Goal: Task Accomplishment & Management: Complete application form

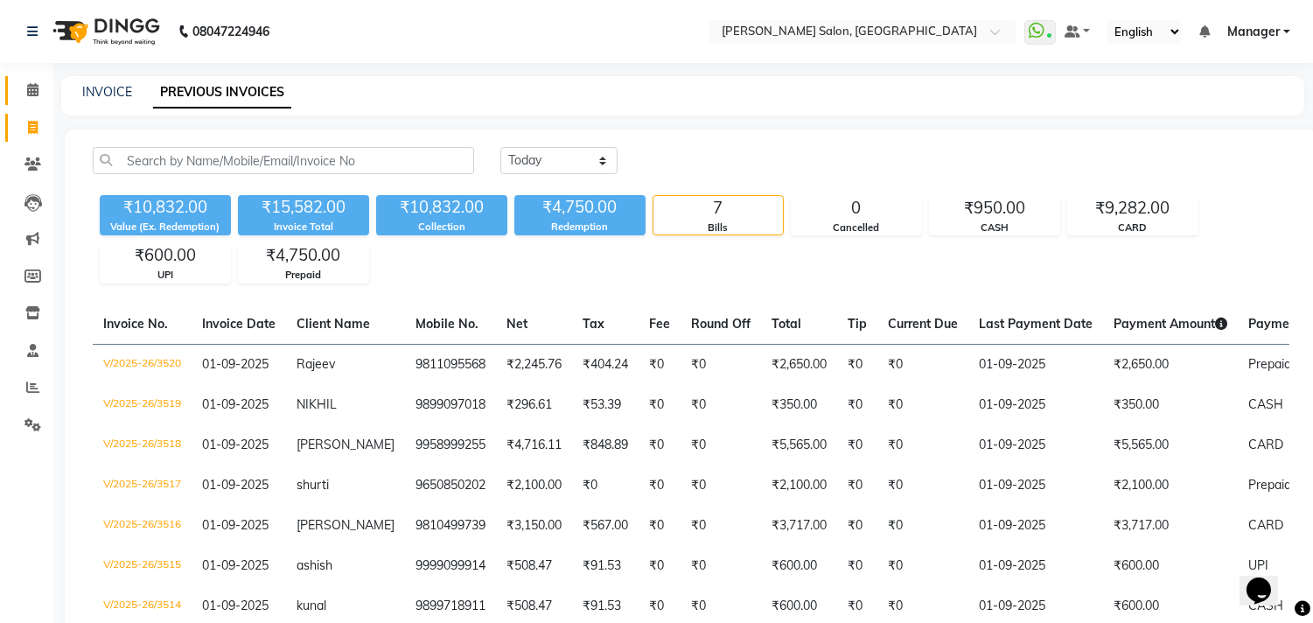
click at [39, 90] on span at bounding box center [32, 90] width 31 height 20
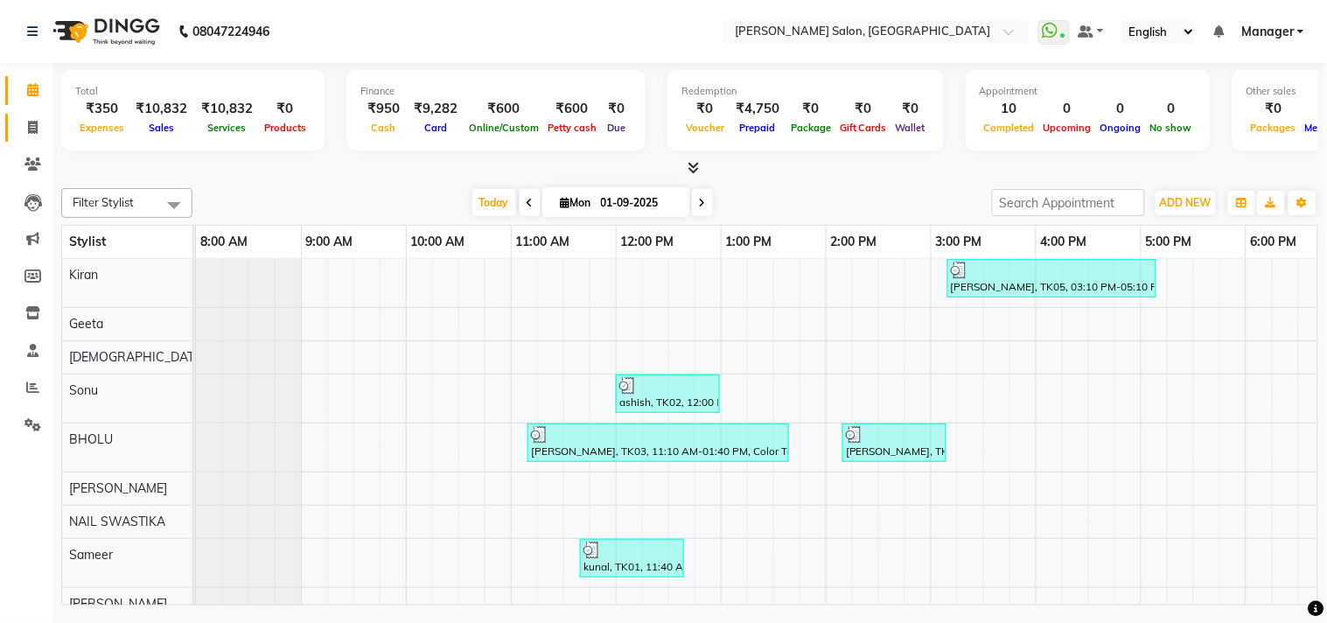
click at [28, 119] on span at bounding box center [32, 128] width 31 height 20
select select "service"
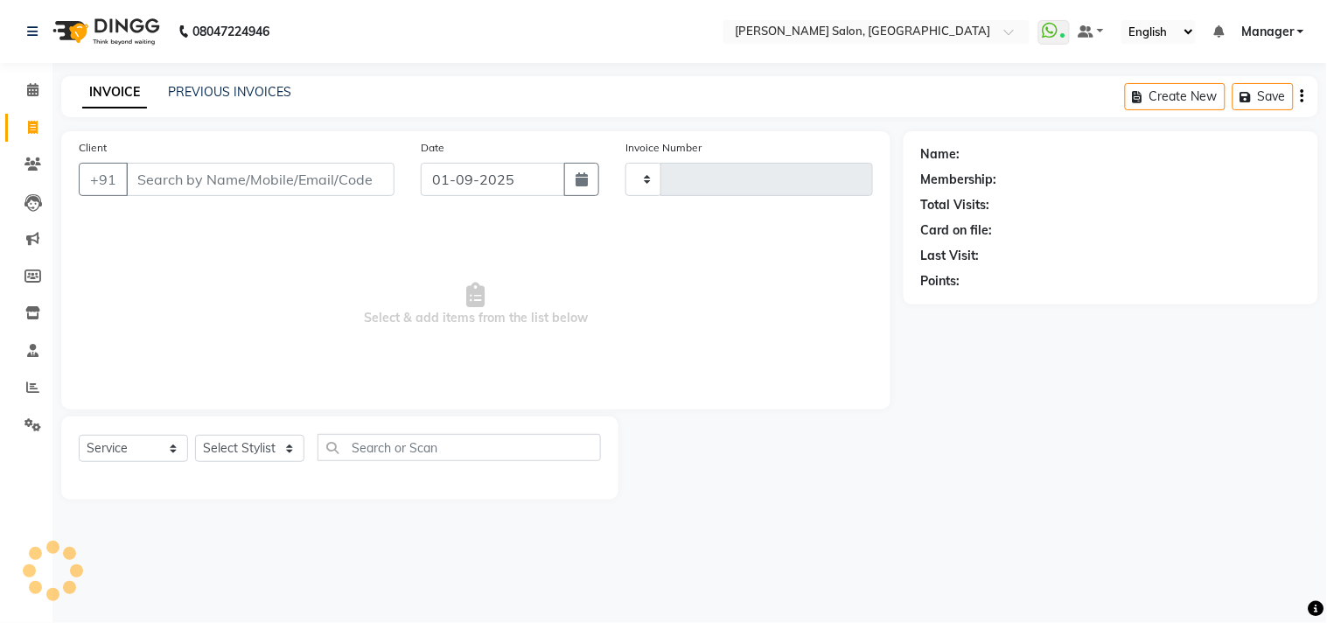
type input "3521"
select select "7229"
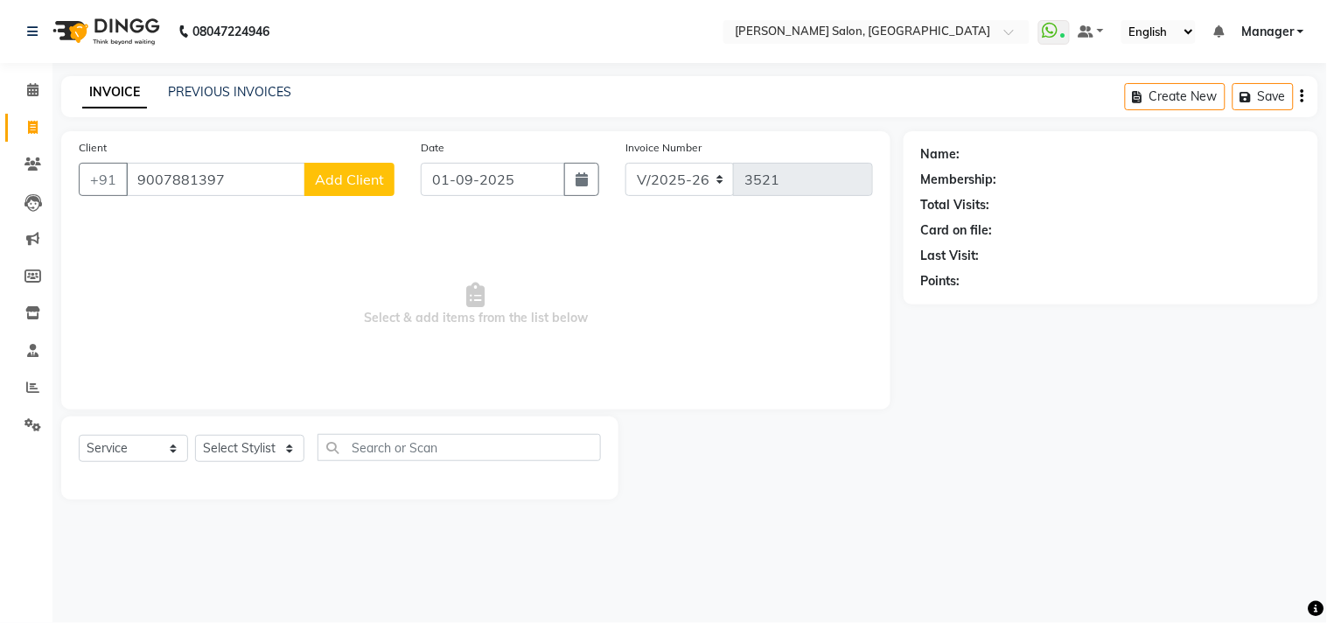
type input "9007881397"
click at [328, 186] on span "Add Client" at bounding box center [349, 179] width 69 height 17
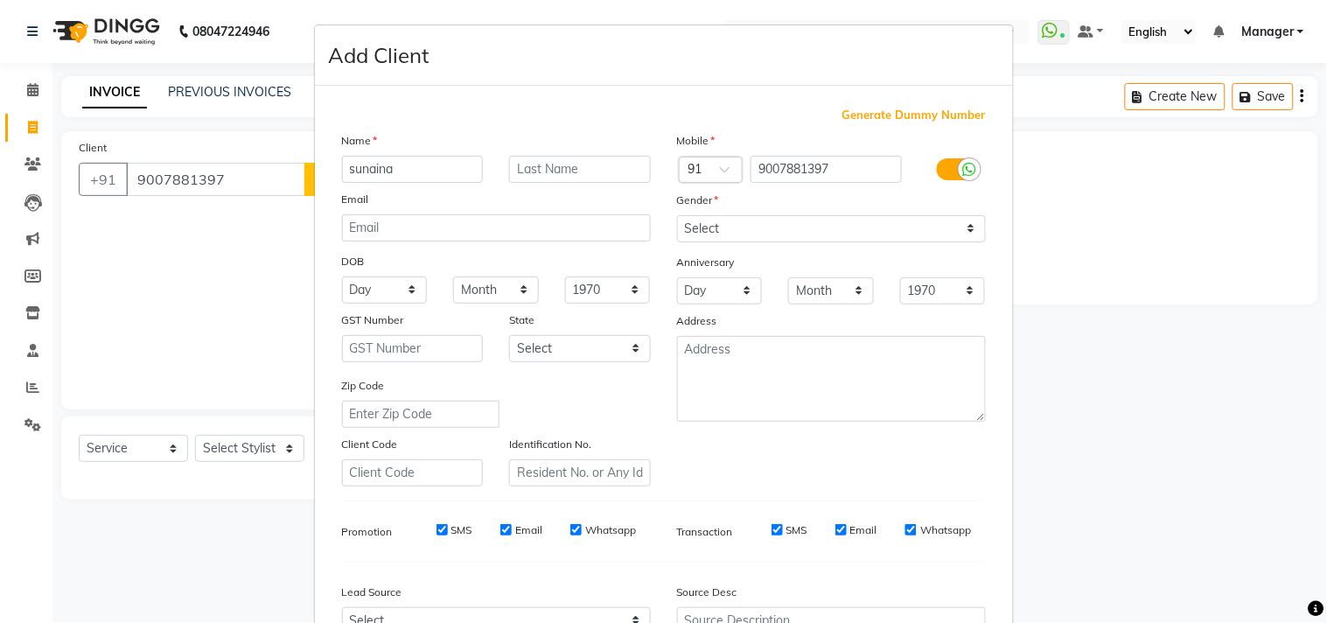
type input "sunaina"
click at [965, 240] on select "Select [DEMOGRAPHIC_DATA] [DEMOGRAPHIC_DATA] Other Prefer Not To Say" at bounding box center [831, 228] width 309 height 27
select select "[DEMOGRAPHIC_DATA]"
click at [677, 215] on select "Select [DEMOGRAPHIC_DATA] [DEMOGRAPHIC_DATA] Other Prefer Not To Say" at bounding box center [831, 228] width 309 height 27
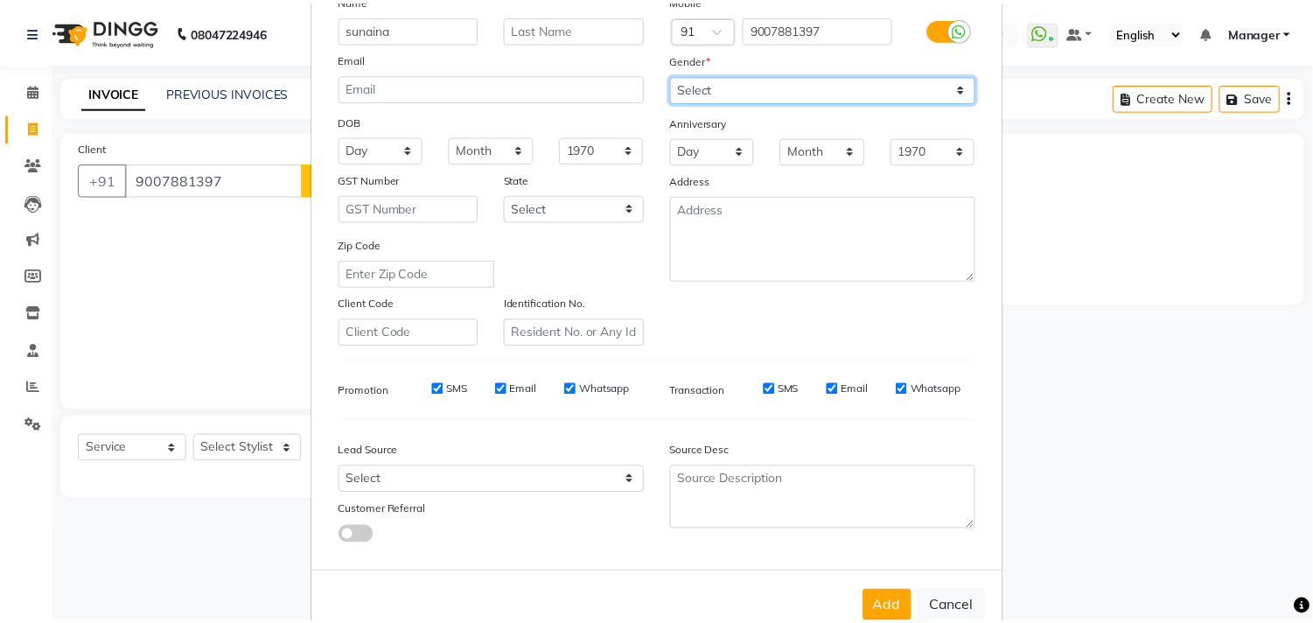
scroll to position [185, 0]
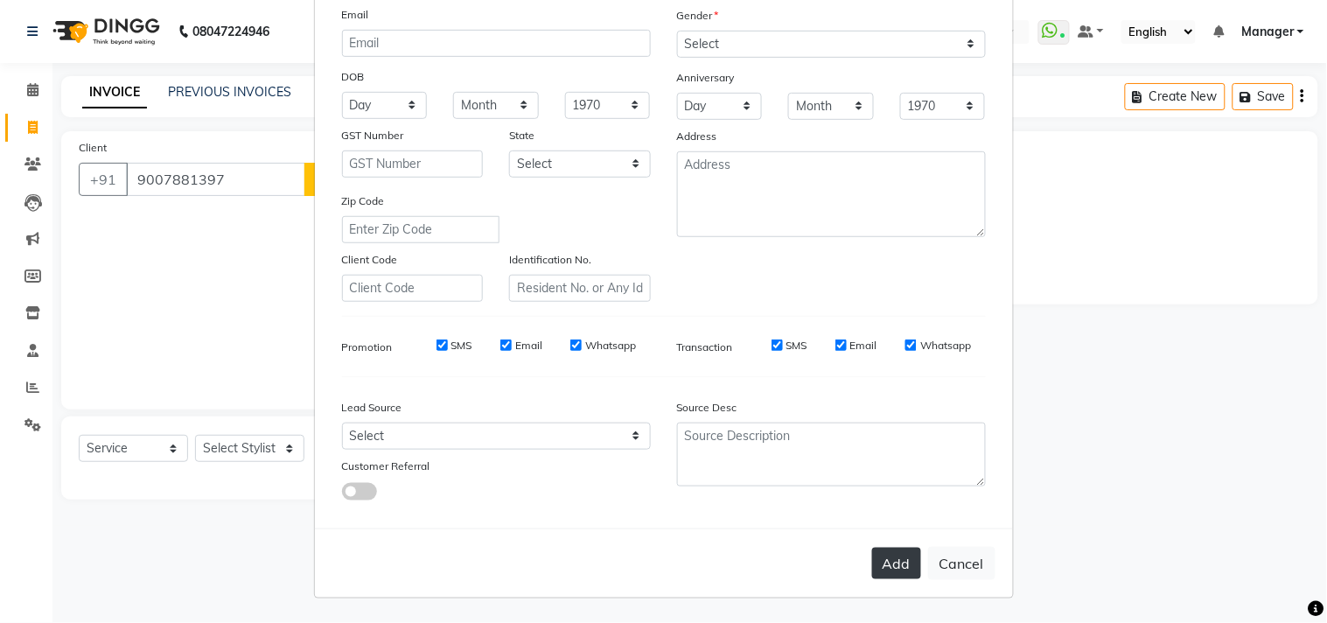
click at [883, 565] on button "Add" at bounding box center [896, 563] width 49 height 31
select select
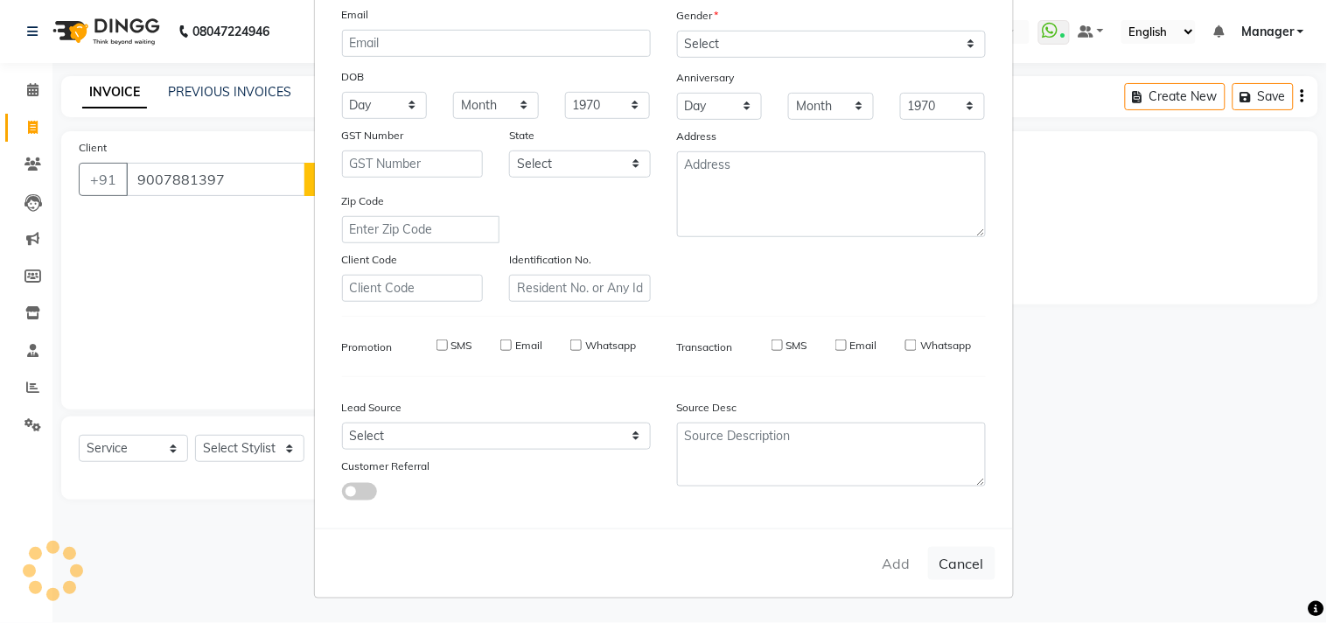
select select
checkbox input "false"
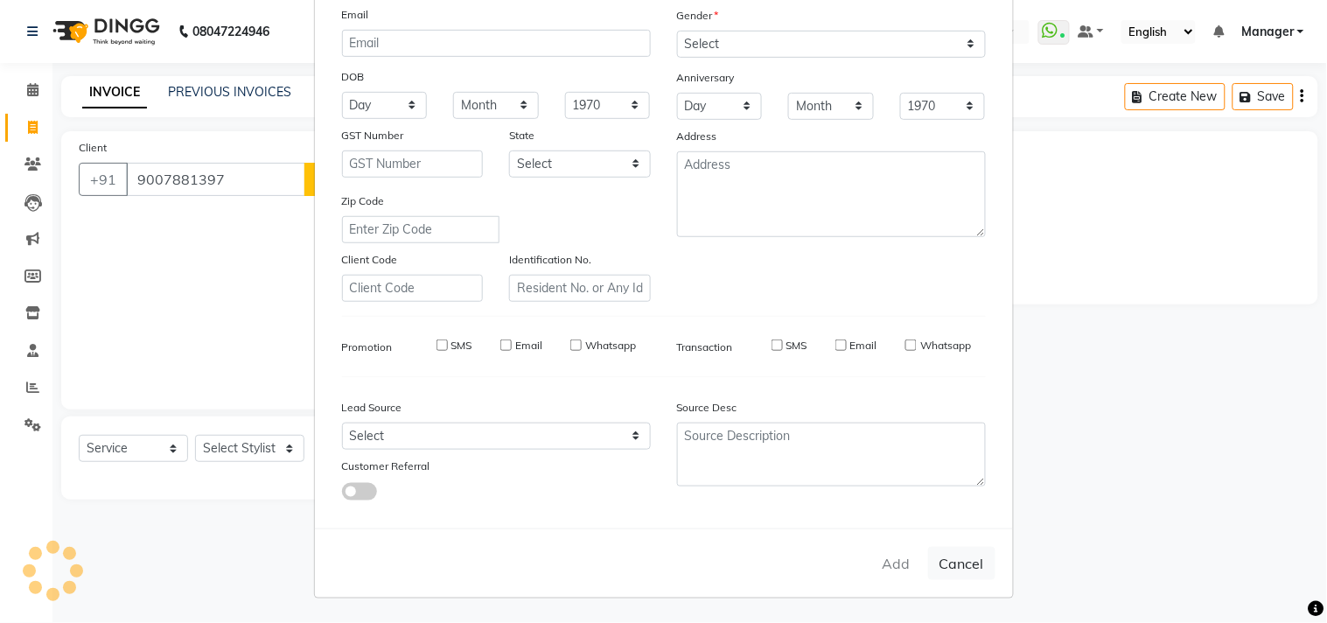
checkbox input "false"
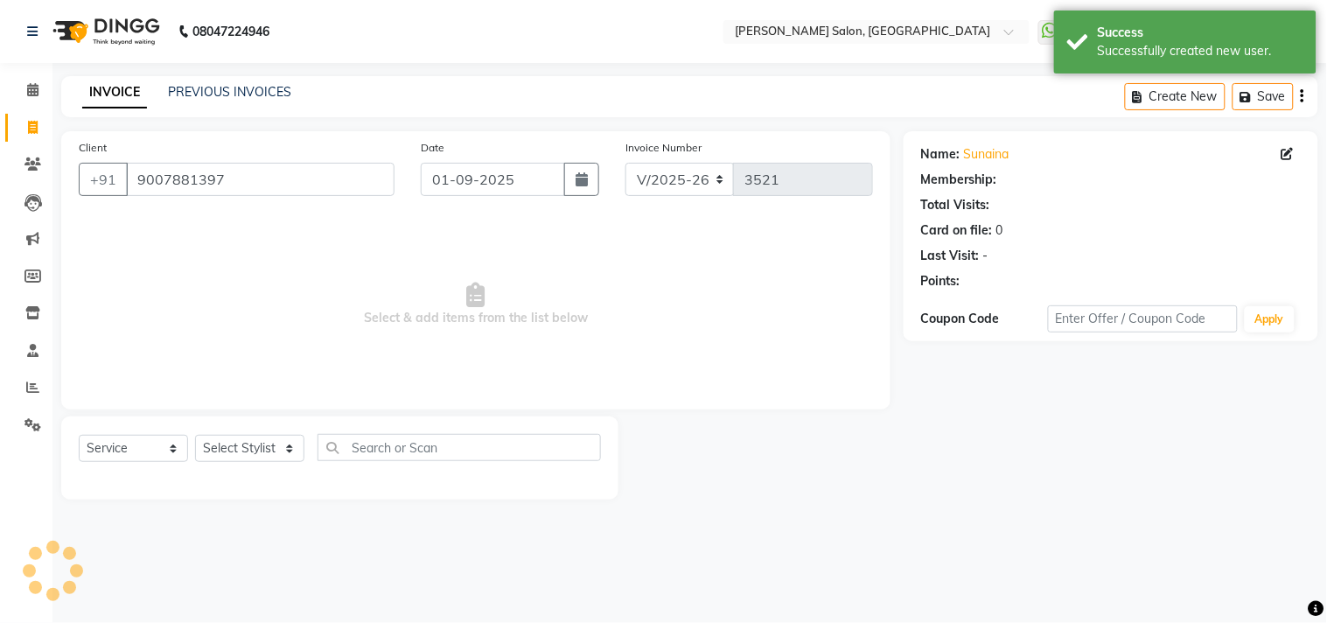
select select "1: Object"
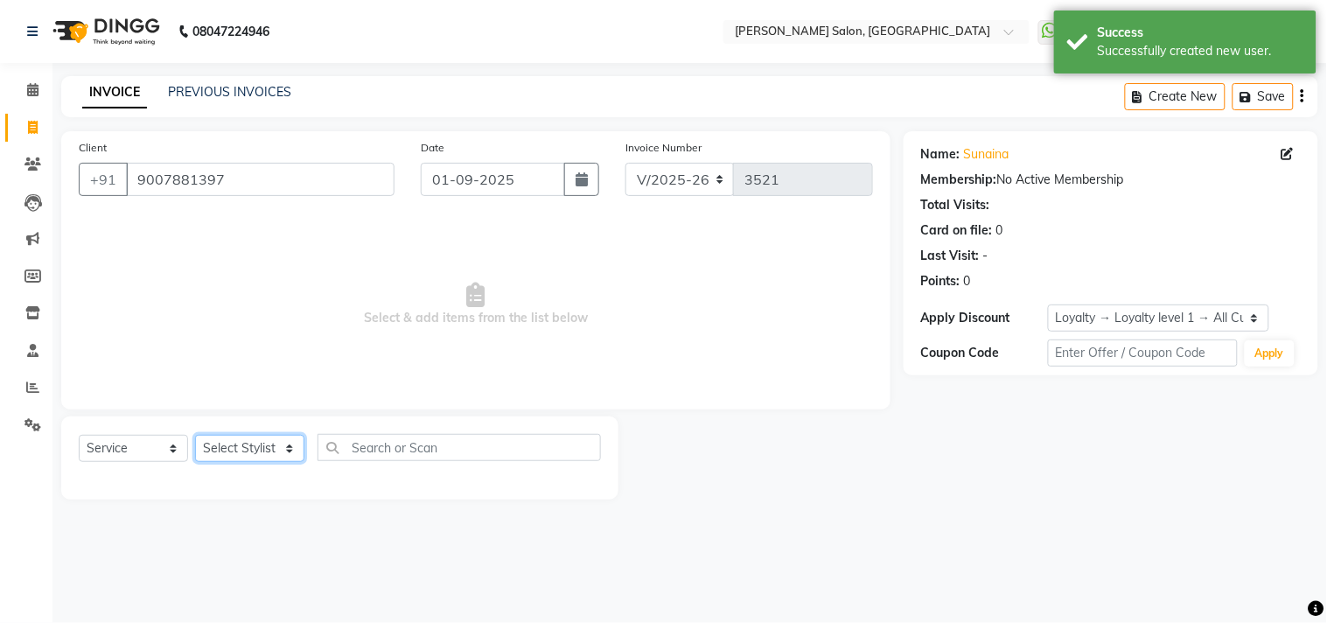
click at [291, 459] on select "Select Stylist [PERSON_NAME] Divya [PERSON_NAME] [PERSON_NAME] [PERSON_NAME] PE…" at bounding box center [249, 448] width 109 height 27
select select "85753"
click at [195, 436] on select "Select Stylist [PERSON_NAME] Divya [PERSON_NAME] [PERSON_NAME] [PERSON_NAME] PE…" at bounding box center [249, 448] width 109 height 27
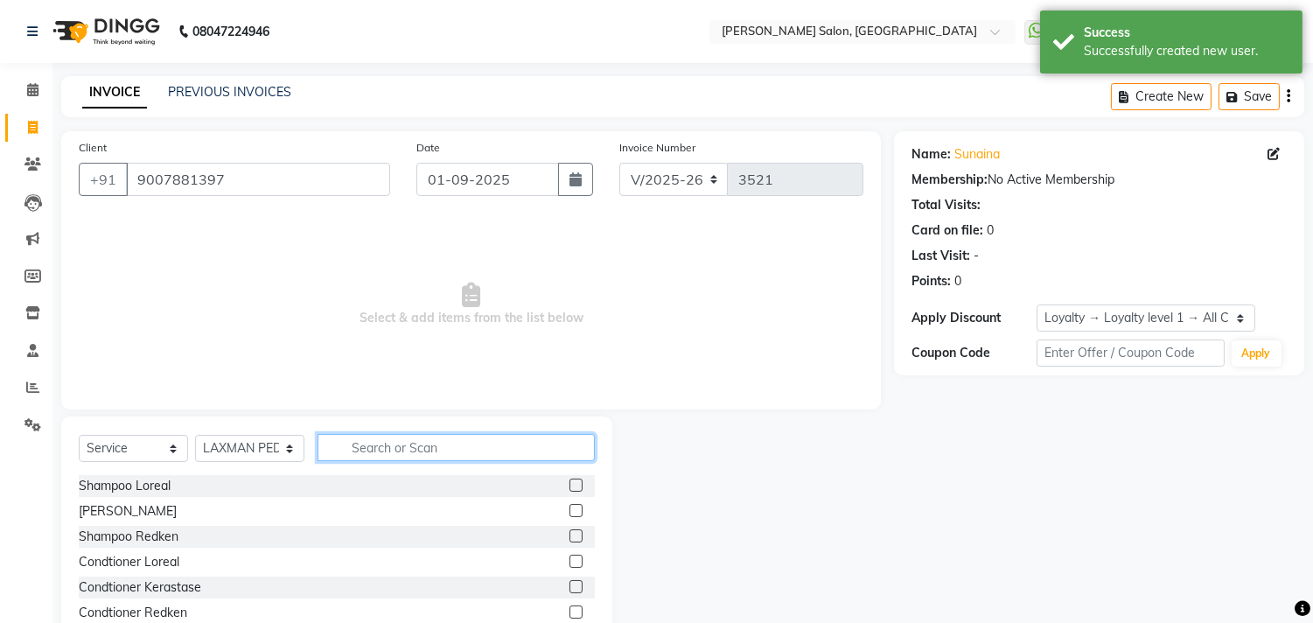
click at [396, 448] on input "text" at bounding box center [456, 447] width 277 height 27
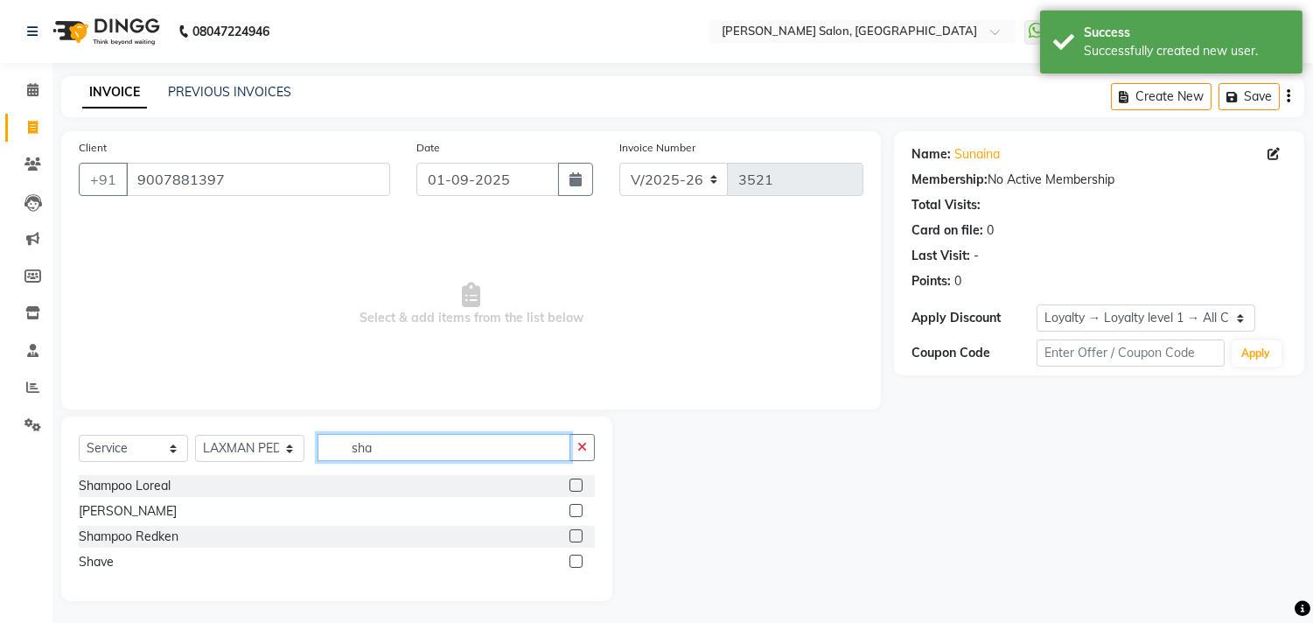
type input "sha"
click at [579, 484] on label at bounding box center [575, 484] width 13 height 13
click at [579, 484] on input "checkbox" at bounding box center [574, 485] width 11 height 11
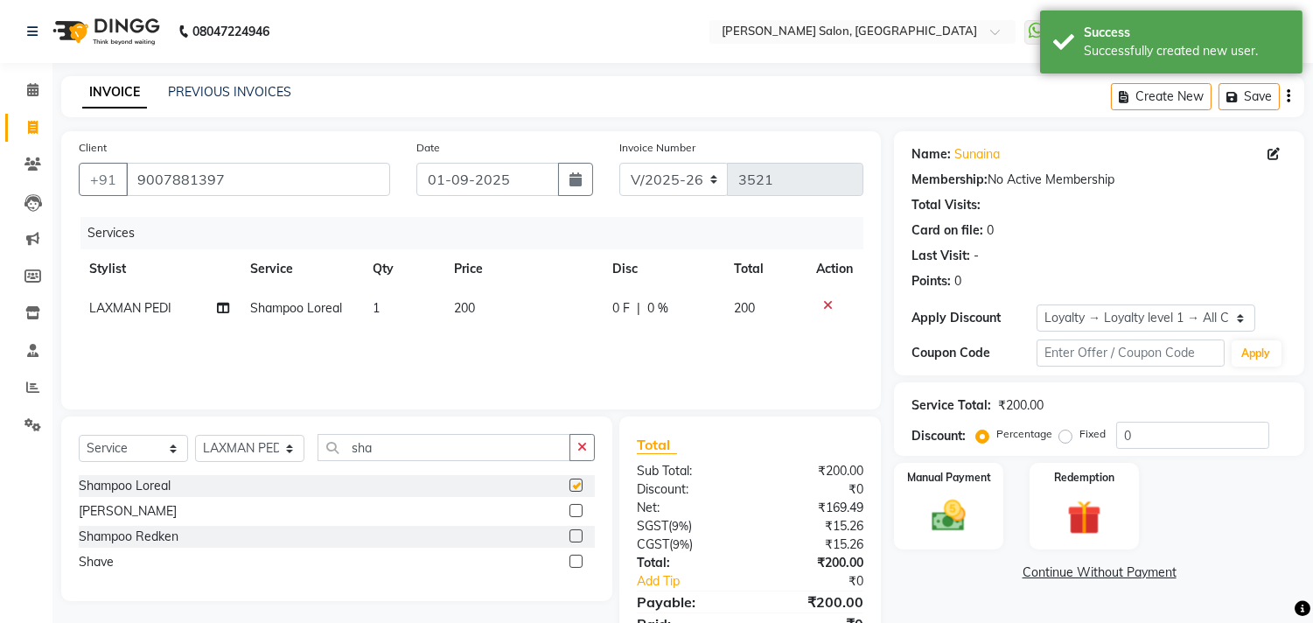
checkbox input "false"
click at [516, 312] on td "200" at bounding box center [522, 308] width 158 height 39
select select "85753"
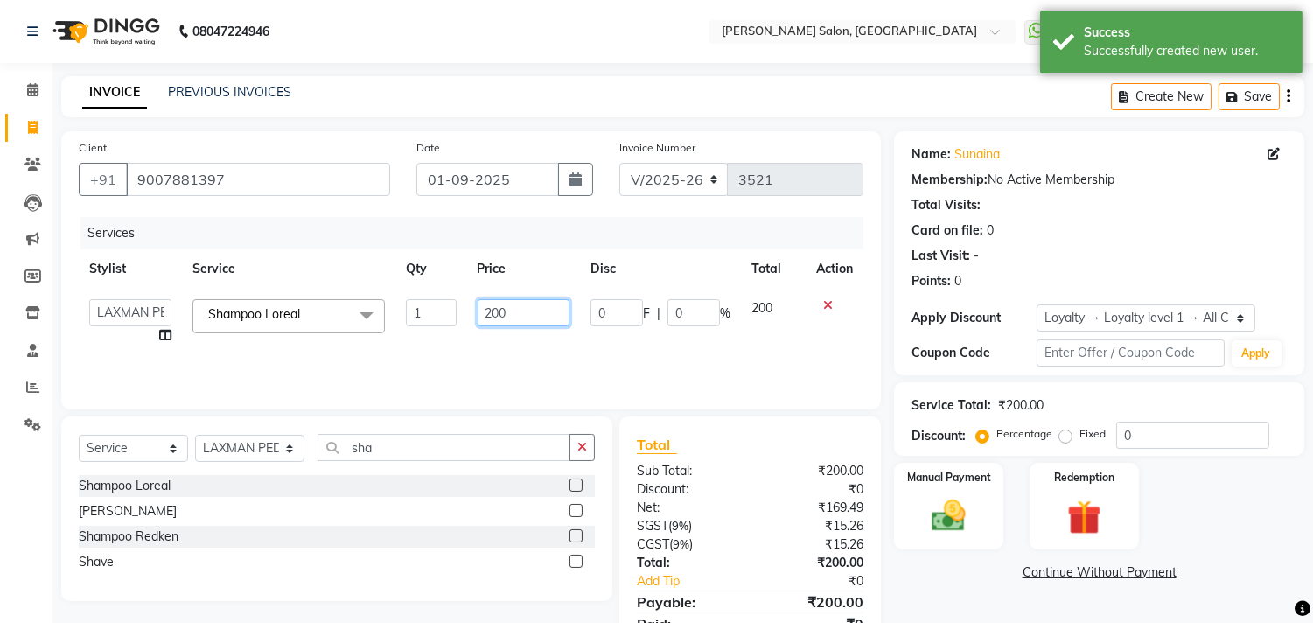
click at [529, 307] on input "200" at bounding box center [524, 312] width 92 height 27
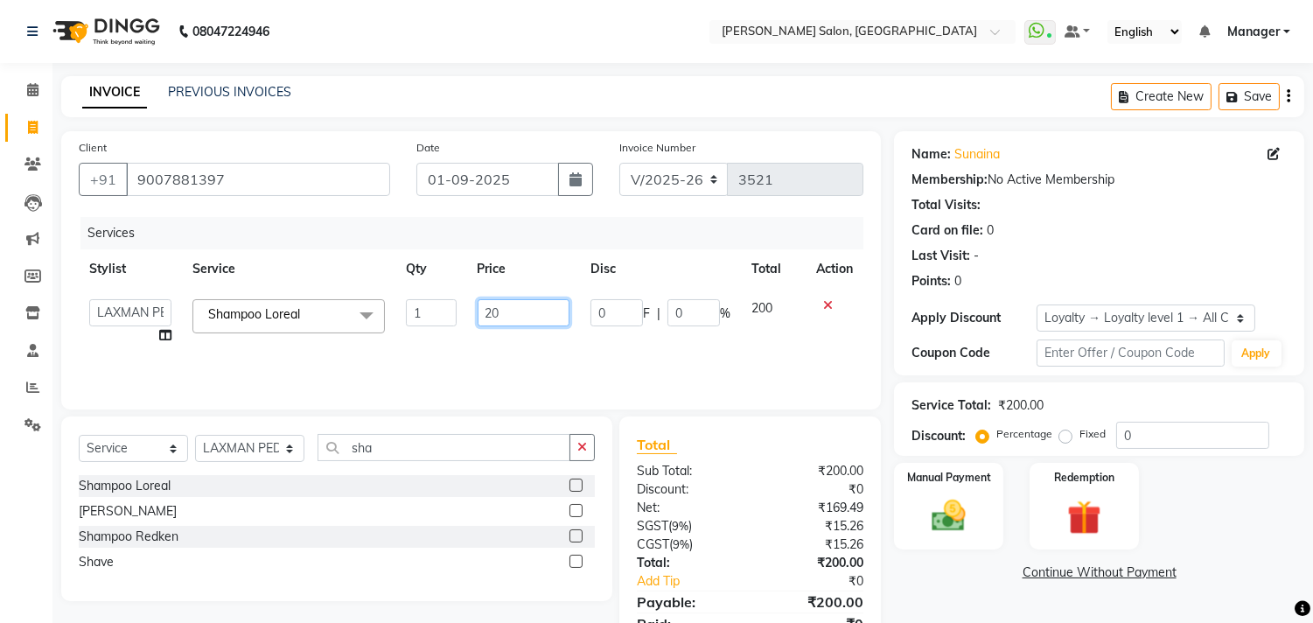
type input "2"
type input "500"
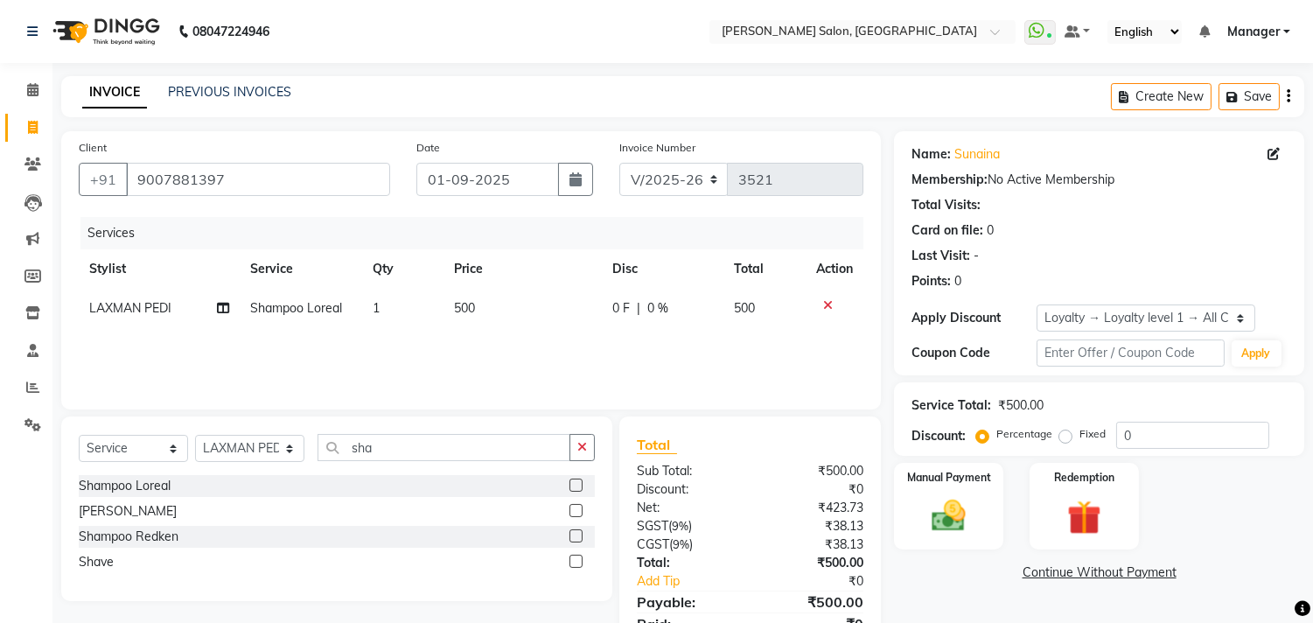
scroll to position [22, 0]
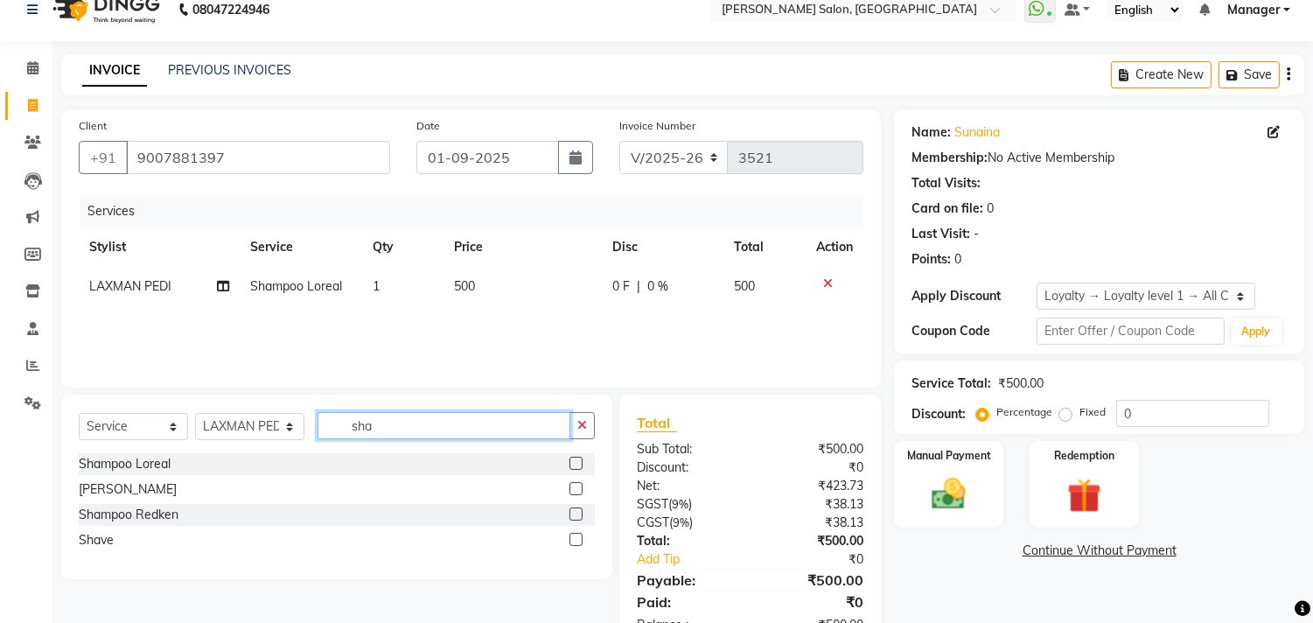
click at [409, 431] on input "sha" at bounding box center [444, 425] width 253 height 27
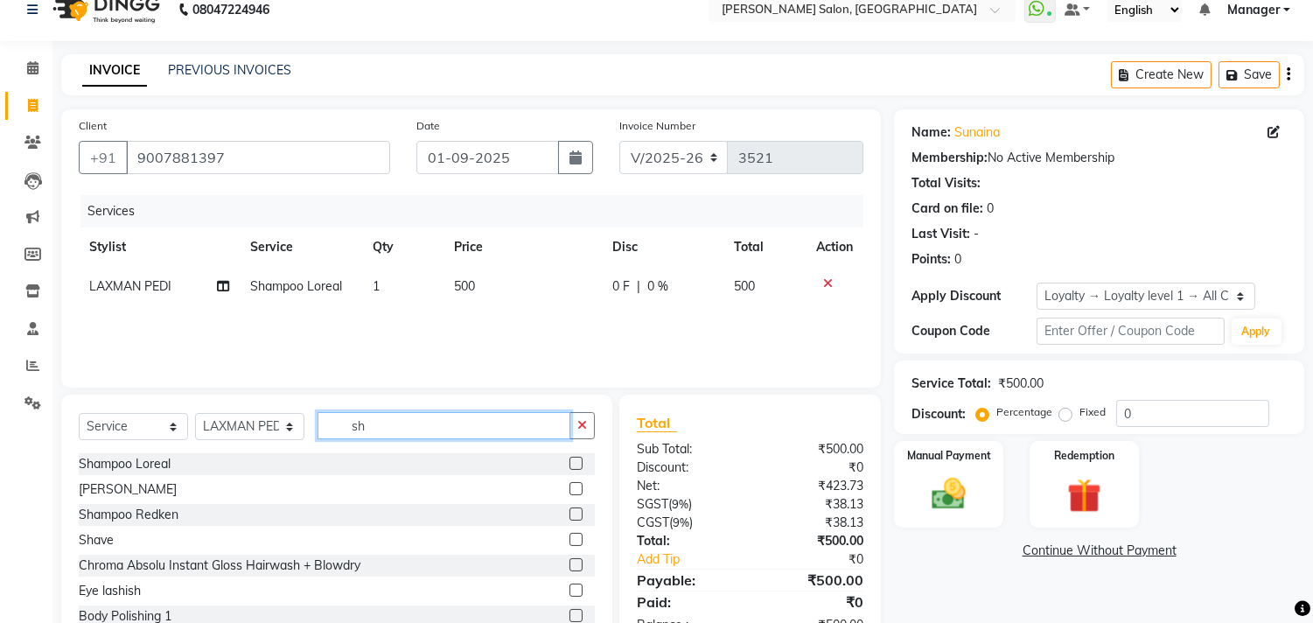
type input "s"
type input "sha"
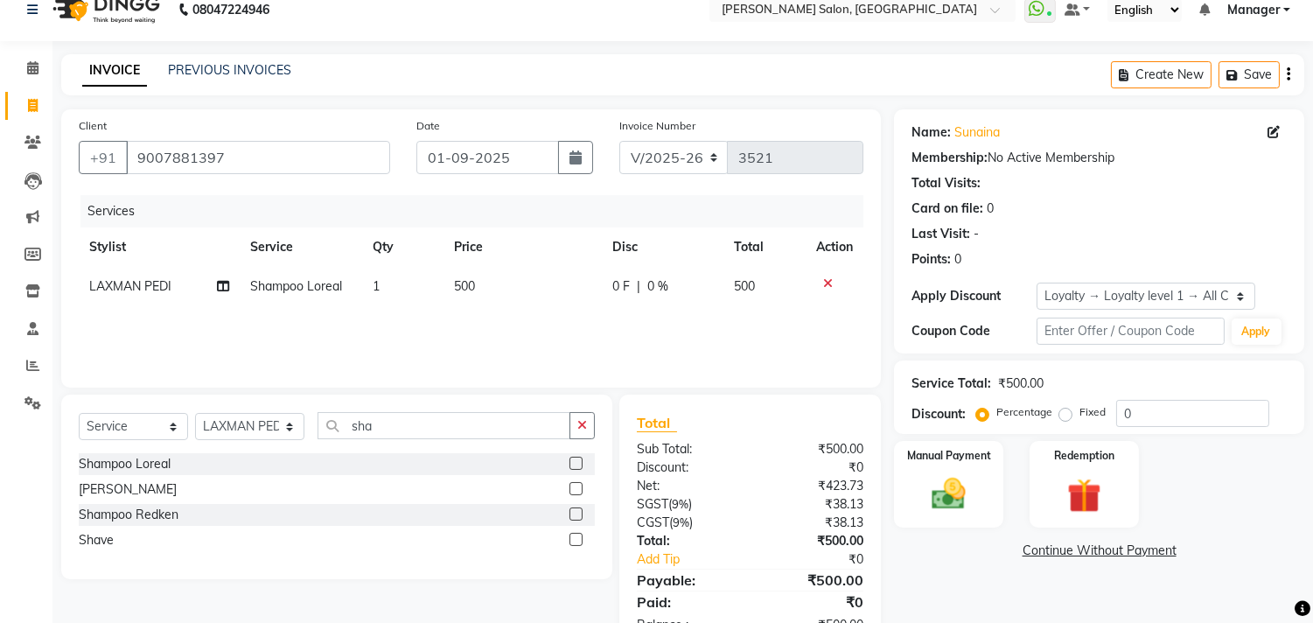
click at [577, 464] on label at bounding box center [575, 463] width 13 height 13
click at [577, 464] on input "checkbox" at bounding box center [574, 463] width 11 height 11
checkbox input "false"
click at [495, 325] on td "200" at bounding box center [522, 325] width 158 height 39
select select "85753"
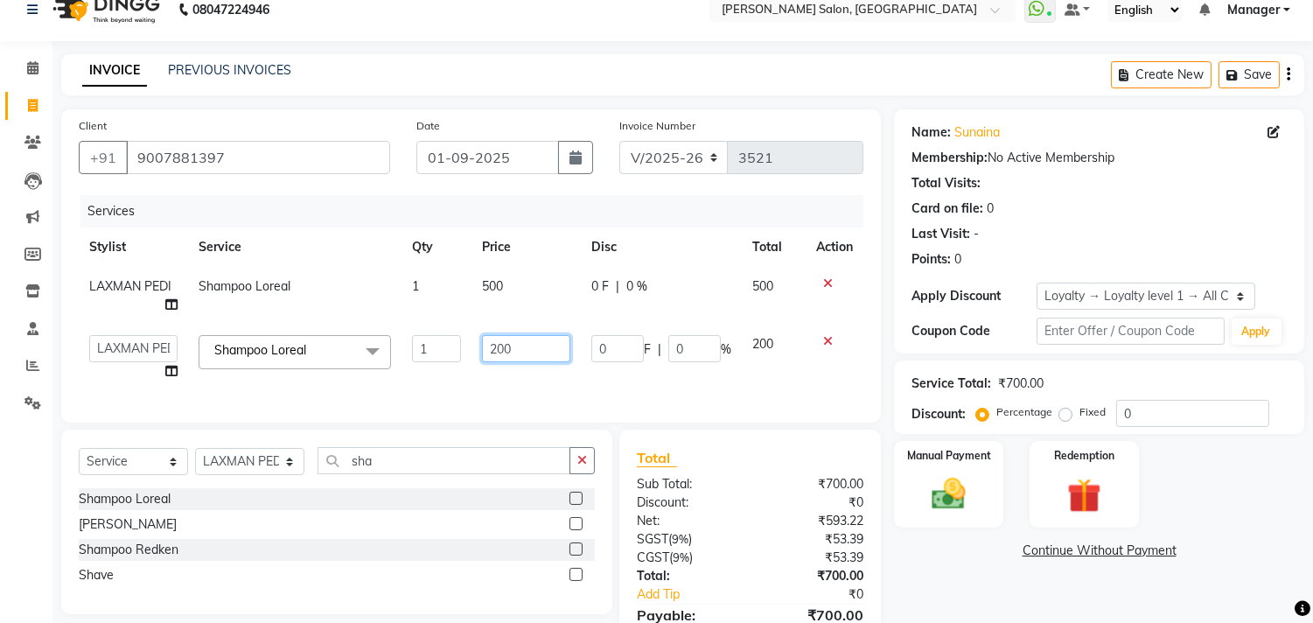
click at [527, 351] on input "200" at bounding box center [526, 348] width 88 height 27
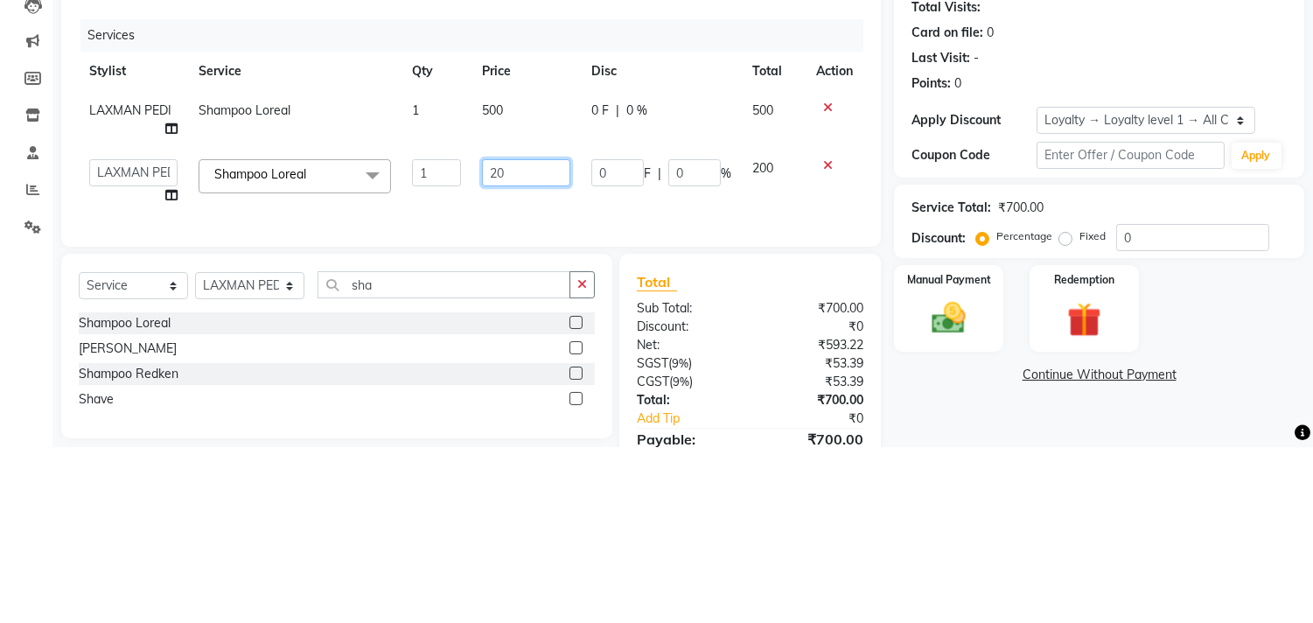
type input "2"
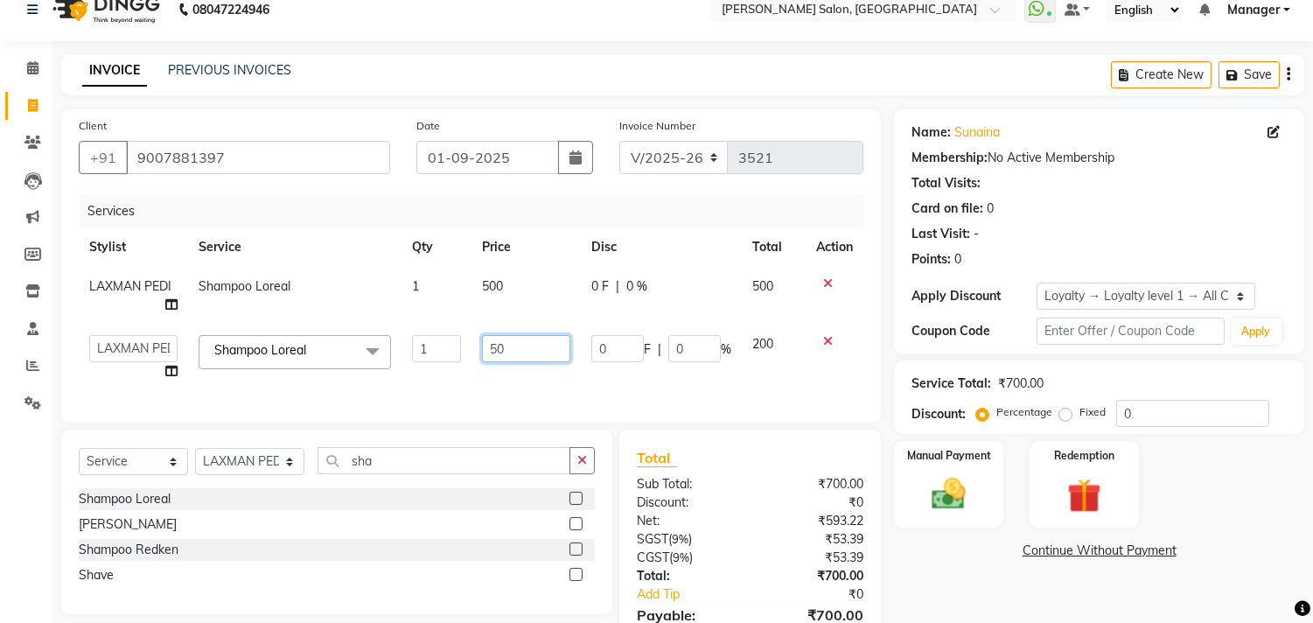
type input "500"
click at [584, 380] on div "Client [PHONE_NUMBER] Date [DATE] Invoice Number V/2025 V/[PHONE_NUMBER] Servic…" at bounding box center [471, 265] width 820 height 313
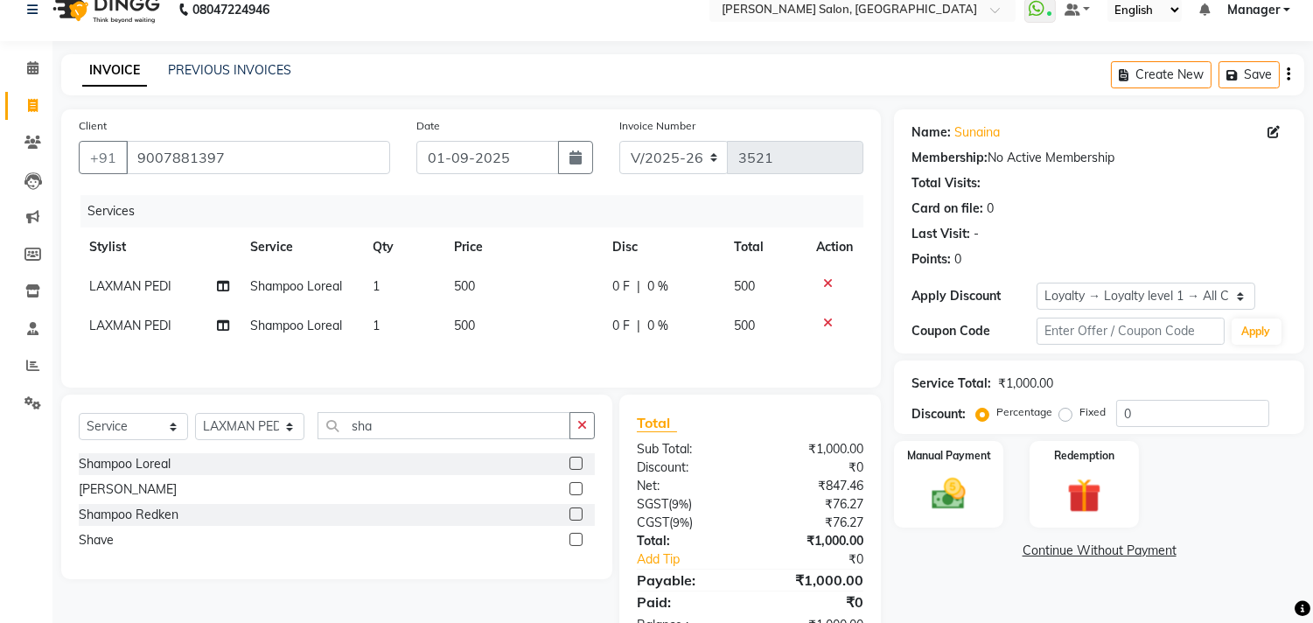
scroll to position [80, 0]
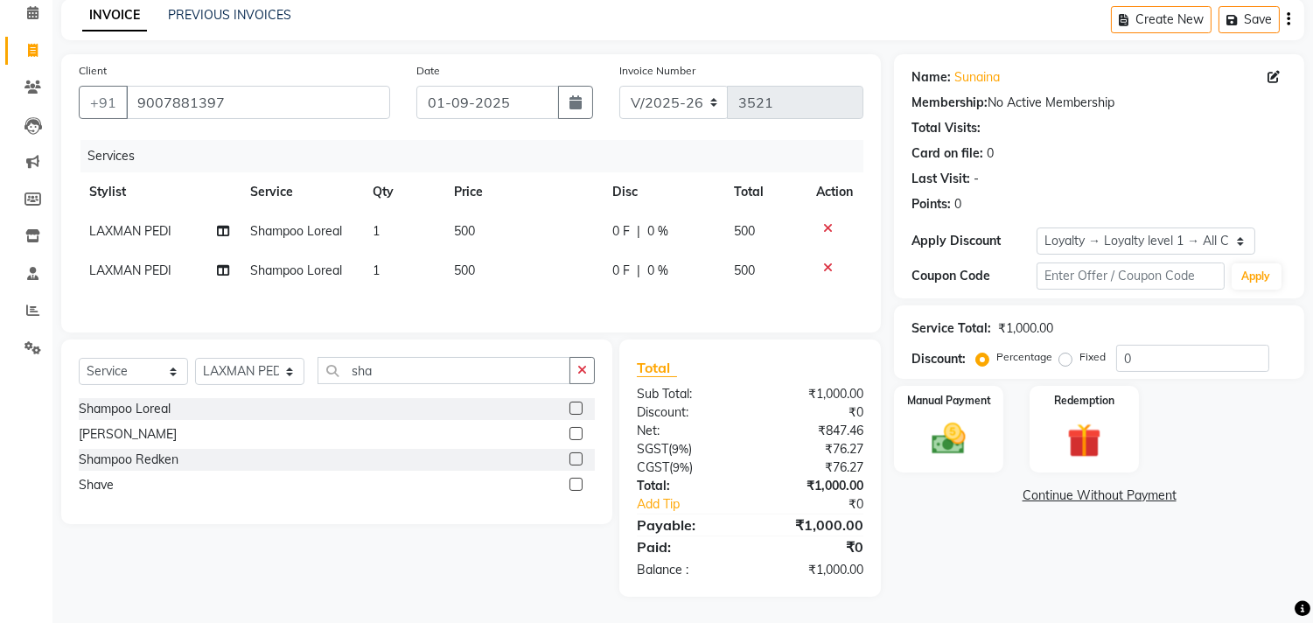
click at [941, 443] on img at bounding box center [948, 438] width 55 height 39
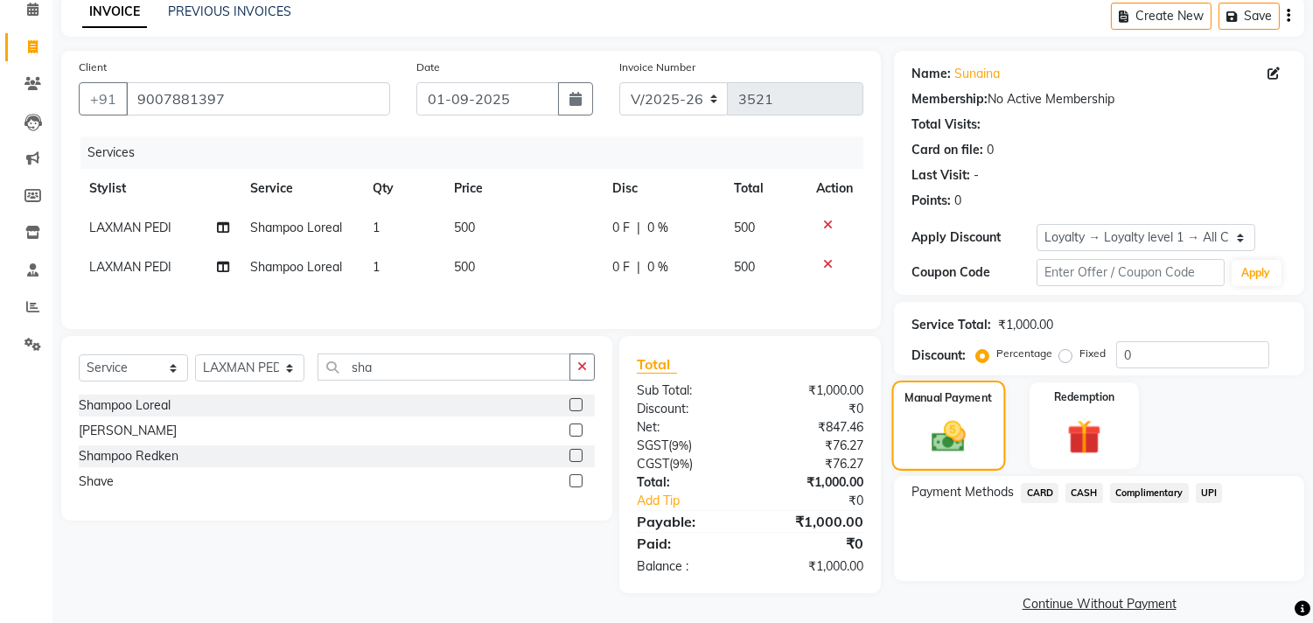
scroll to position [100, 0]
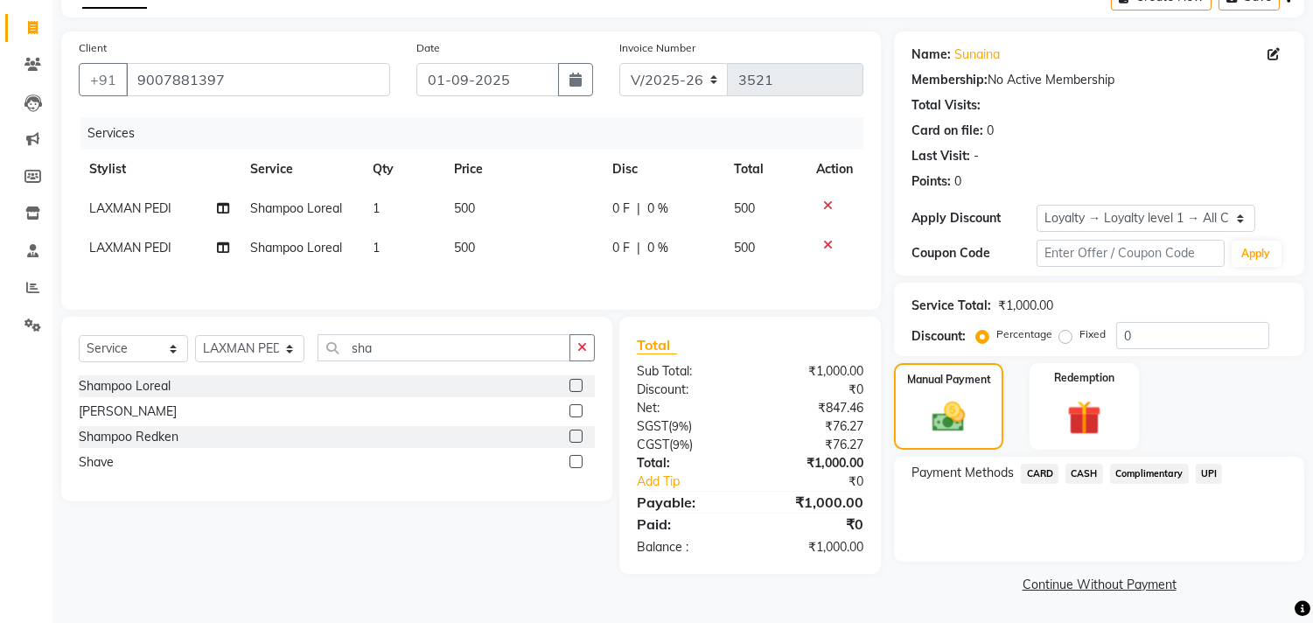
click at [1208, 476] on span "UPI" at bounding box center [1209, 474] width 27 height 20
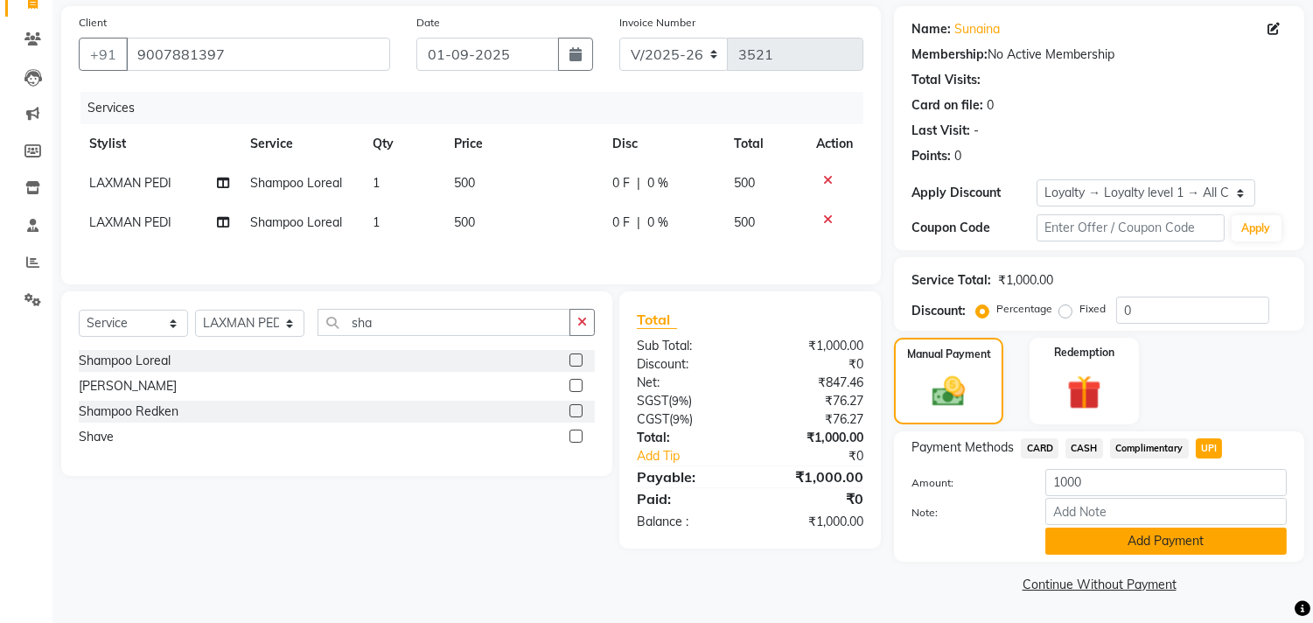
click at [1080, 538] on button "Add Payment" at bounding box center [1165, 540] width 241 height 27
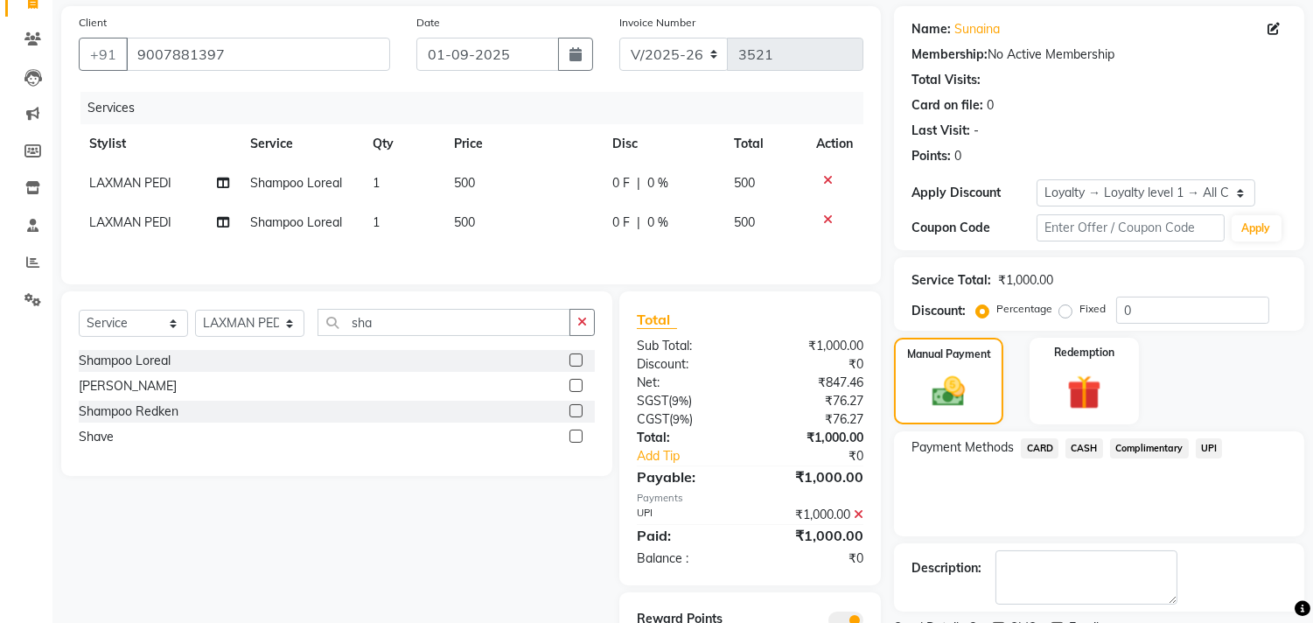
scroll to position [204, 0]
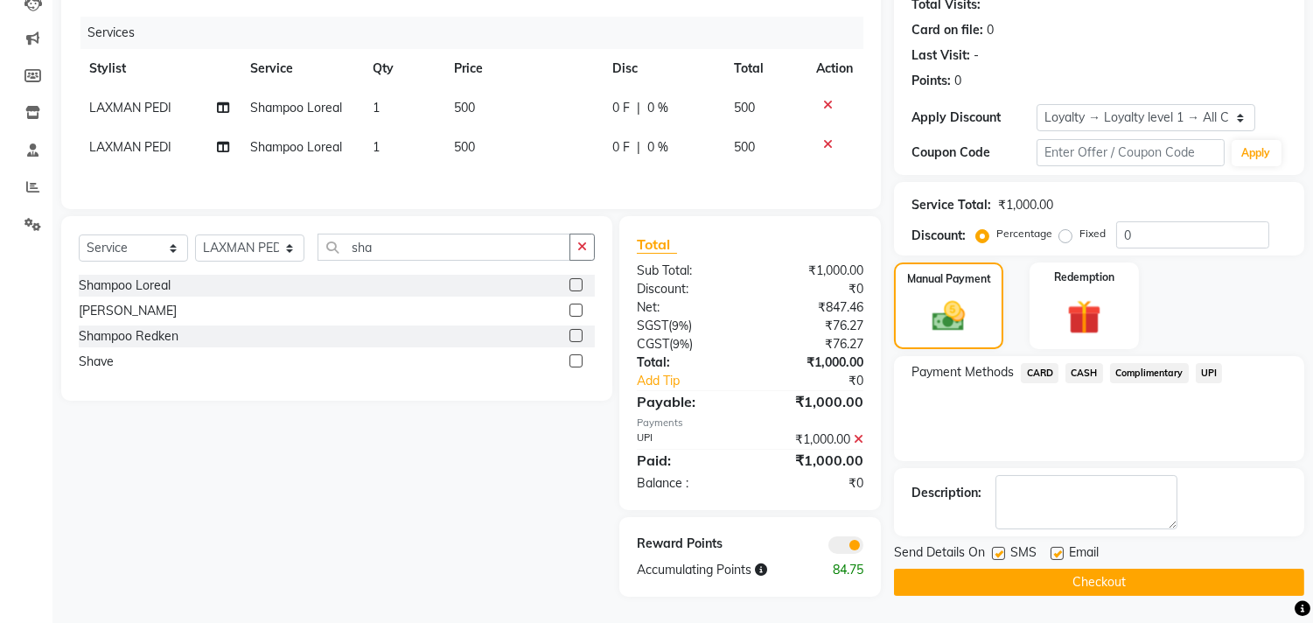
click at [1047, 582] on button "Checkout" at bounding box center [1099, 582] width 410 height 27
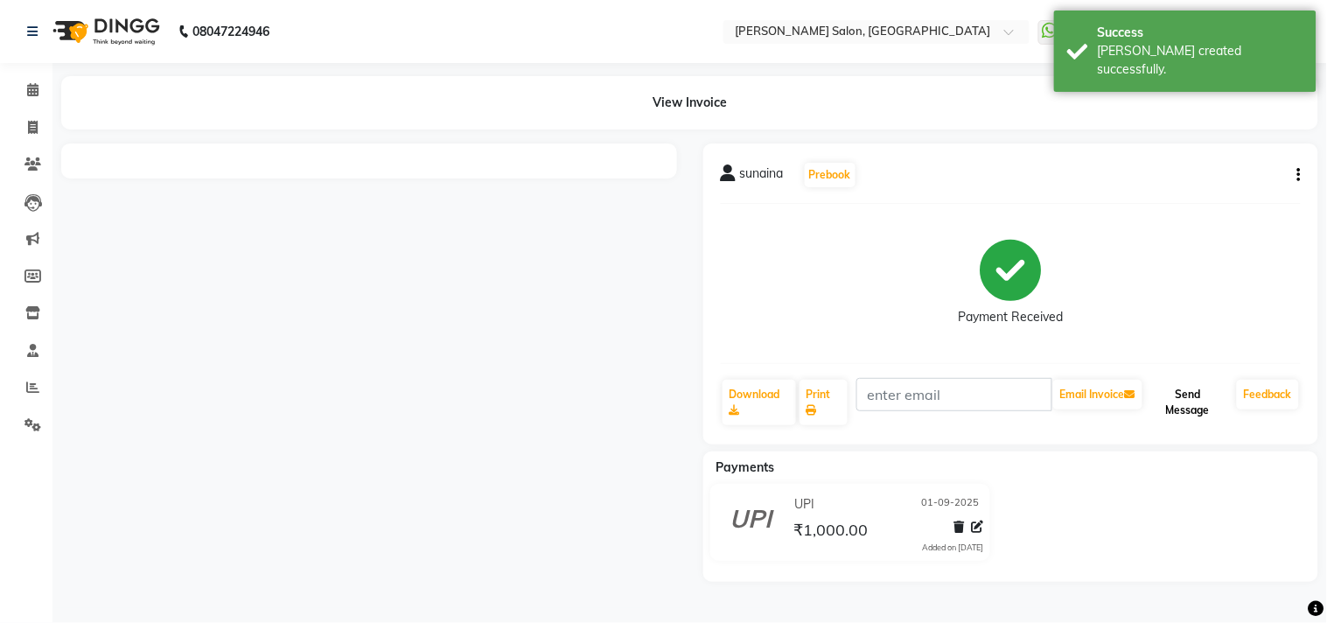
click at [1186, 394] on button "Send Message" at bounding box center [1188, 402] width 84 height 45
click at [1187, 416] on button "Send Message" at bounding box center [1188, 402] width 84 height 45
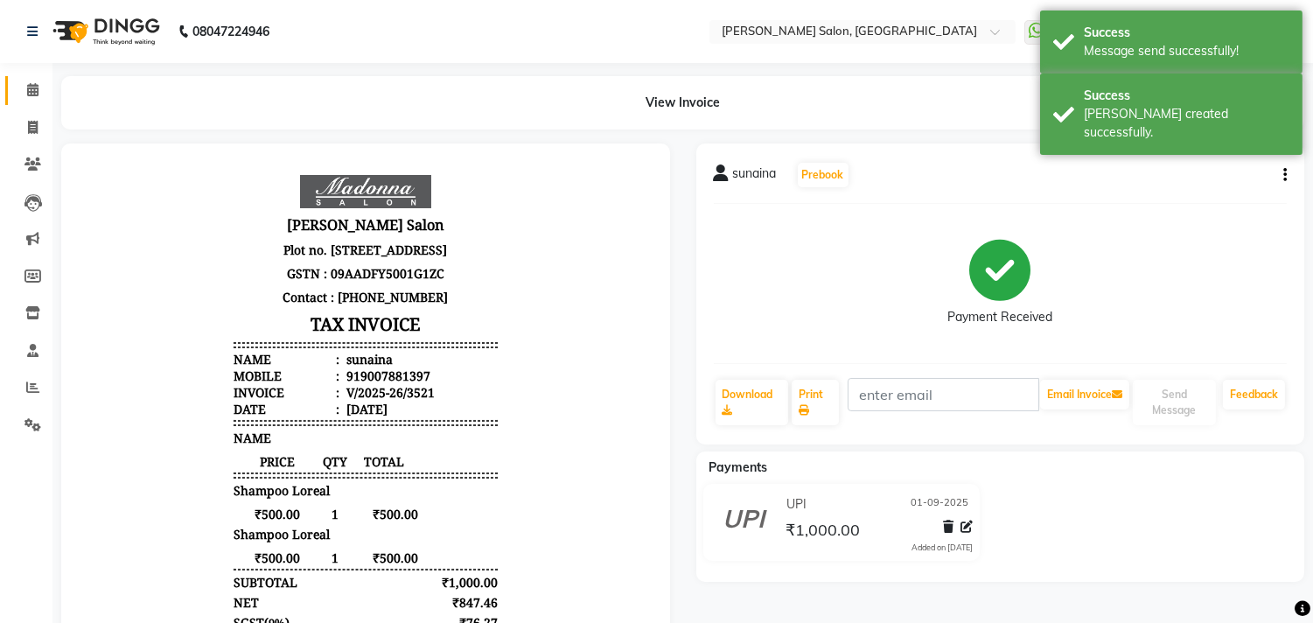
click at [32, 82] on span at bounding box center [32, 90] width 31 height 20
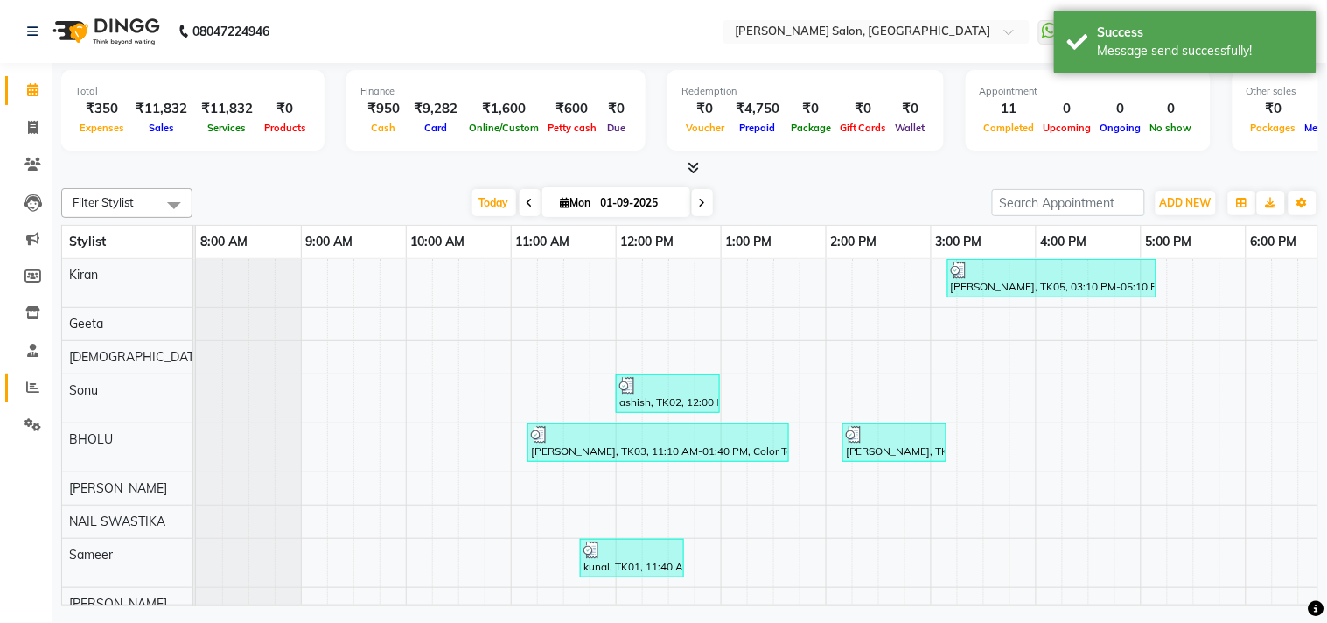
click at [31, 388] on icon at bounding box center [32, 387] width 13 height 13
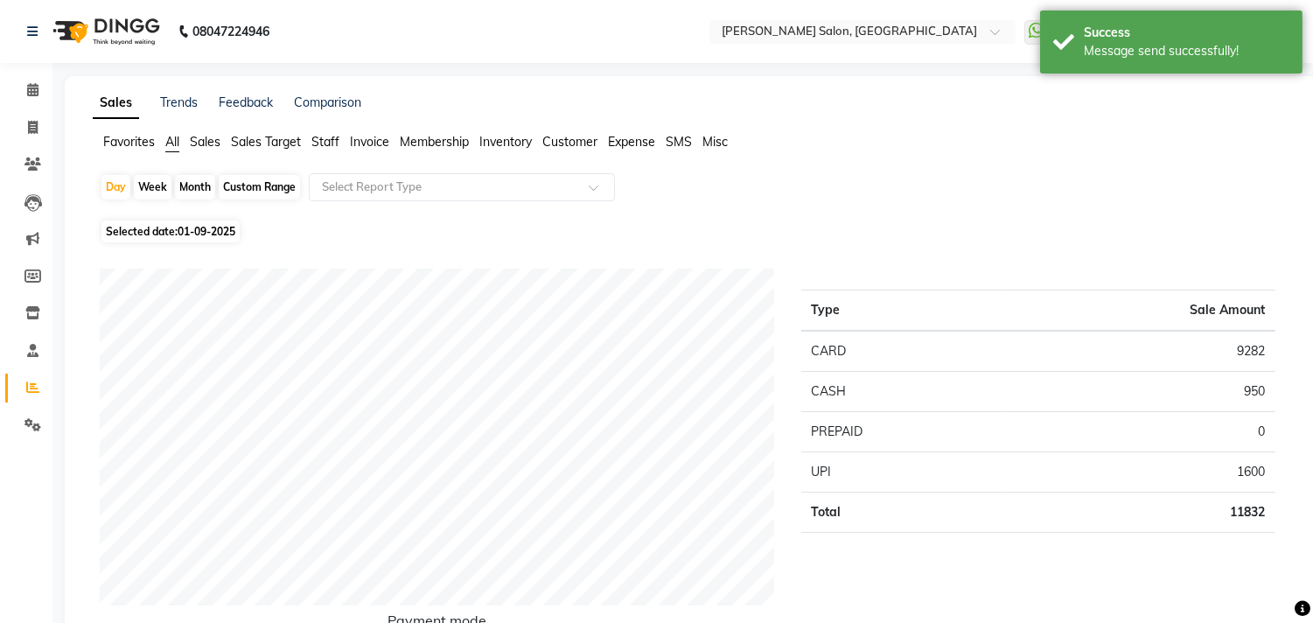
click at [331, 140] on span "Staff" at bounding box center [325, 142] width 28 height 16
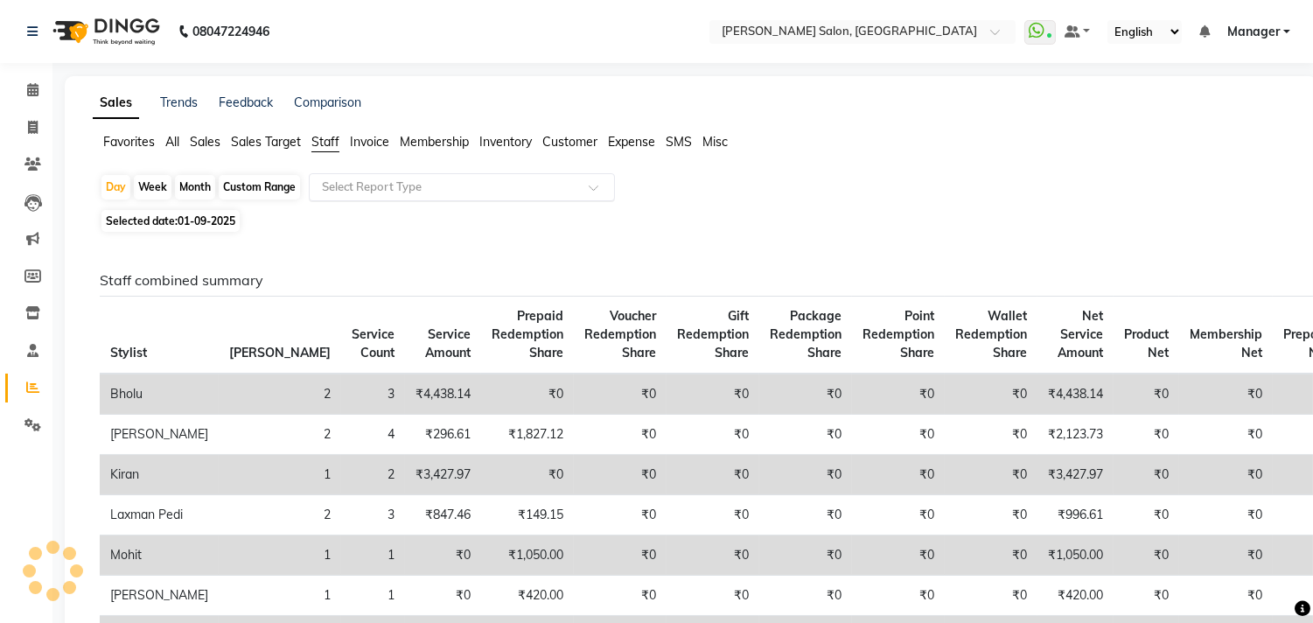
click at [597, 191] on span at bounding box center [600, 192] width 22 height 17
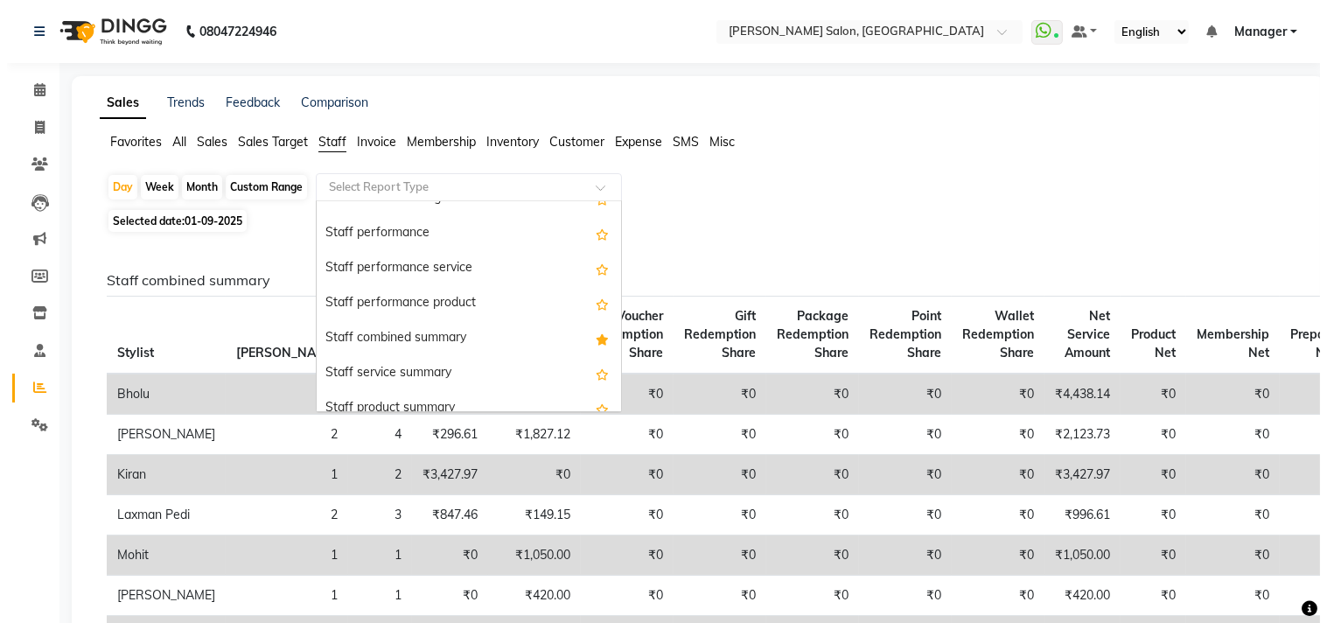
scroll to position [290, 0]
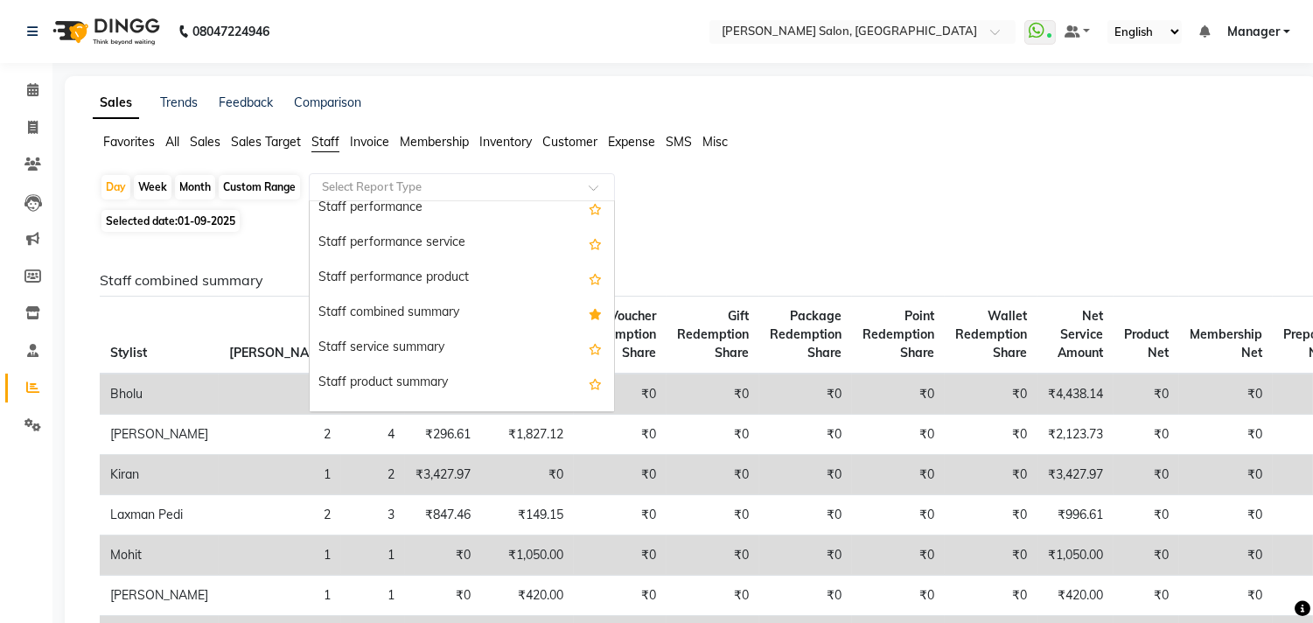
click at [443, 315] on div "Staff combined summary" at bounding box center [462, 313] width 304 height 35
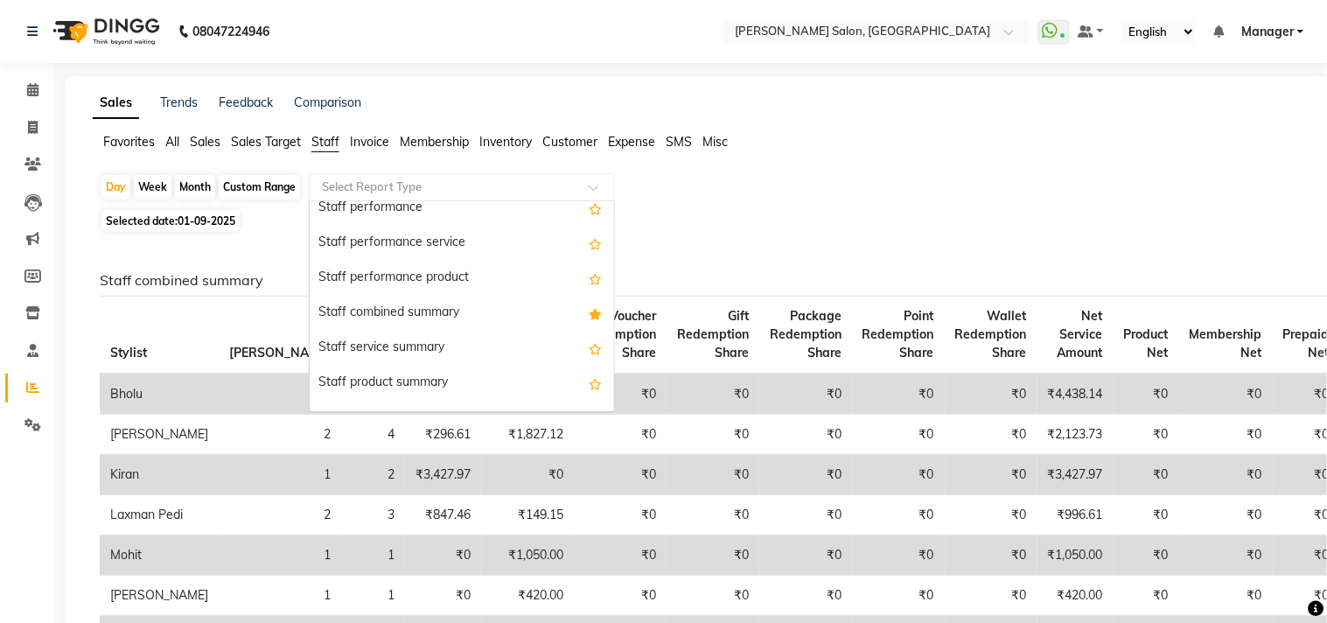
select select "csv"
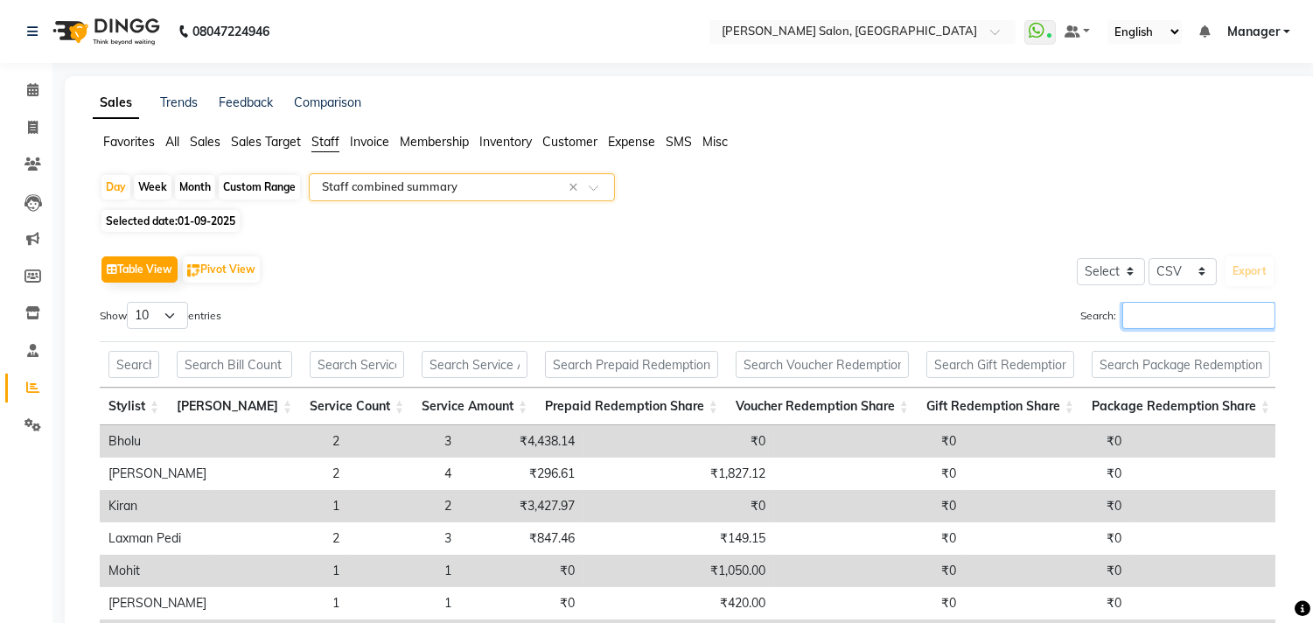
click at [1177, 316] on input "Search:" at bounding box center [1198, 315] width 153 height 27
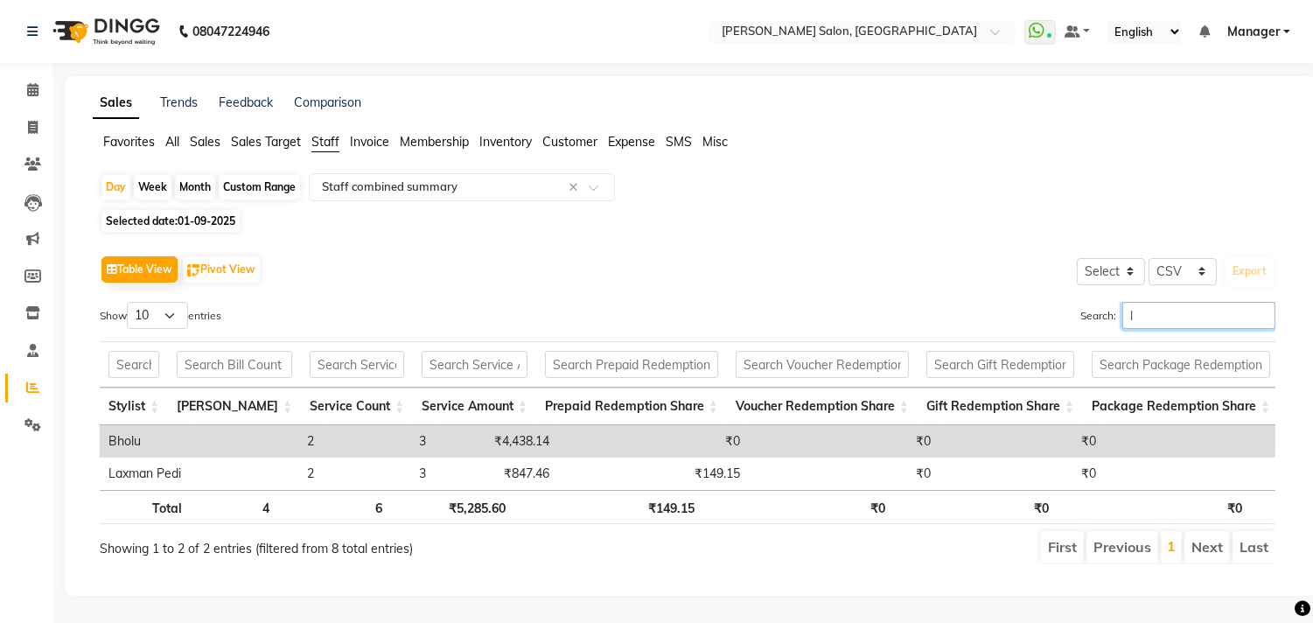
type input "la"
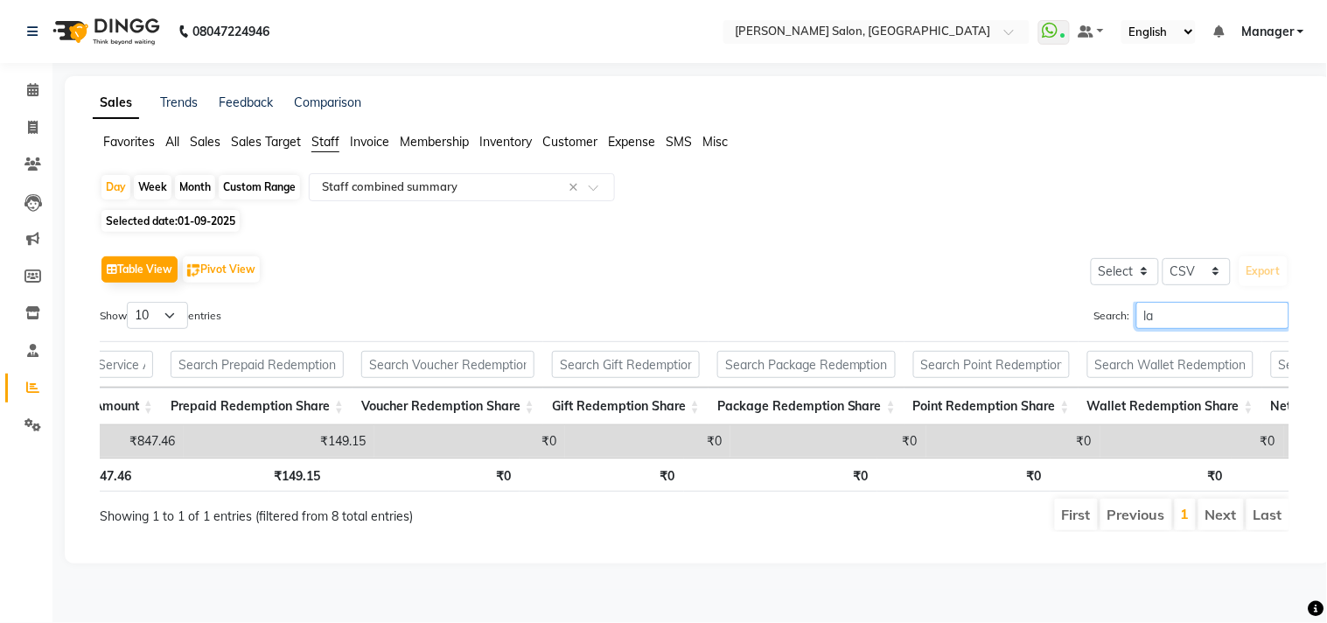
scroll to position [0, 1077]
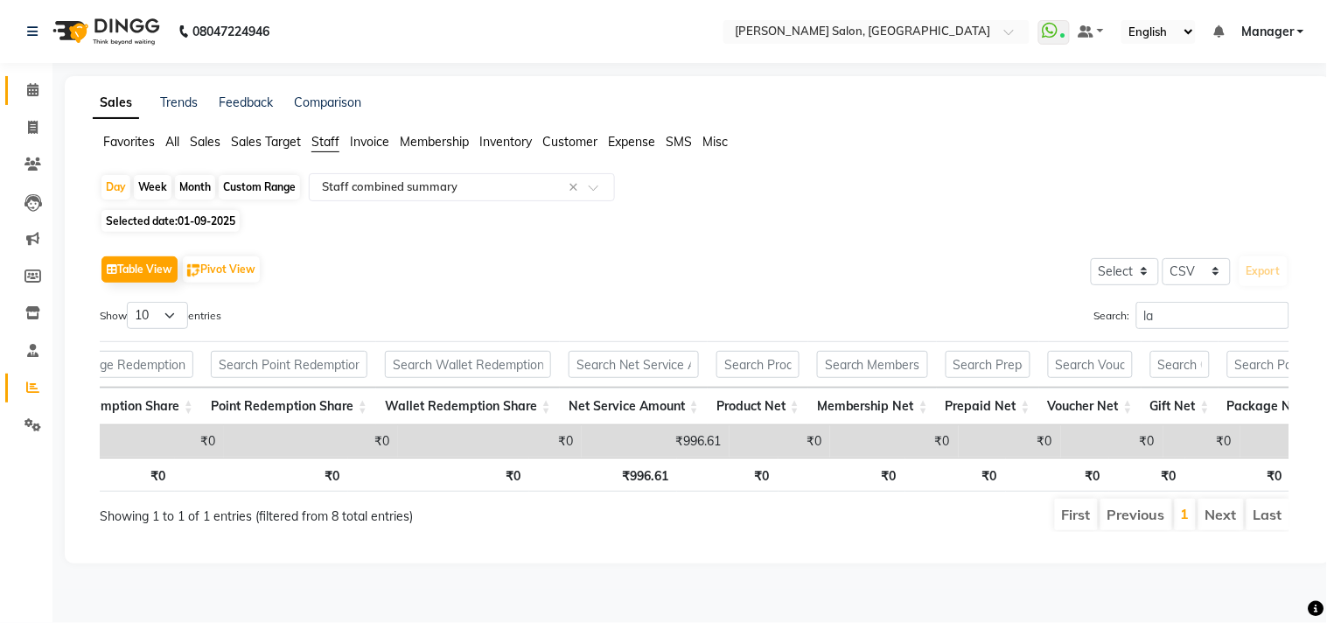
click at [31, 89] on icon at bounding box center [32, 89] width 11 height 13
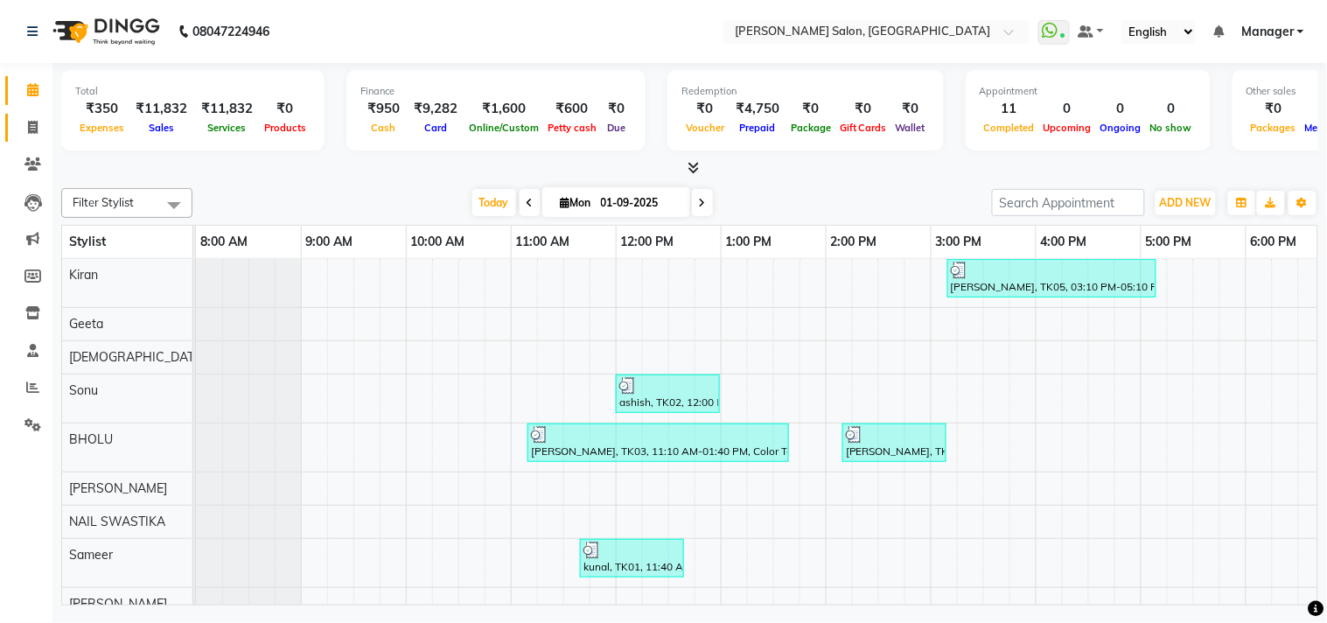
click at [31, 128] on icon at bounding box center [33, 127] width 10 height 13
select select "7229"
select select "service"
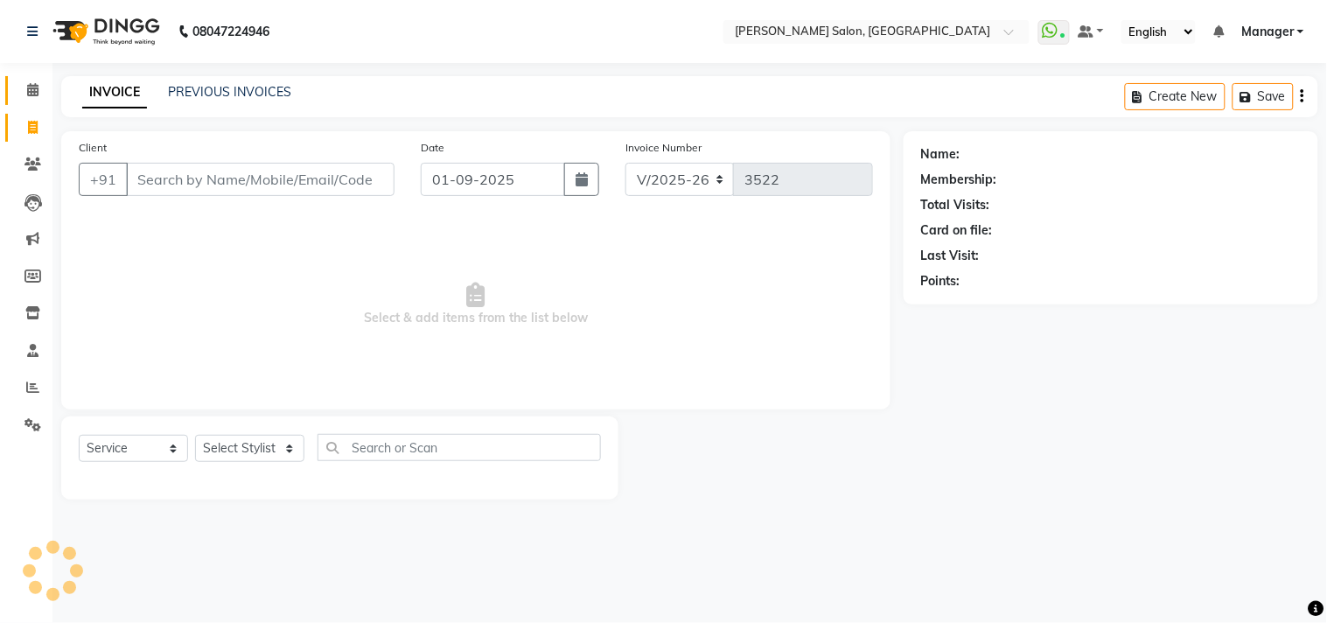
click at [31, 92] on icon at bounding box center [32, 89] width 11 height 13
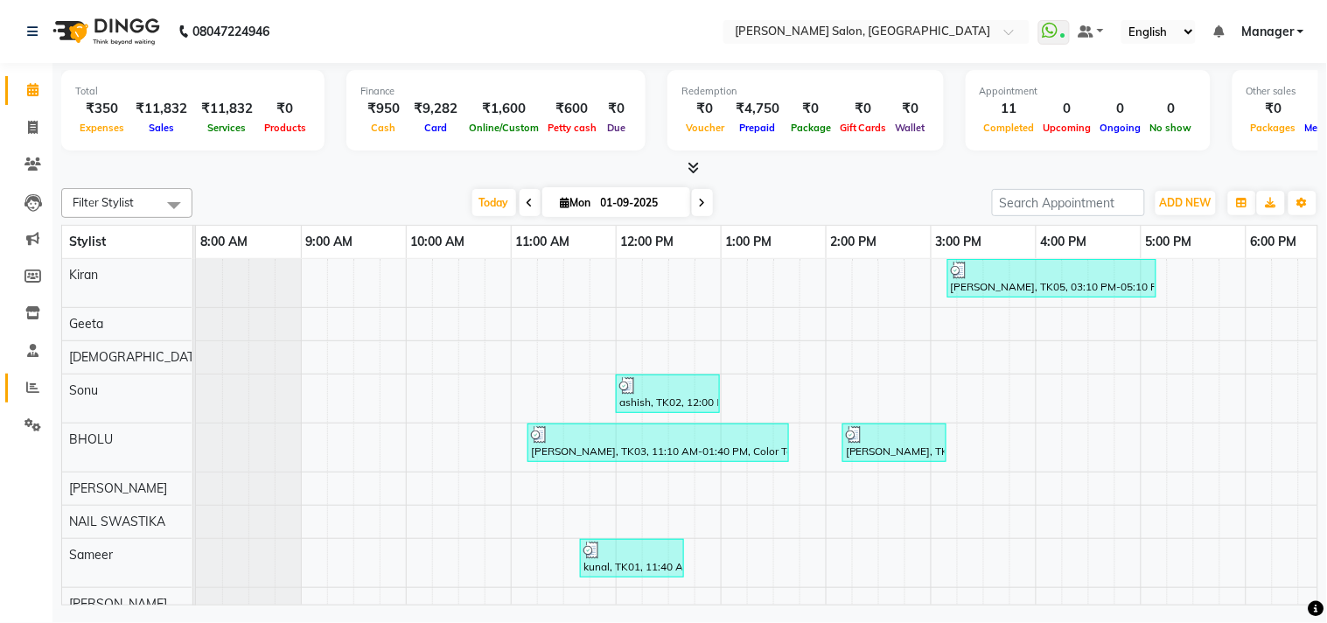
click at [31, 388] on icon at bounding box center [32, 387] width 13 height 13
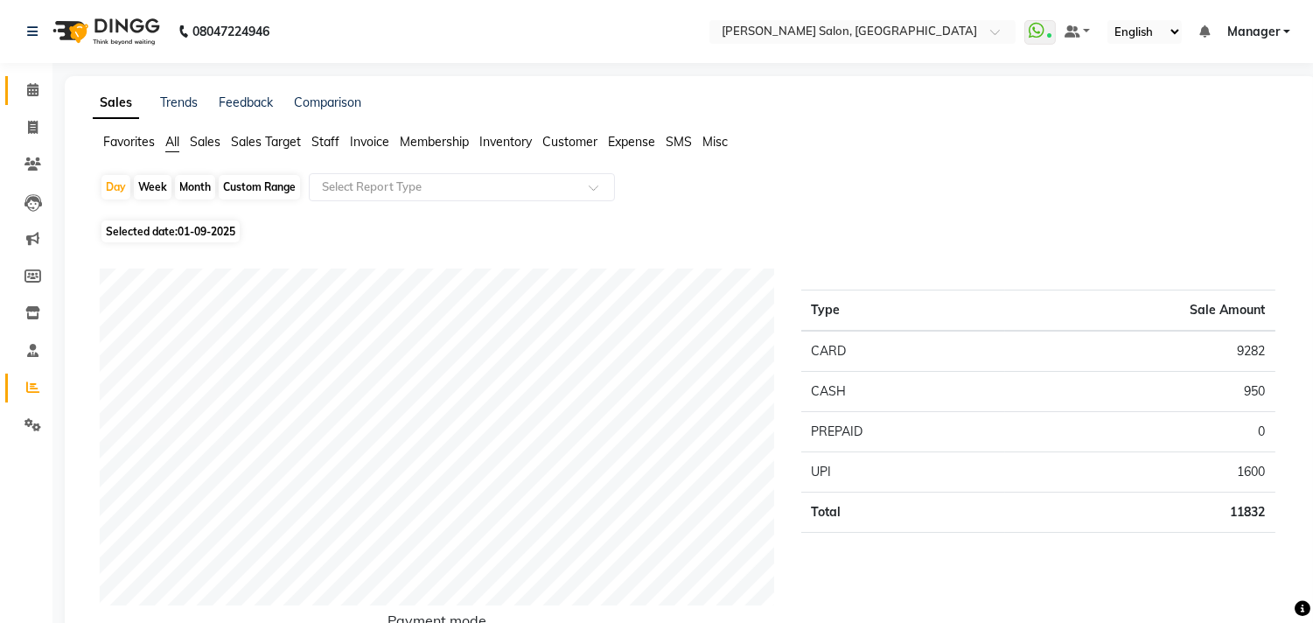
click at [30, 82] on span at bounding box center [32, 90] width 31 height 20
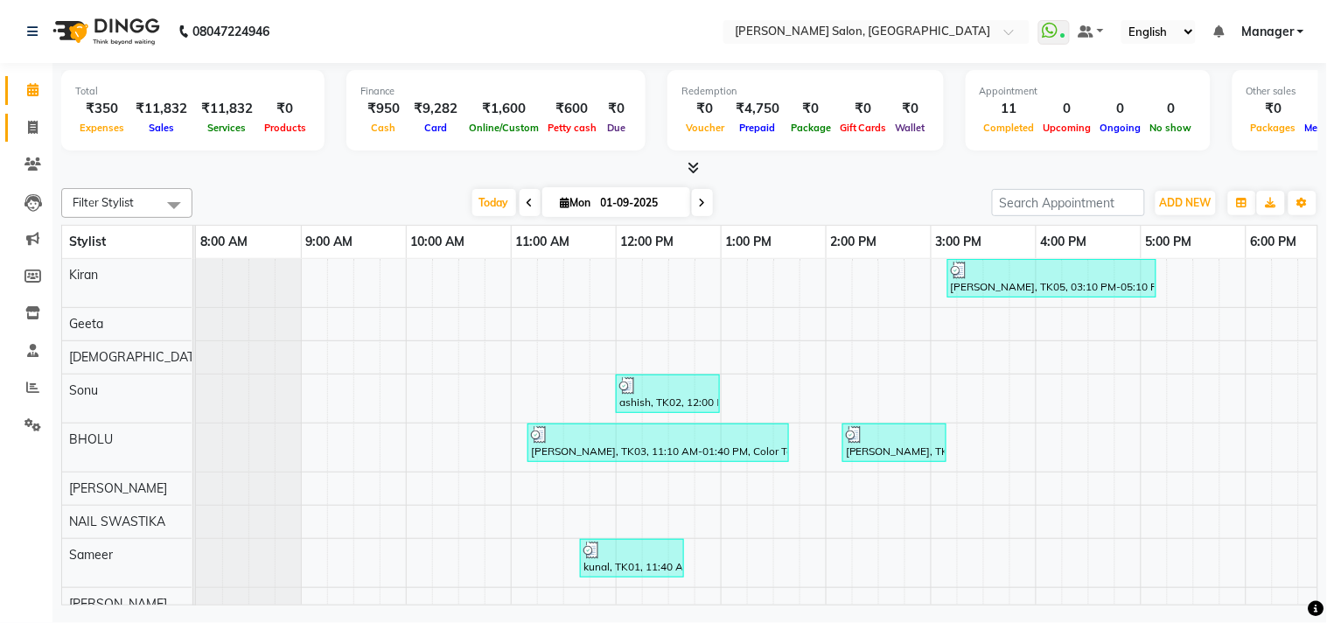
click at [31, 127] on icon at bounding box center [33, 127] width 10 height 13
select select "service"
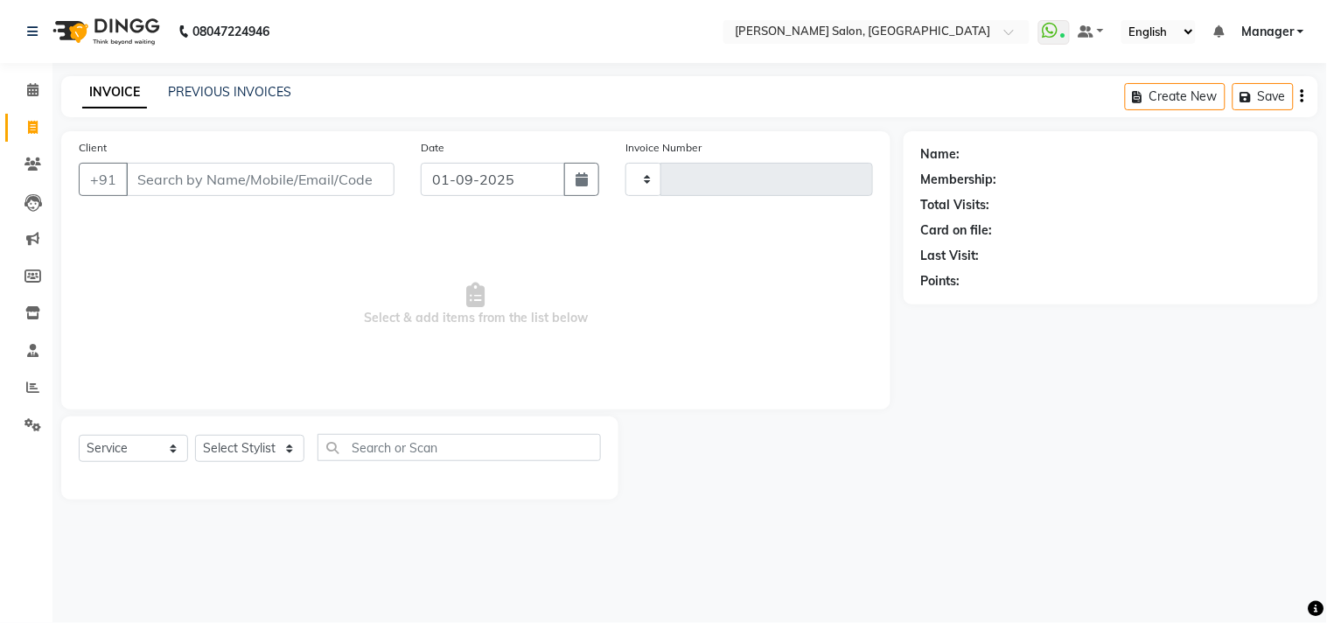
type input "3522"
select select "7229"
click at [240, 98] on link "PREVIOUS INVOICES" at bounding box center [229, 92] width 123 height 16
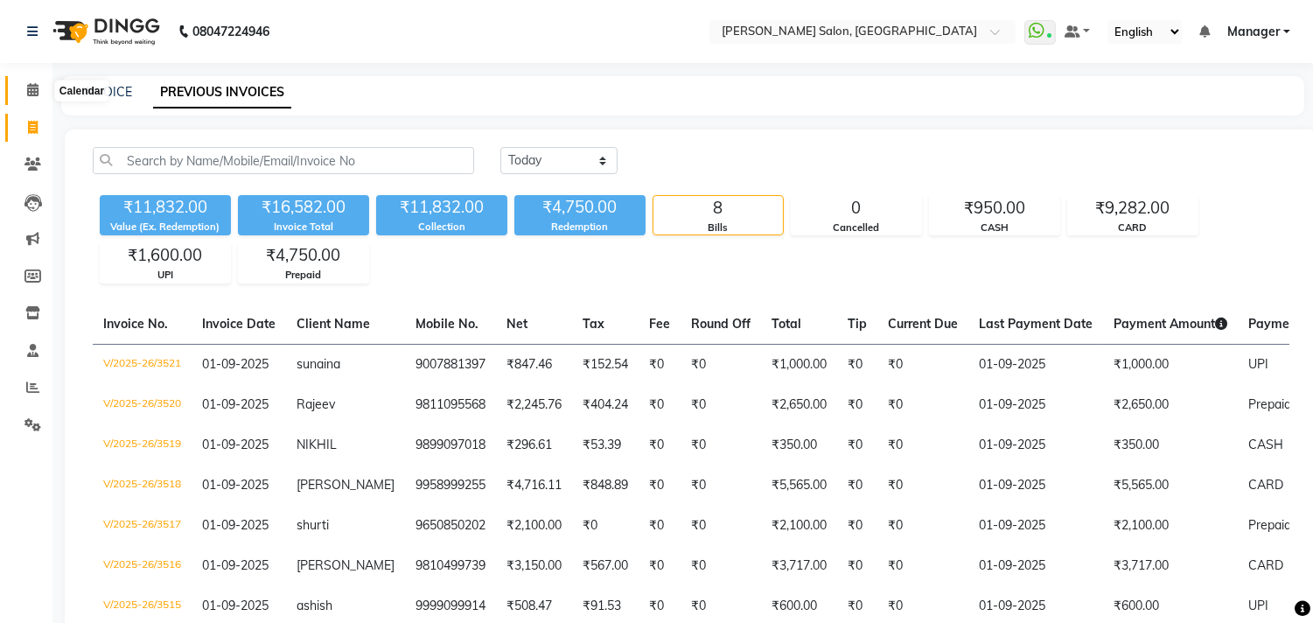
click at [35, 89] on icon at bounding box center [32, 89] width 11 height 13
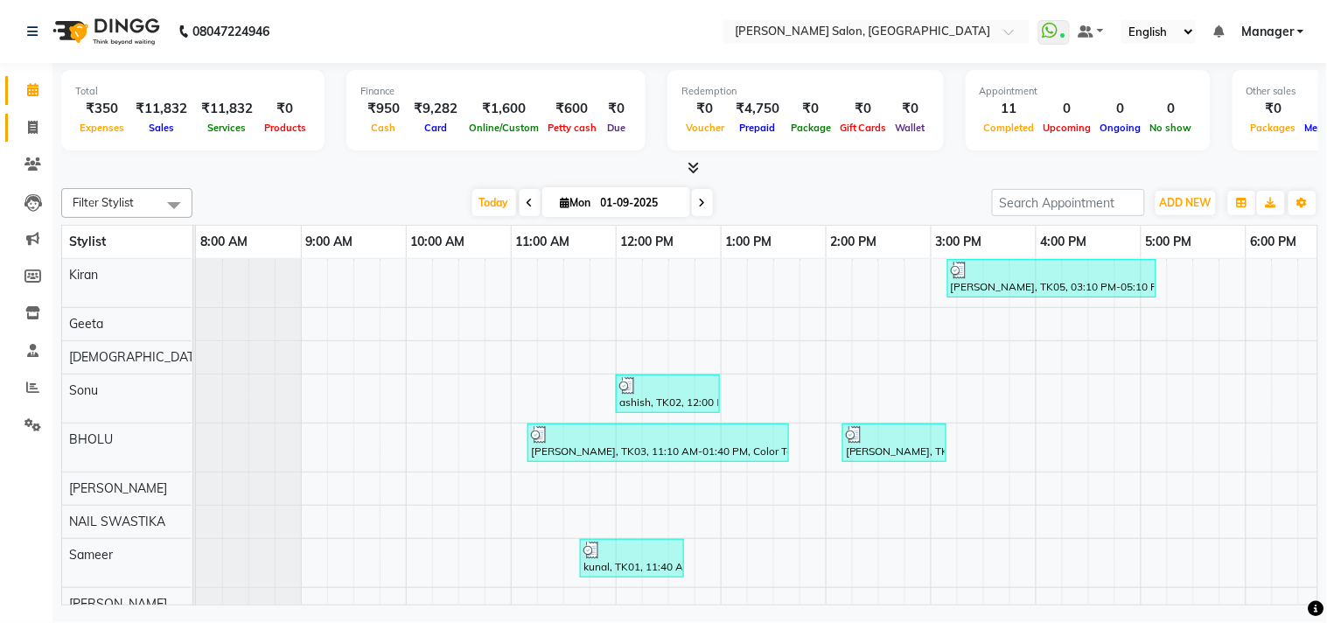
click at [36, 133] on icon at bounding box center [33, 127] width 10 height 13
select select "service"
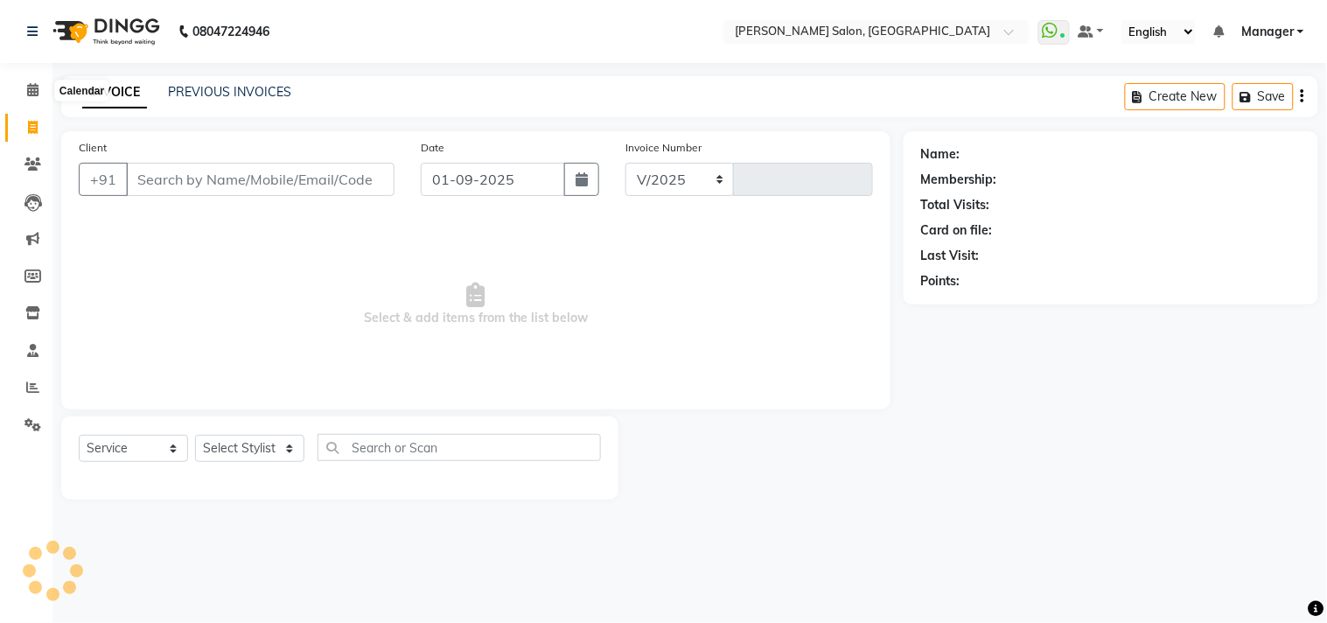
select select "7229"
type input "3522"
click at [311, 290] on span "Select & add items from the list below" at bounding box center [476, 304] width 794 height 175
click at [292, 456] on select "Select Stylist [PERSON_NAME] Divya [PERSON_NAME] [PERSON_NAME] [PERSON_NAME] PE…" at bounding box center [249, 448] width 109 height 27
select select "61922"
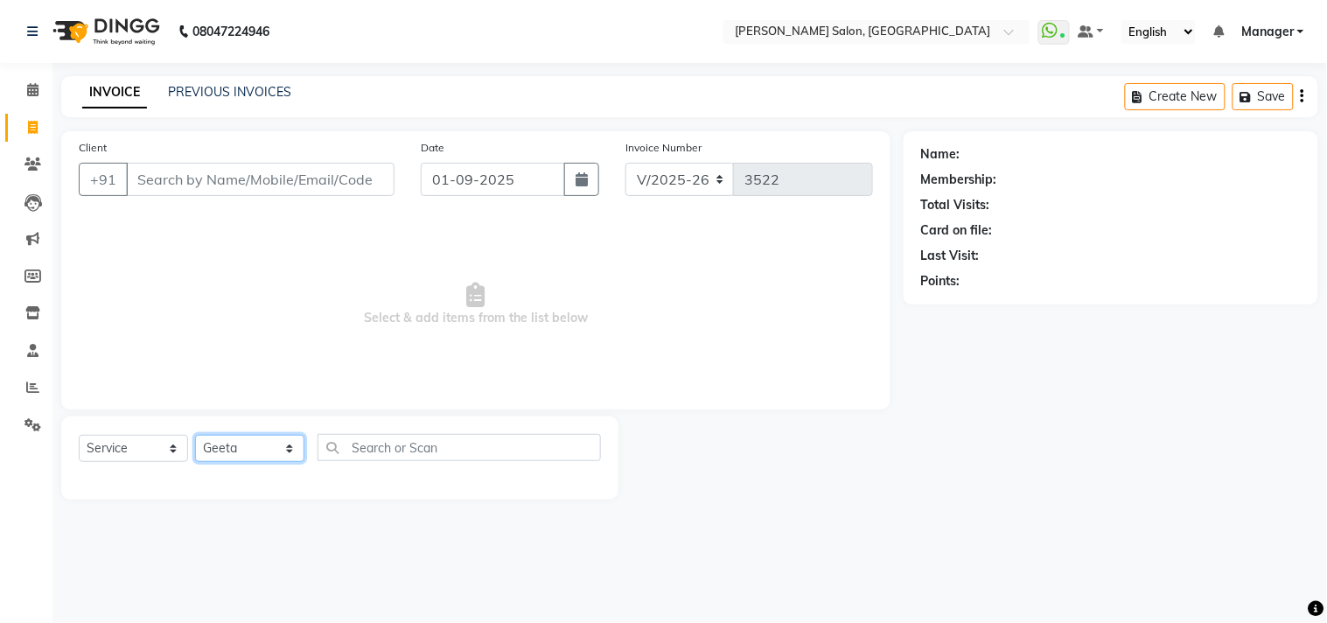
click at [195, 436] on select "Select Stylist [PERSON_NAME] Divya [PERSON_NAME] [PERSON_NAME] [PERSON_NAME] PE…" at bounding box center [249, 448] width 109 height 27
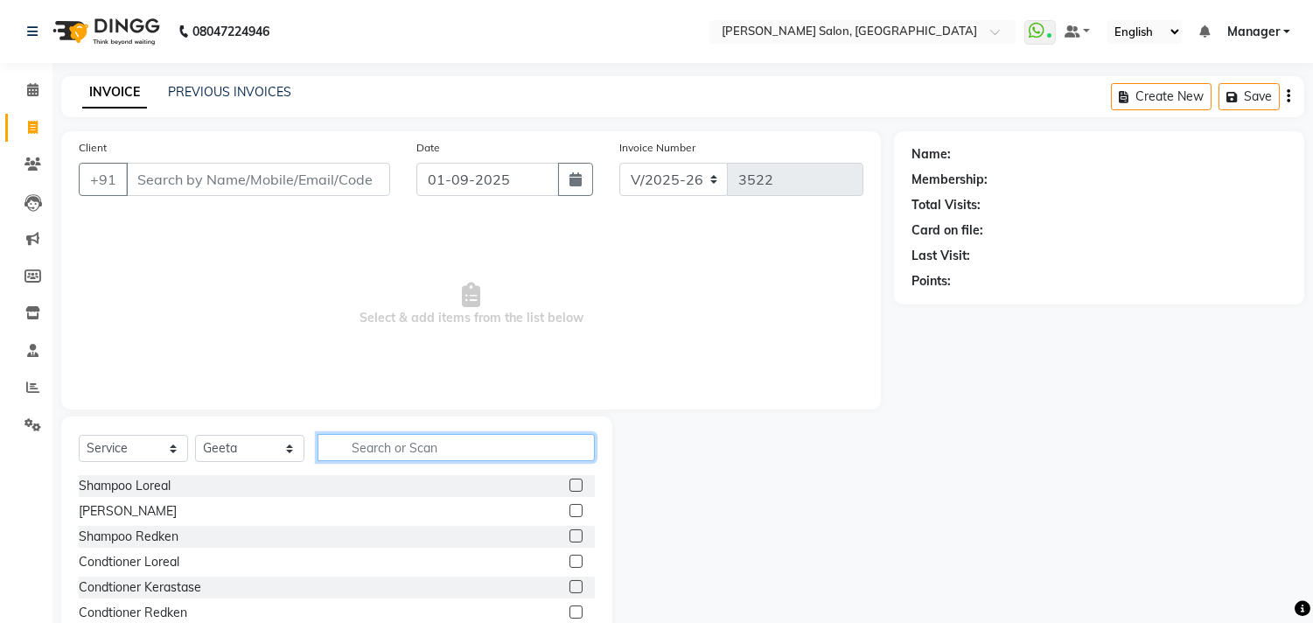
click at [437, 444] on input "text" at bounding box center [456, 447] width 277 height 27
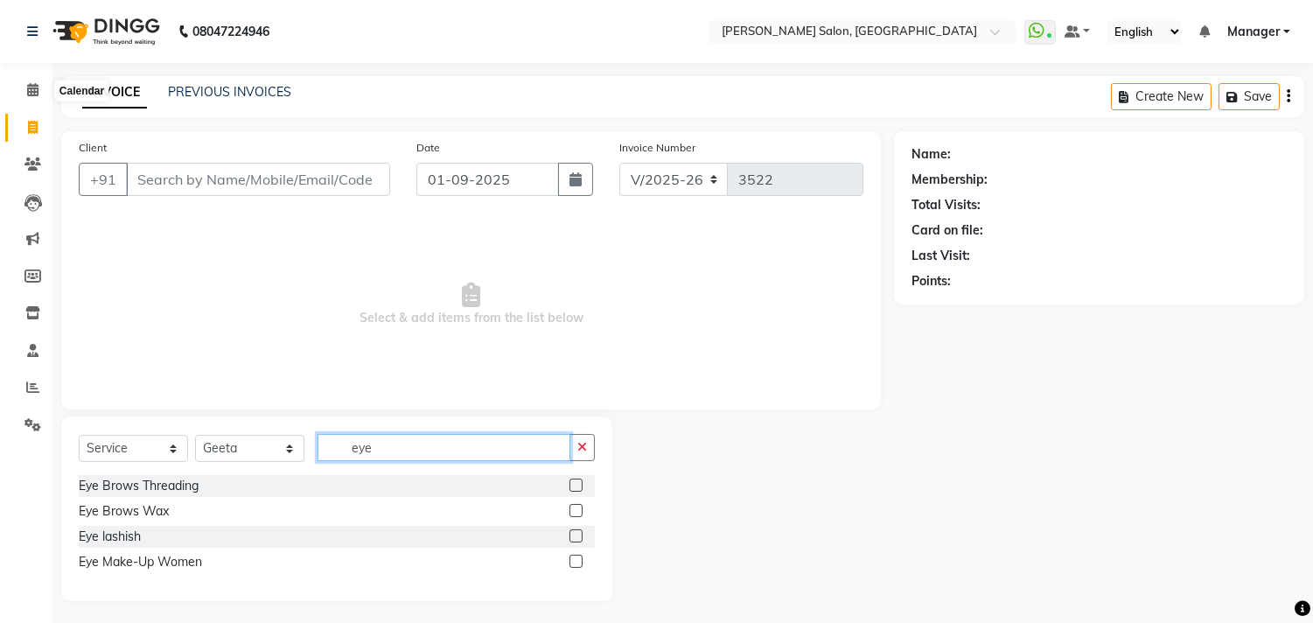
type input "eye"
click at [575, 490] on label at bounding box center [575, 484] width 13 height 13
click at [575, 490] on input "checkbox" at bounding box center [574, 485] width 11 height 11
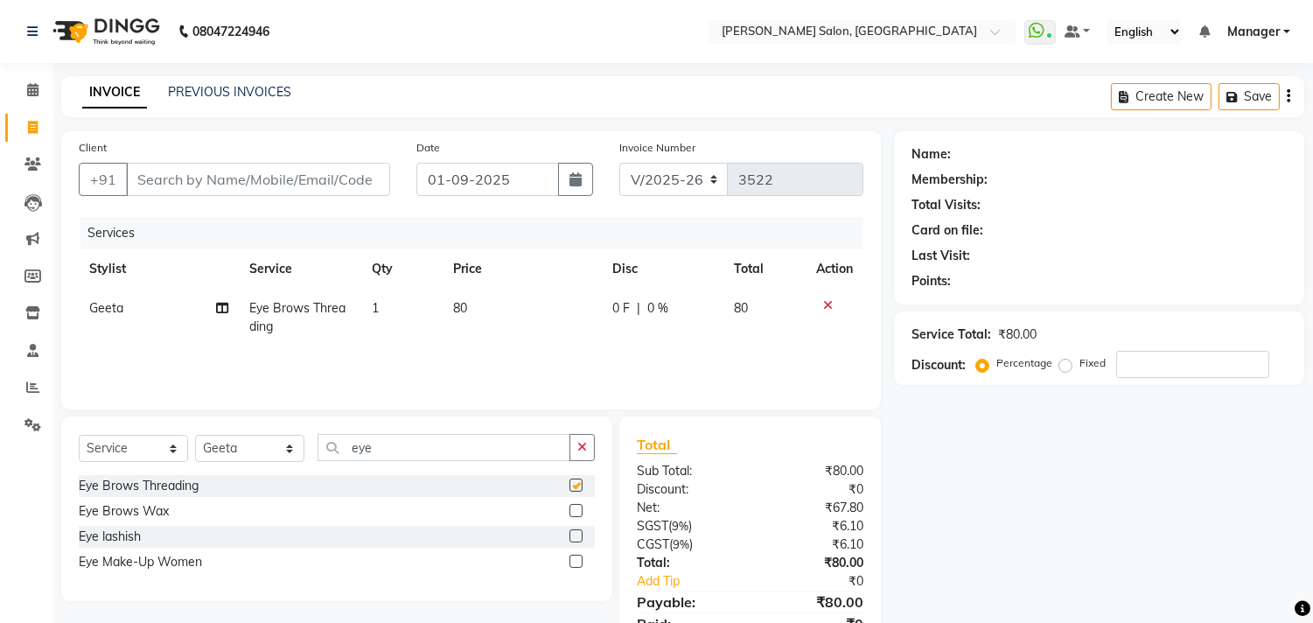
checkbox input "false"
click at [500, 312] on td "80" at bounding box center [522, 318] width 159 height 58
select select "61922"
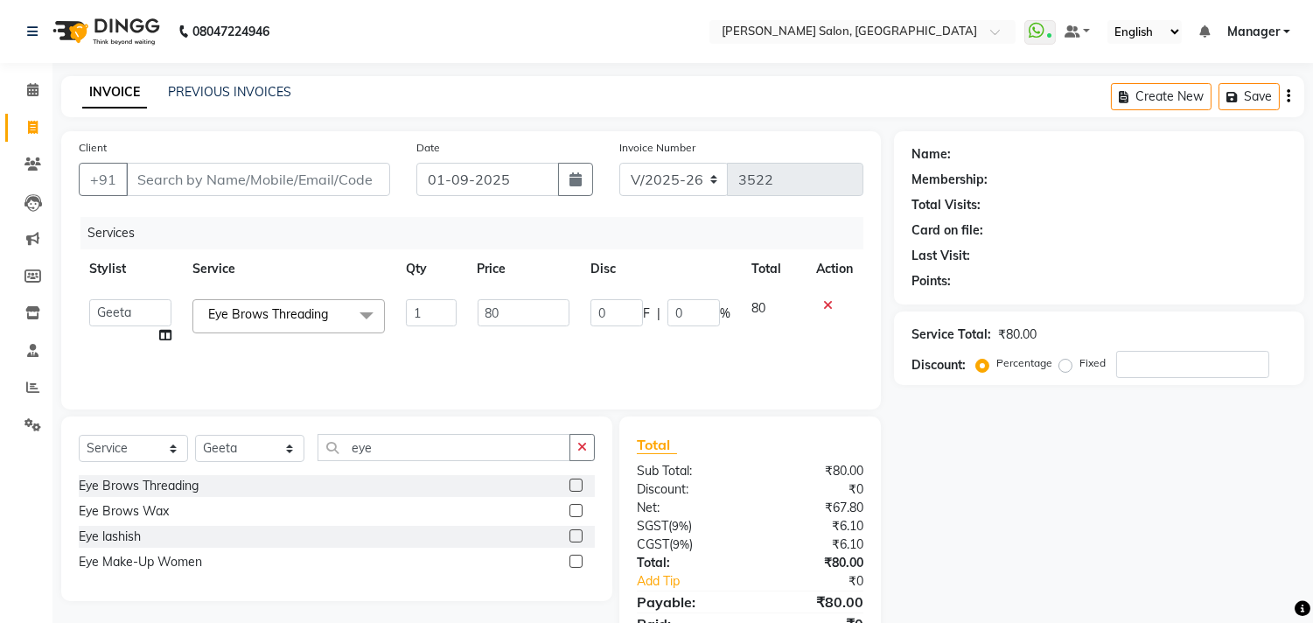
type input "8"
type input "165"
click at [623, 346] on td "0 F | 0 %" at bounding box center [660, 322] width 161 height 66
select select "61922"
click at [297, 462] on select "Select Stylist [PERSON_NAME] Divya [PERSON_NAME] [PERSON_NAME] [PERSON_NAME] PE…" at bounding box center [249, 448] width 109 height 27
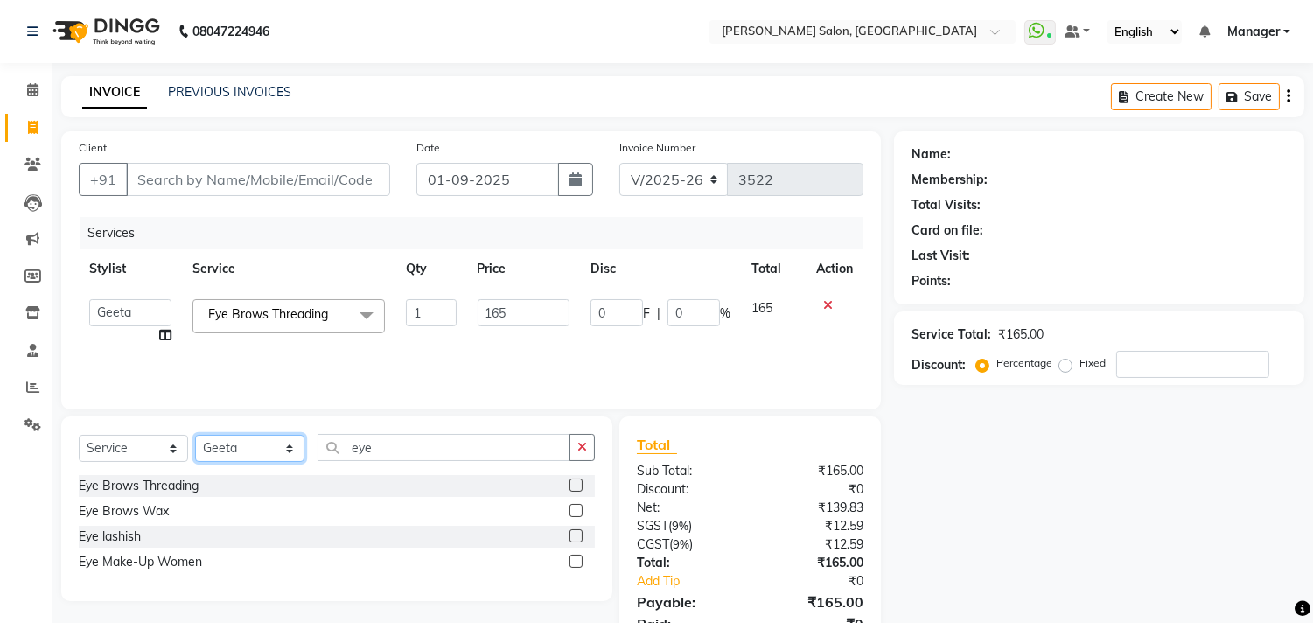
select select "61926"
click at [195, 436] on select "Select Stylist [PERSON_NAME] Divya [PERSON_NAME] [PERSON_NAME] [PERSON_NAME] PE…" at bounding box center [249, 448] width 109 height 27
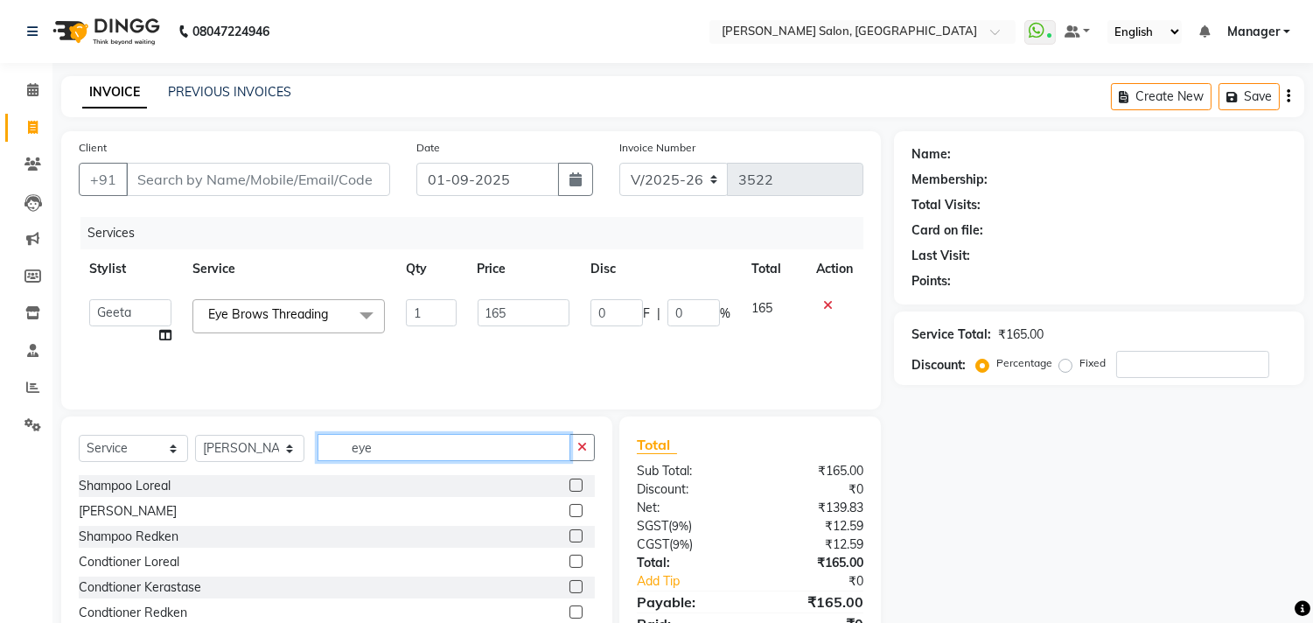
click at [451, 451] on input "eye" at bounding box center [444, 447] width 253 height 27
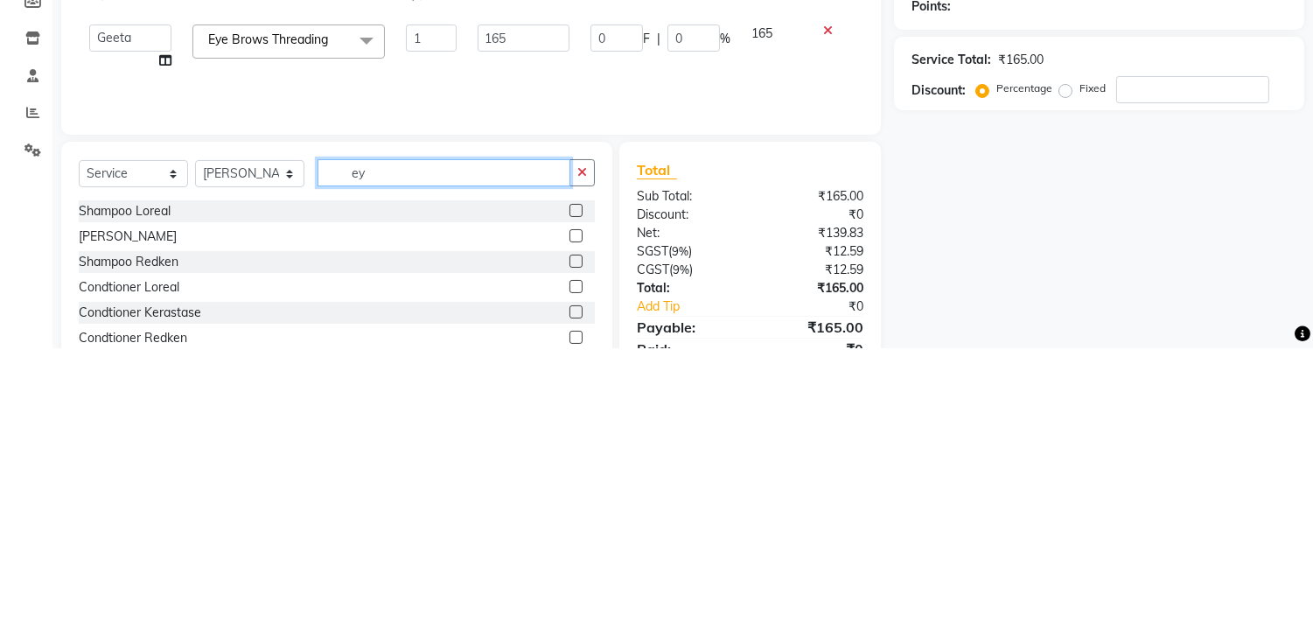
type input "e"
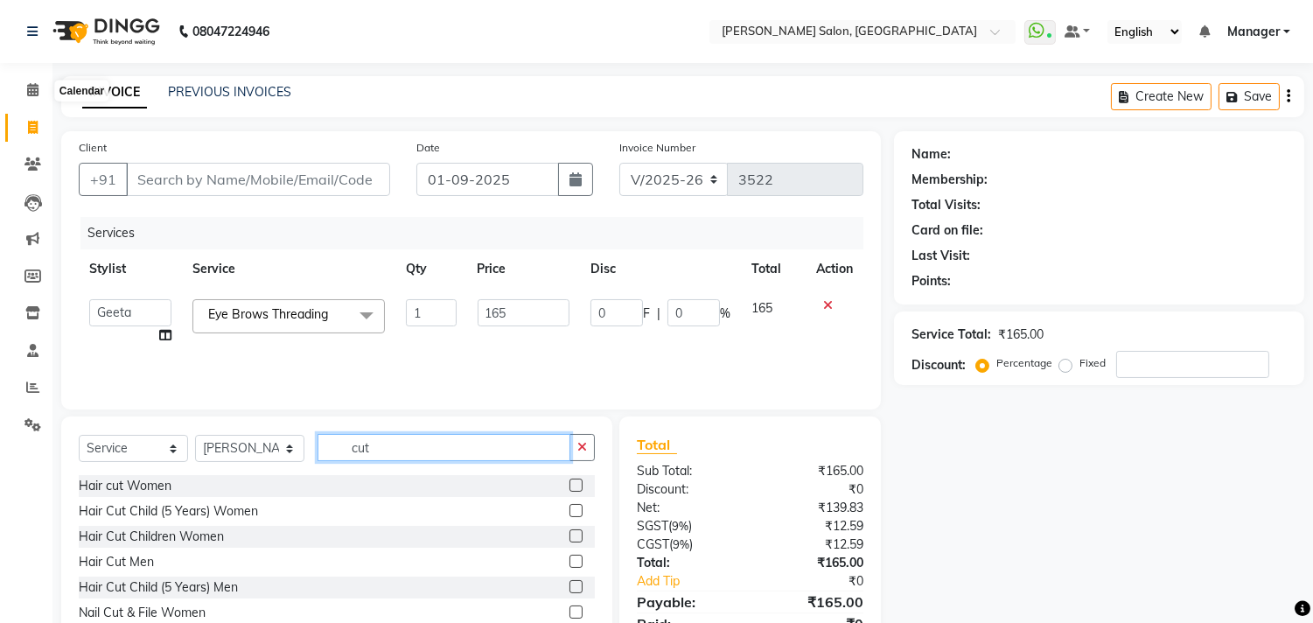
type input "cut"
click at [569, 562] on label at bounding box center [575, 561] width 13 height 13
click at [569, 562] on input "checkbox" at bounding box center [574, 561] width 11 height 11
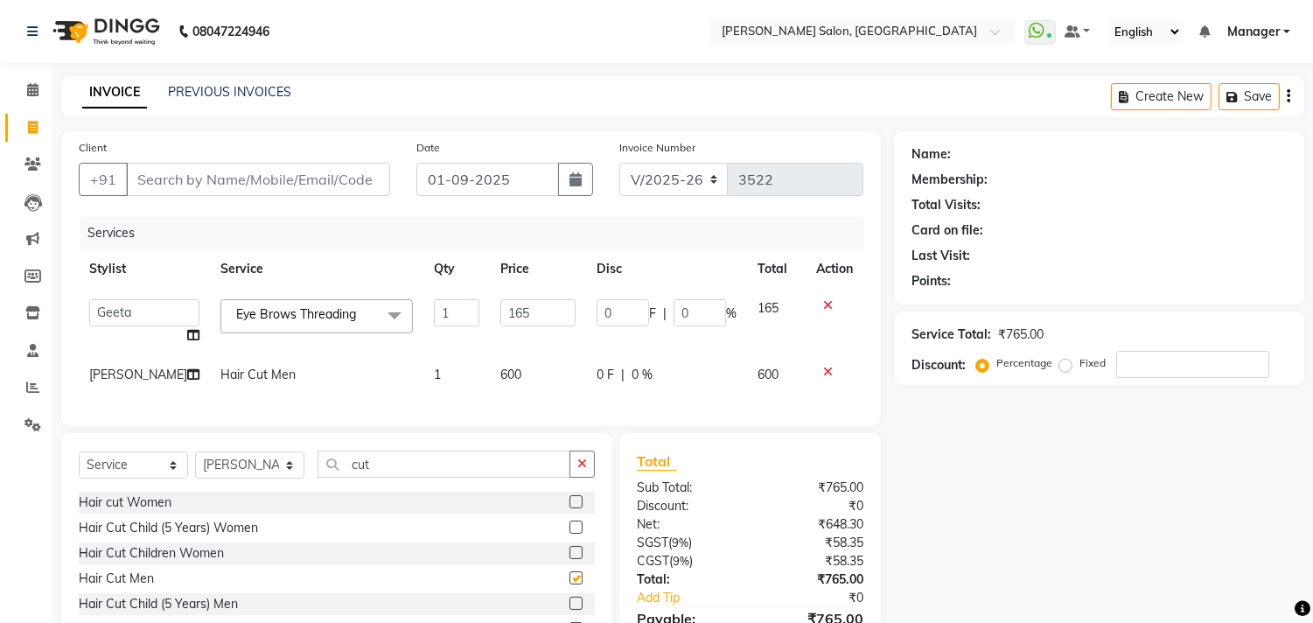
checkbox input "false"
click at [429, 478] on input "cut" at bounding box center [444, 463] width 253 height 27
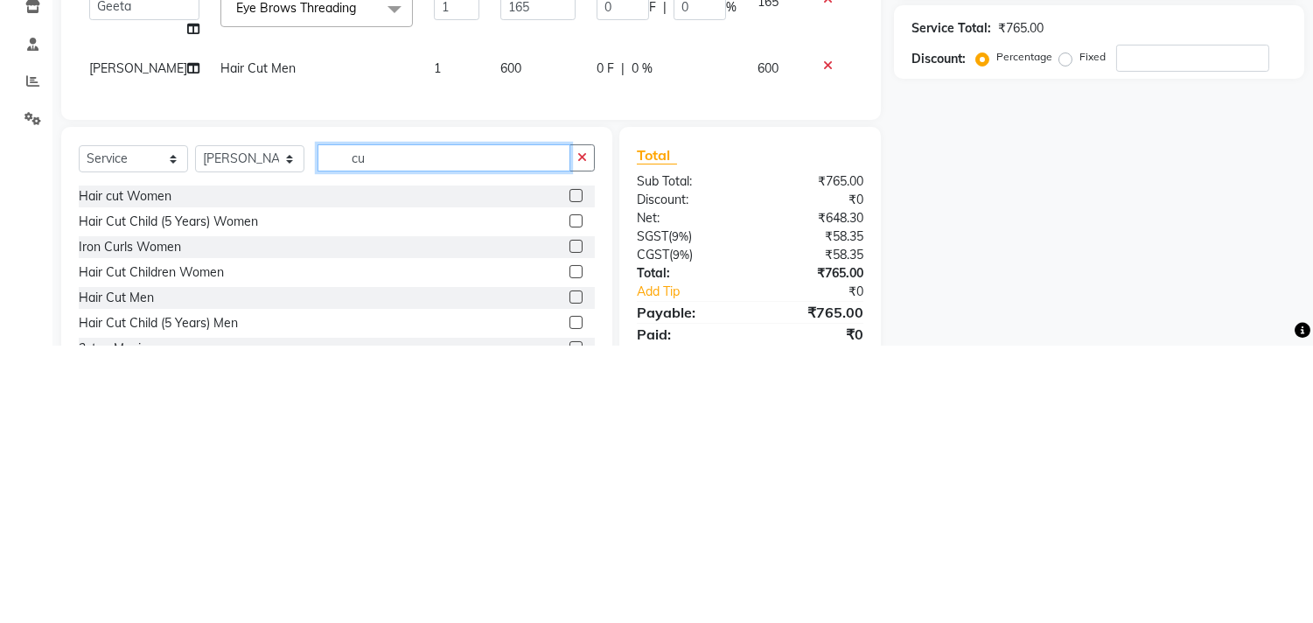
scroll to position [28, 0]
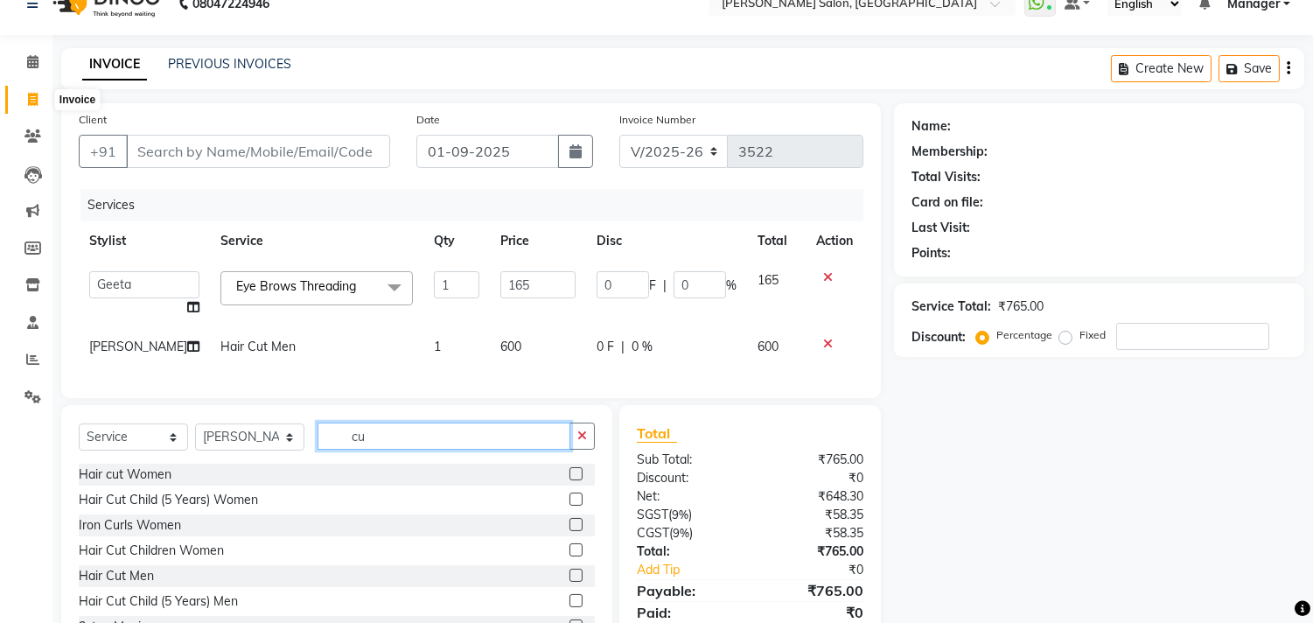
type input "c"
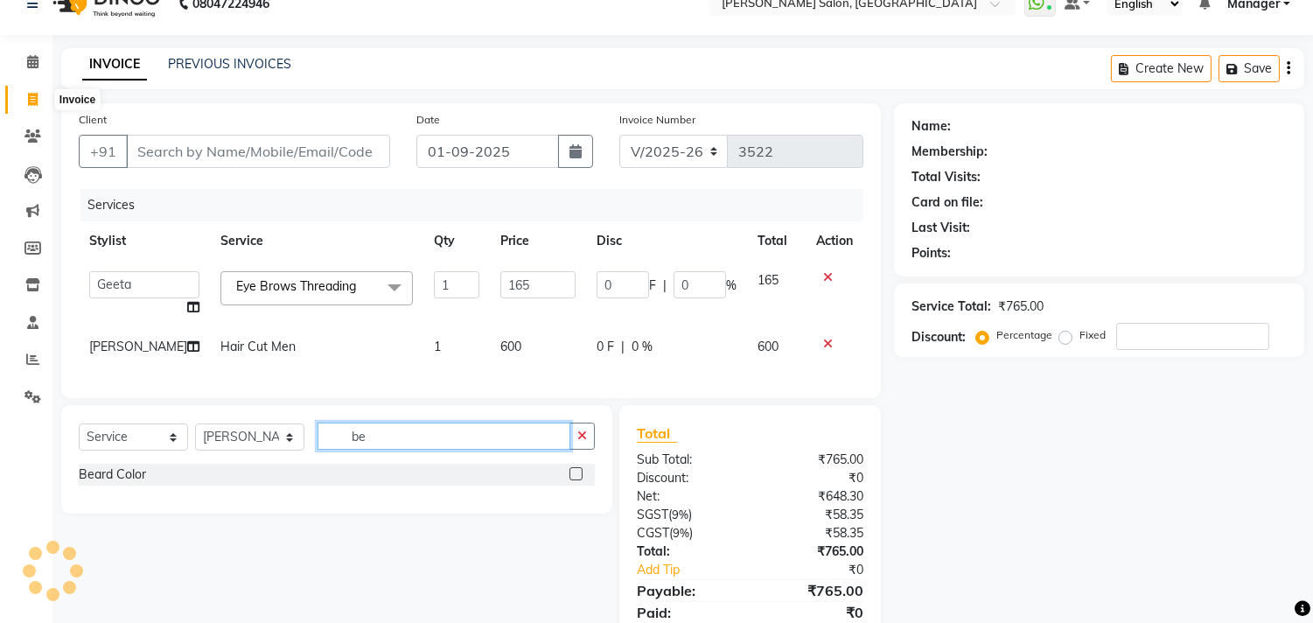
type input "b"
type input "sha"
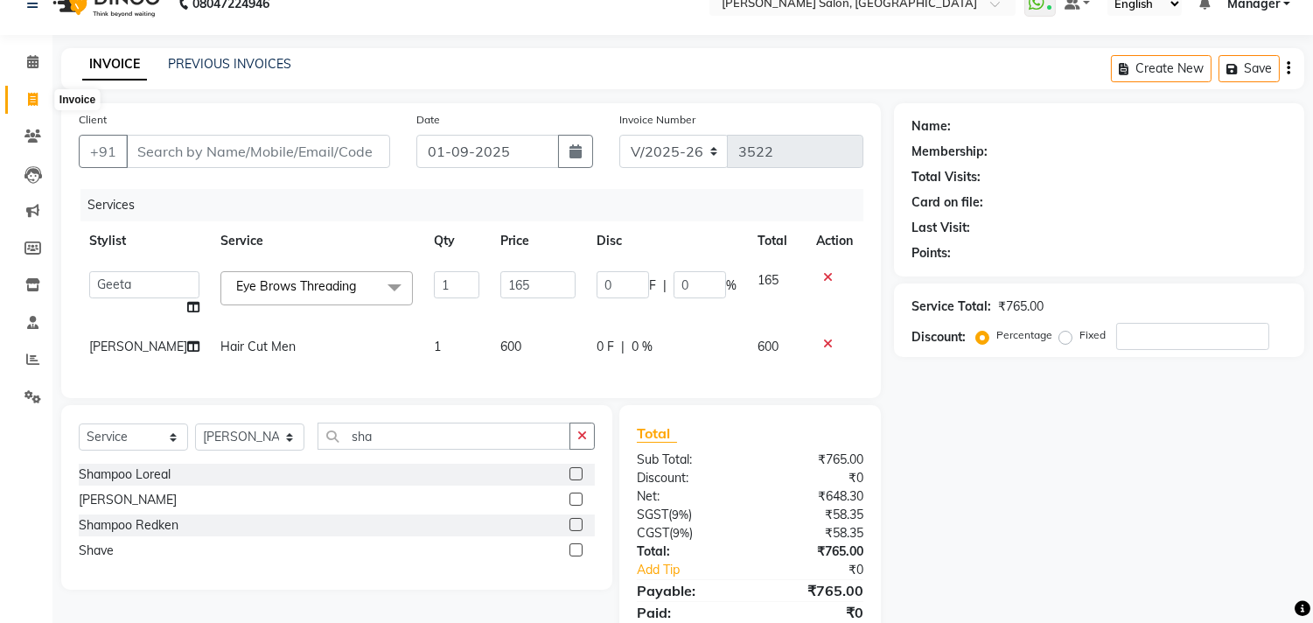
click at [575, 556] on label at bounding box center [575, 549] width 13 height 13
click at [575, 556] on input "checkbox" at bounding box center [574, 550] width 11 height 11
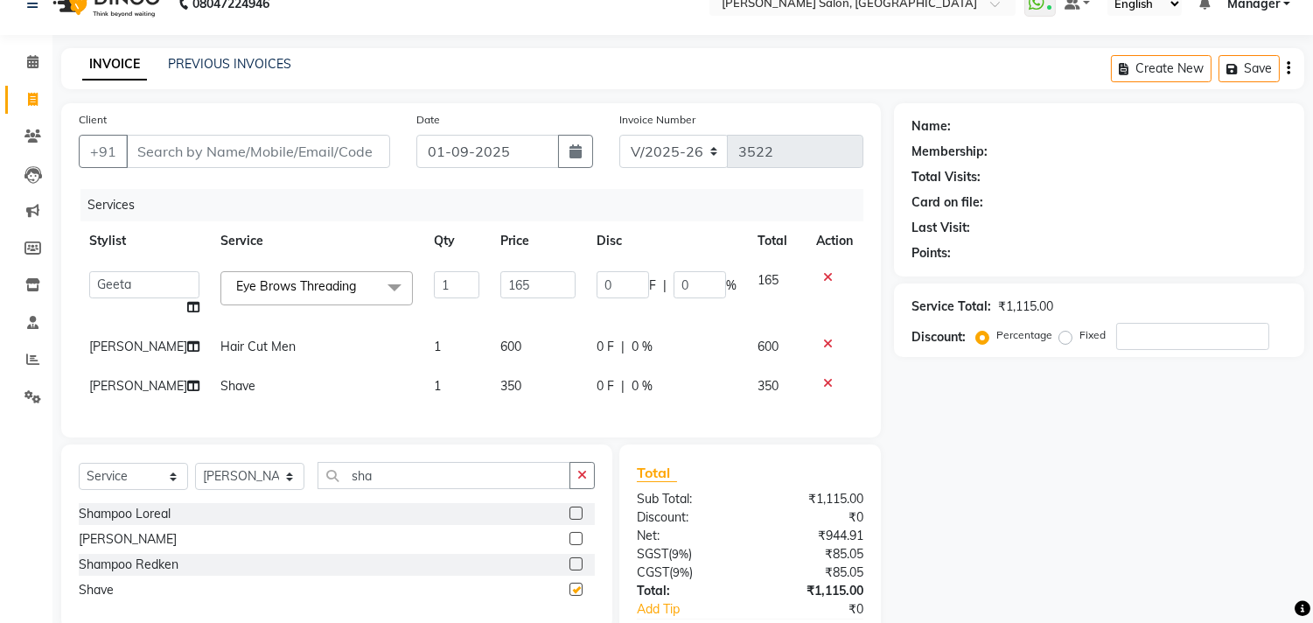
checkbox input "false"
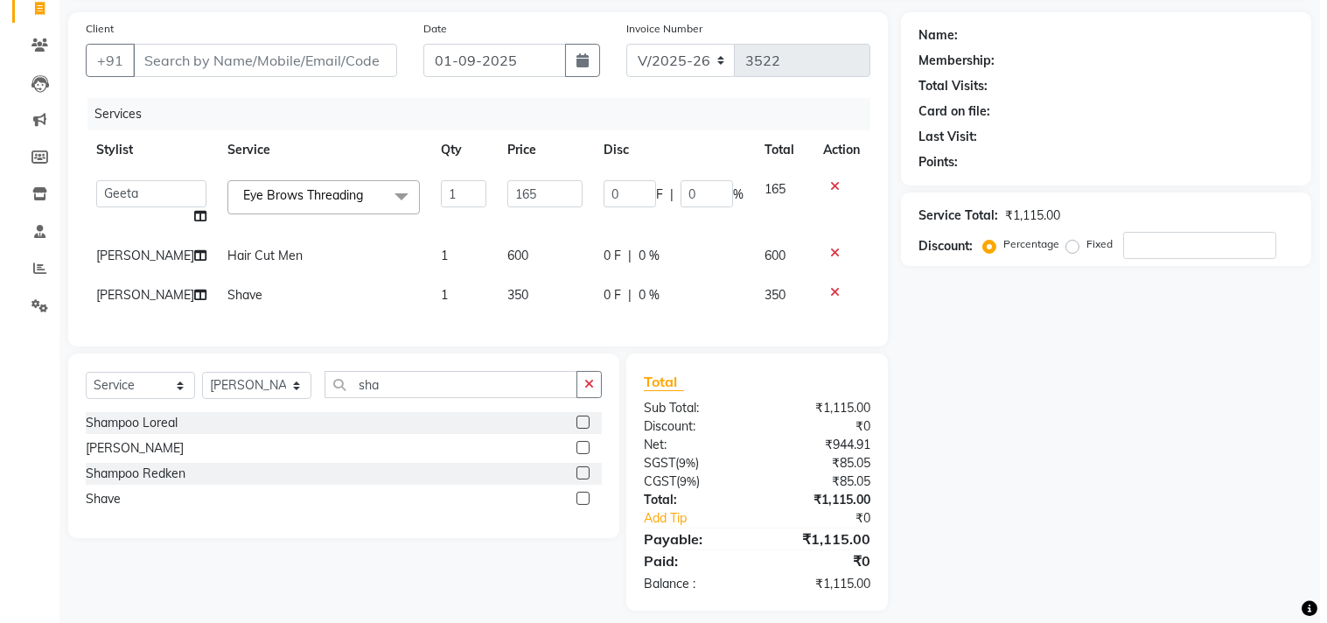
scroll to position [0, 0]
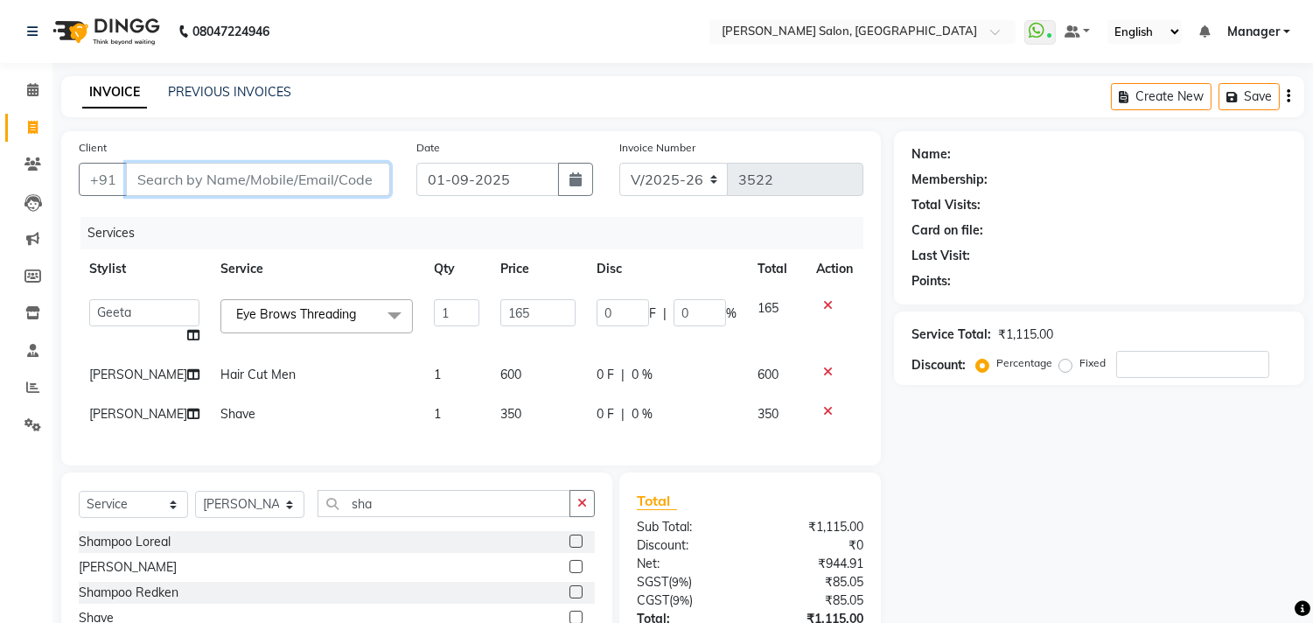
click at [325, 184] on input "Client" at bounding box center [258, 179] width 264 height 33
type input "9"
type input "0"
type input "9560466968"
click at [359, 187] on span "Add Client" at bounding box center [345, 179] width 69 height 17
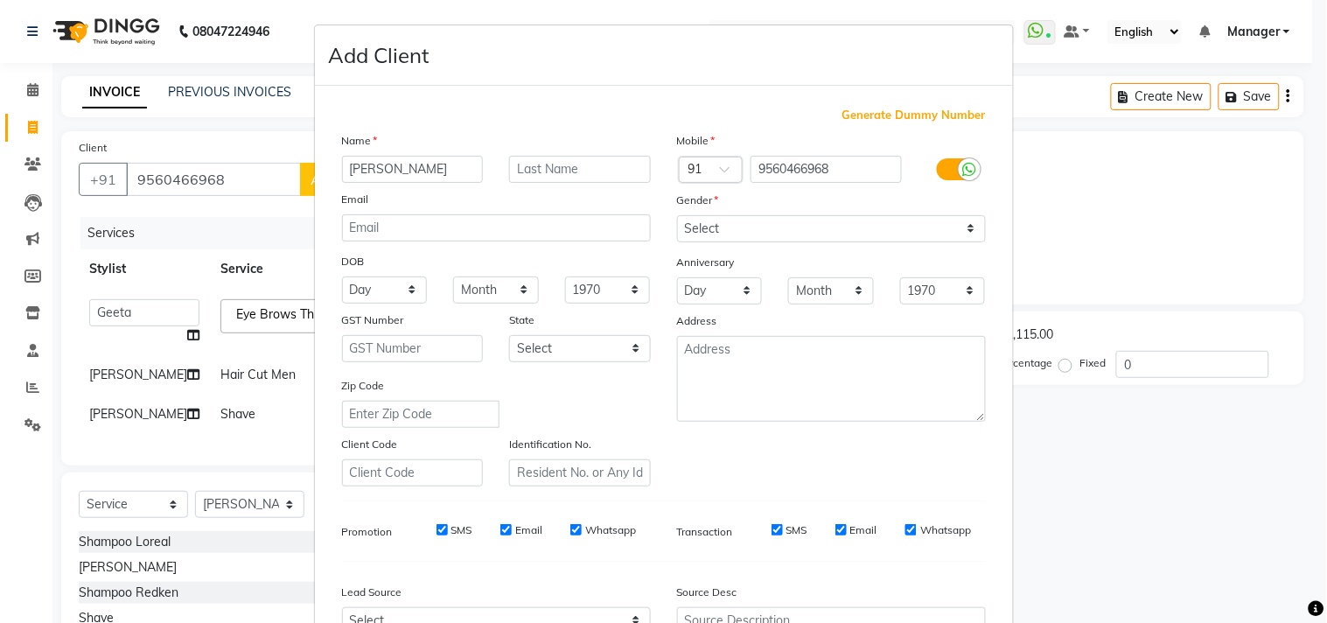
type input "[PERSON_NAME]"
click at [968, 241] on select "Select [DEMOGRAPHIC_DATA] [DEMOGRAPHIC_DATA] Other Prefer Not To Say" at bounding box center [831, 228] width 309 height 27
select select "[DEMOGRAPHIC_DATA]"
click at [677, 215] on select "Select [DEMOGRAPHIC_DATA] [DEMOGRAPHIC_DATA] Other Prefer Not To Say" at bounding box center [831, 228] width 309 height 27
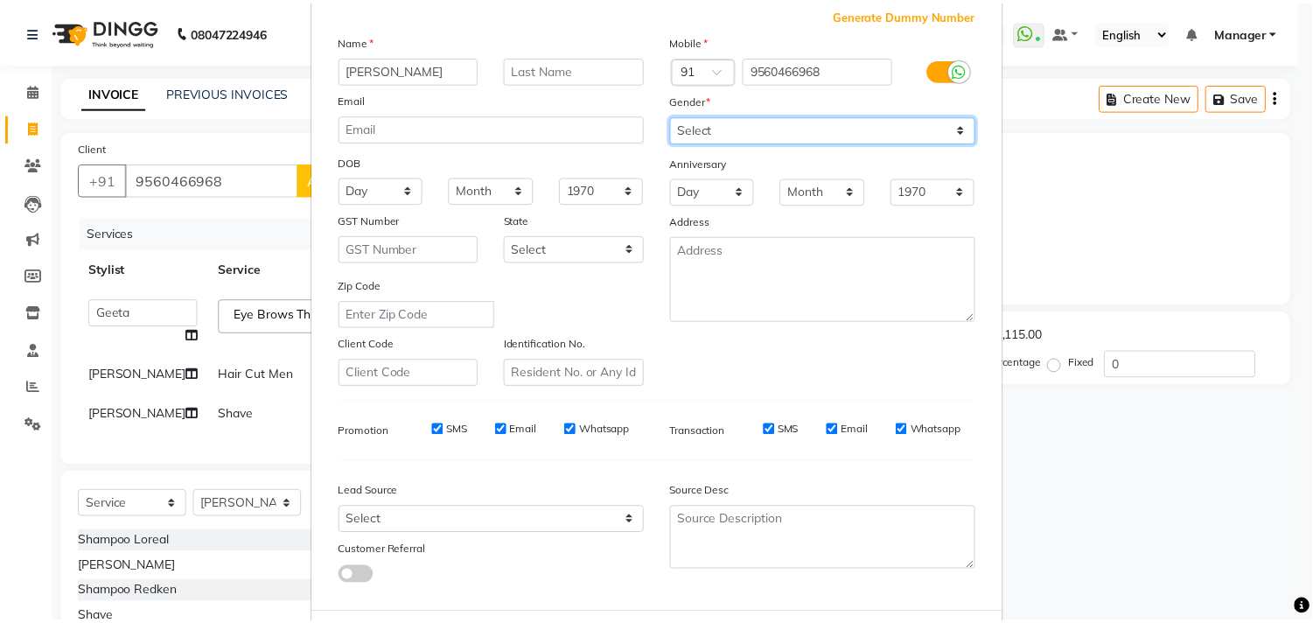
scroll to position [185, 0]
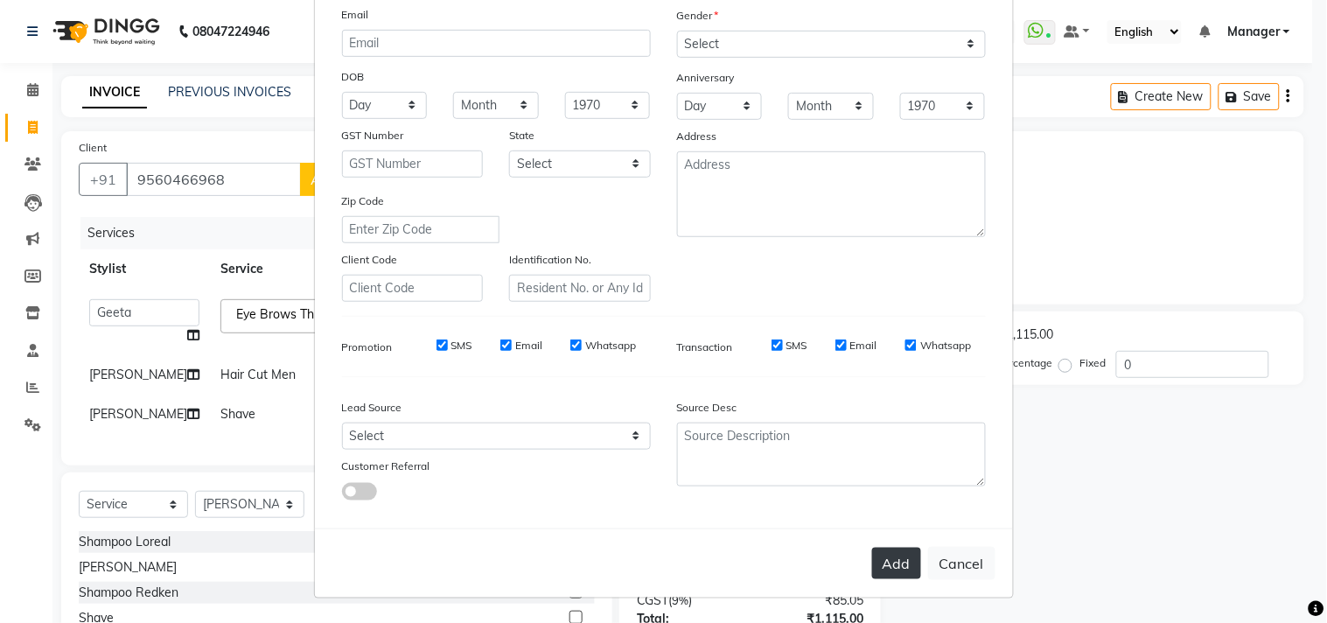
click at [889, 566] on button "Add" at bounding box center [896, 563] width 49 height 31
select select
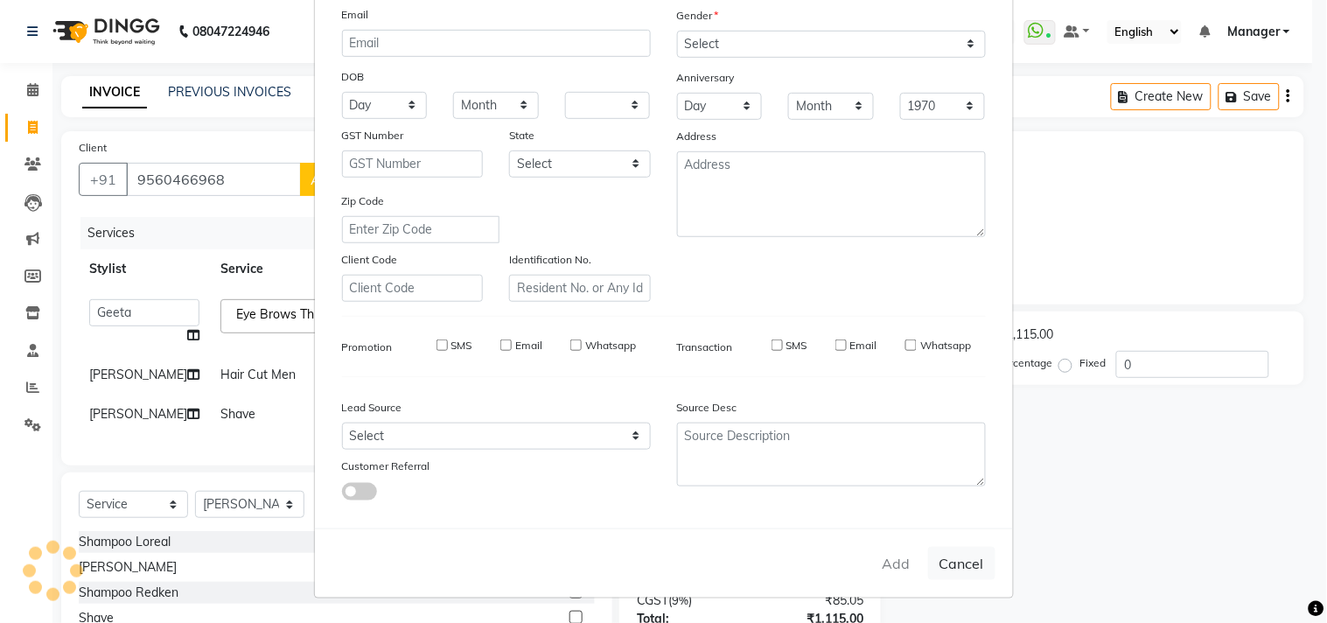
select select
checkbox input "false"
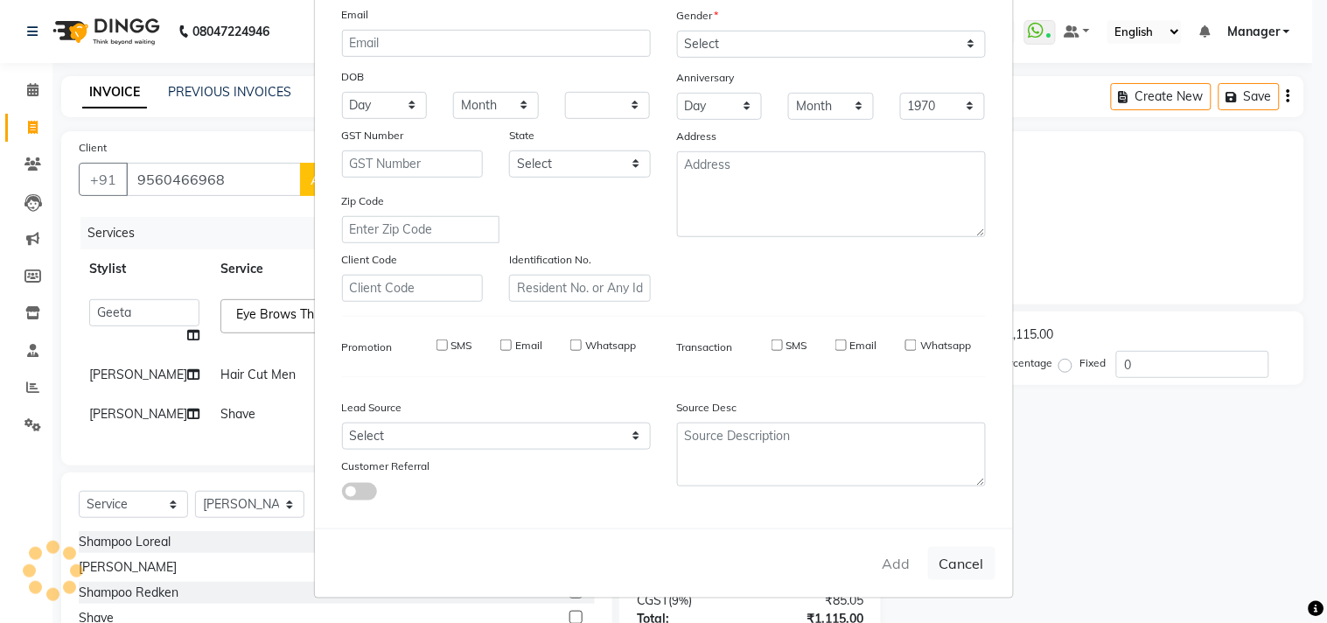
checkbox input "false"
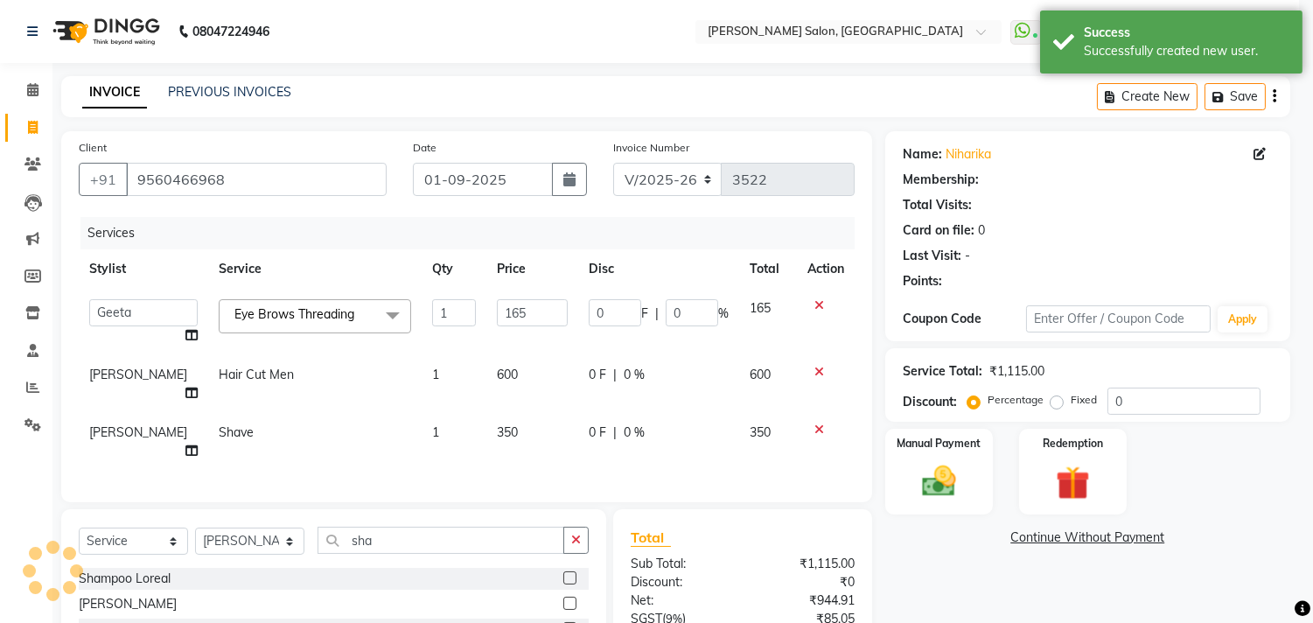
select select "1: Object"
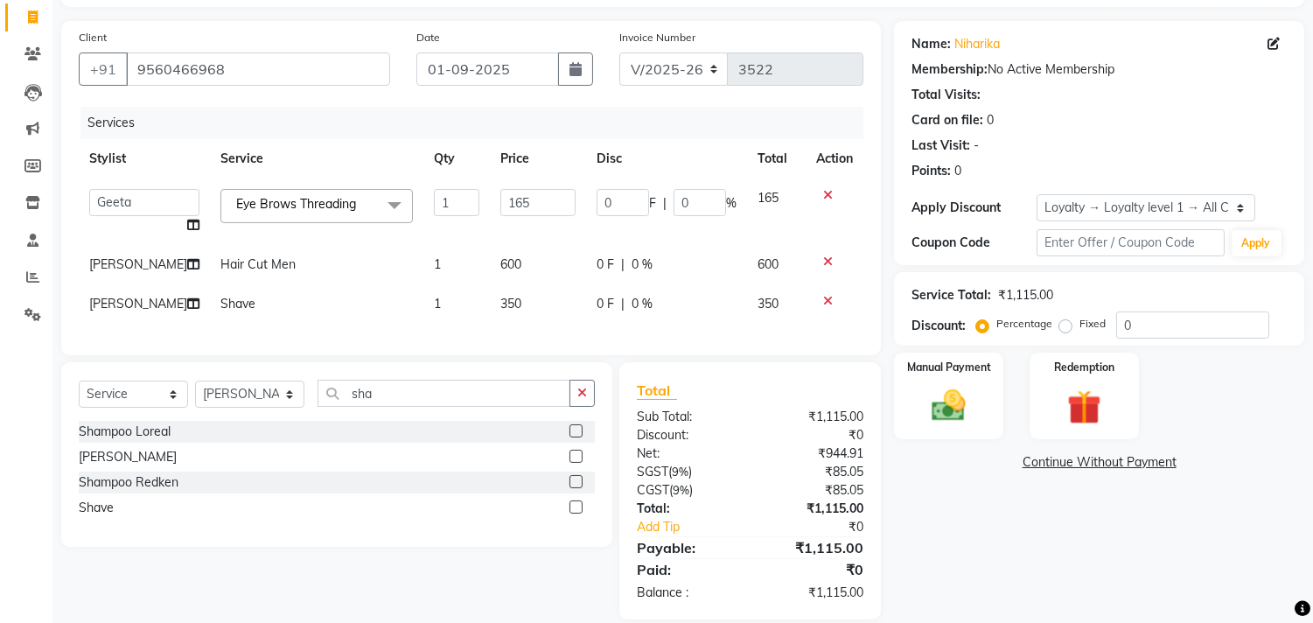
scroll to position [146, 0]
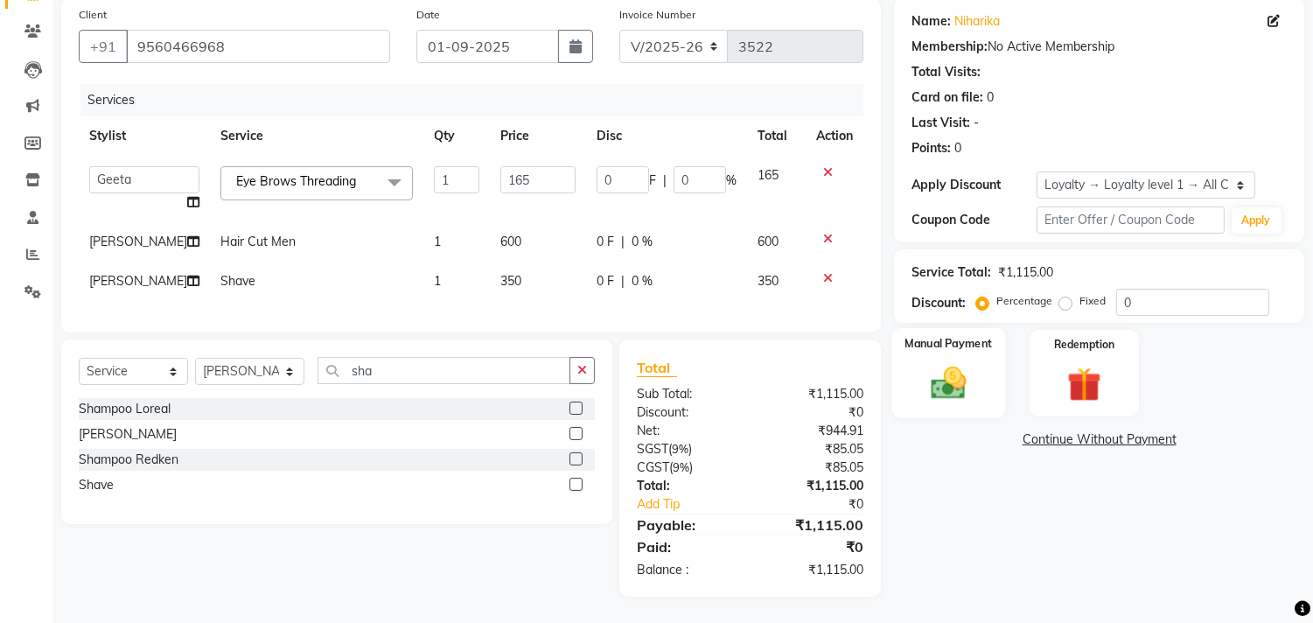
click at [953, 365] on img at bounding box center [949, 383] width 58 height 41
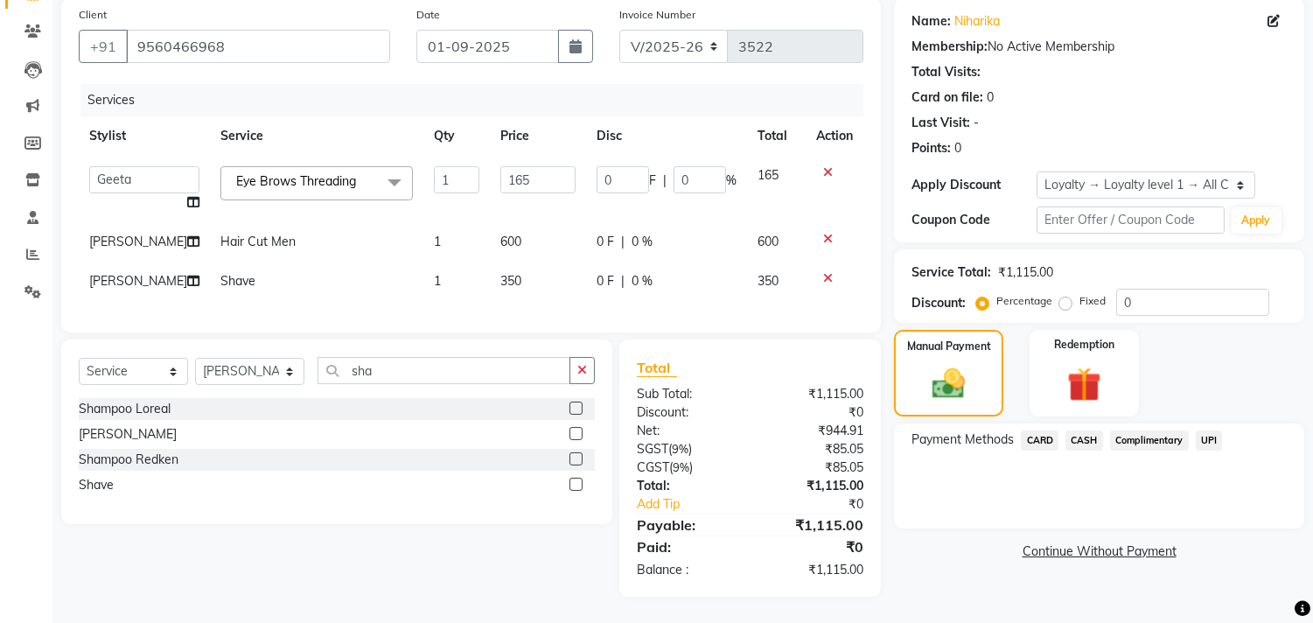
click at [1044, 430] on span "CARD" at bounding box center [1040, 440] width 38 height 20
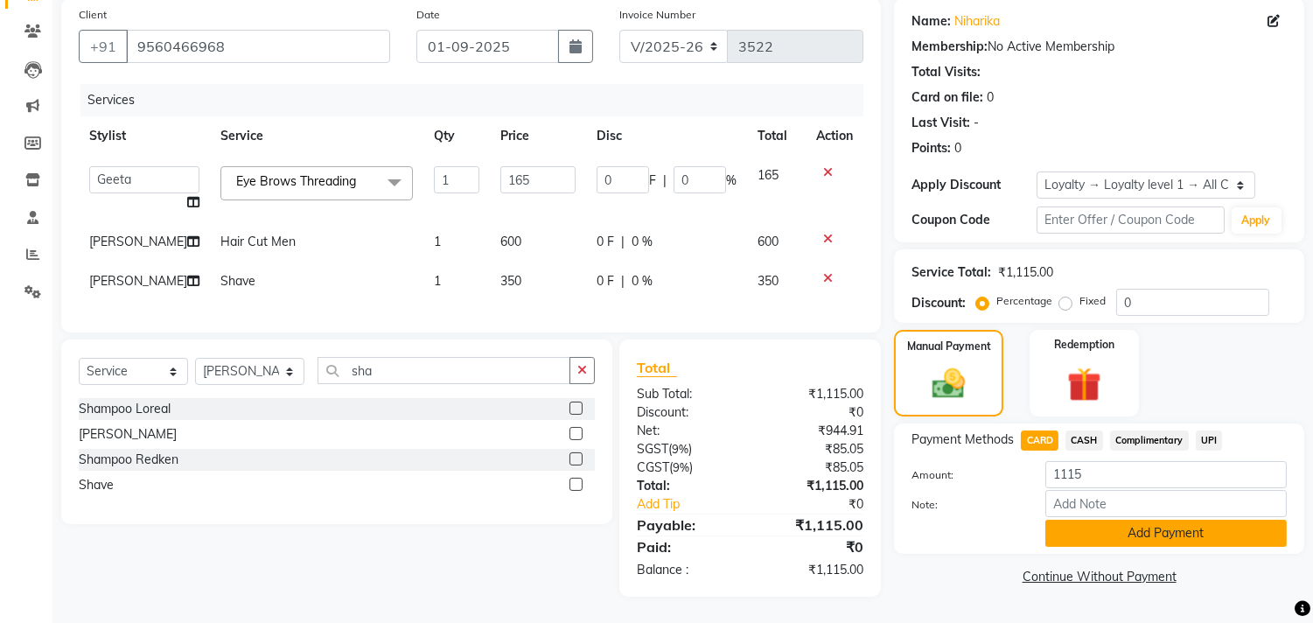
click at [1140, 520] on button "Add Payment" at bounding box center [1165, 533] width 241 height 27
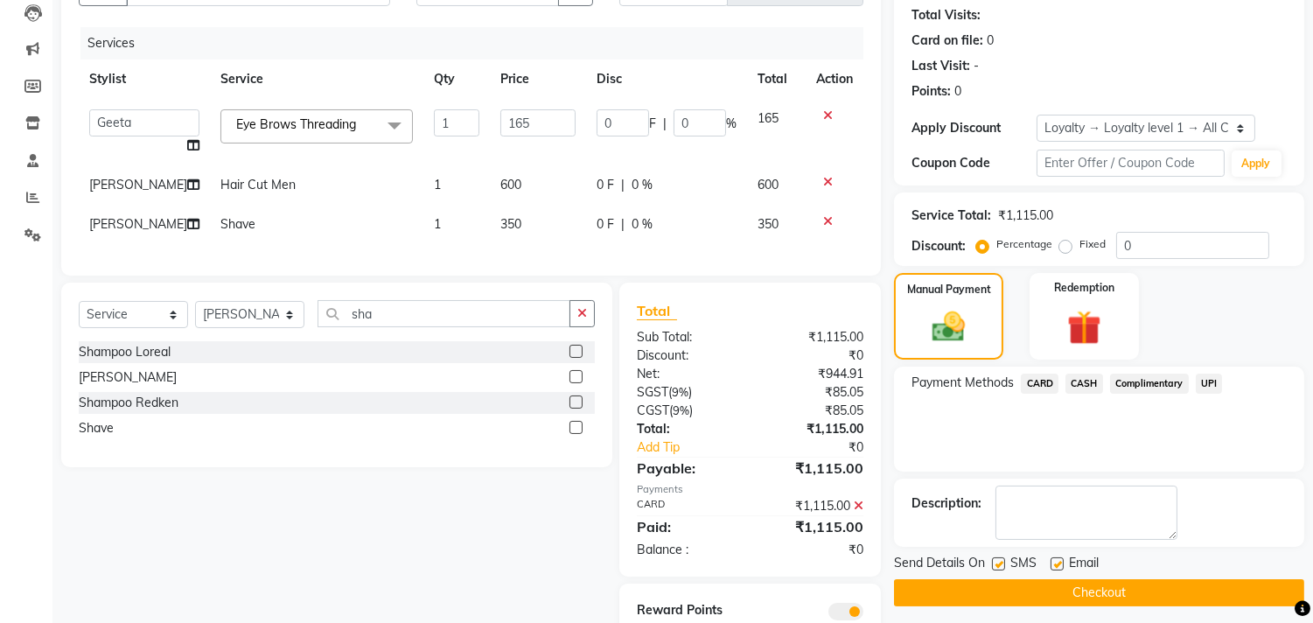
scroll to position [271, 0]
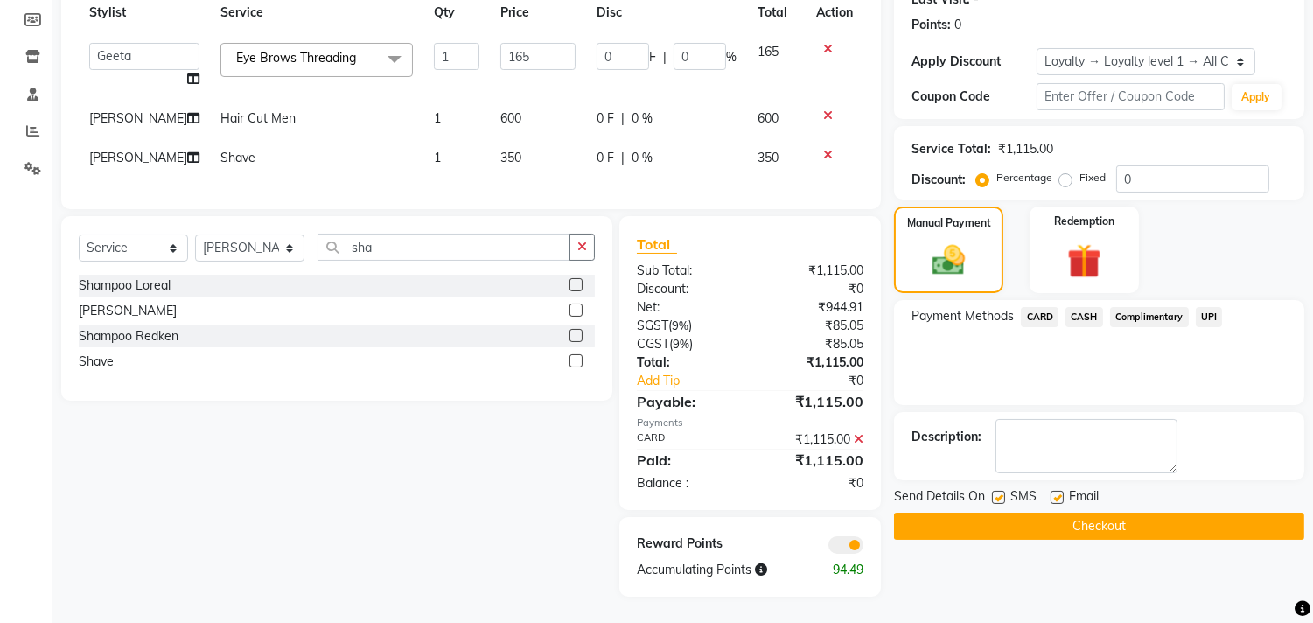
click at [1146, 519] on button "Checkout" at bounding box center [1099, 526] width 410 height 27
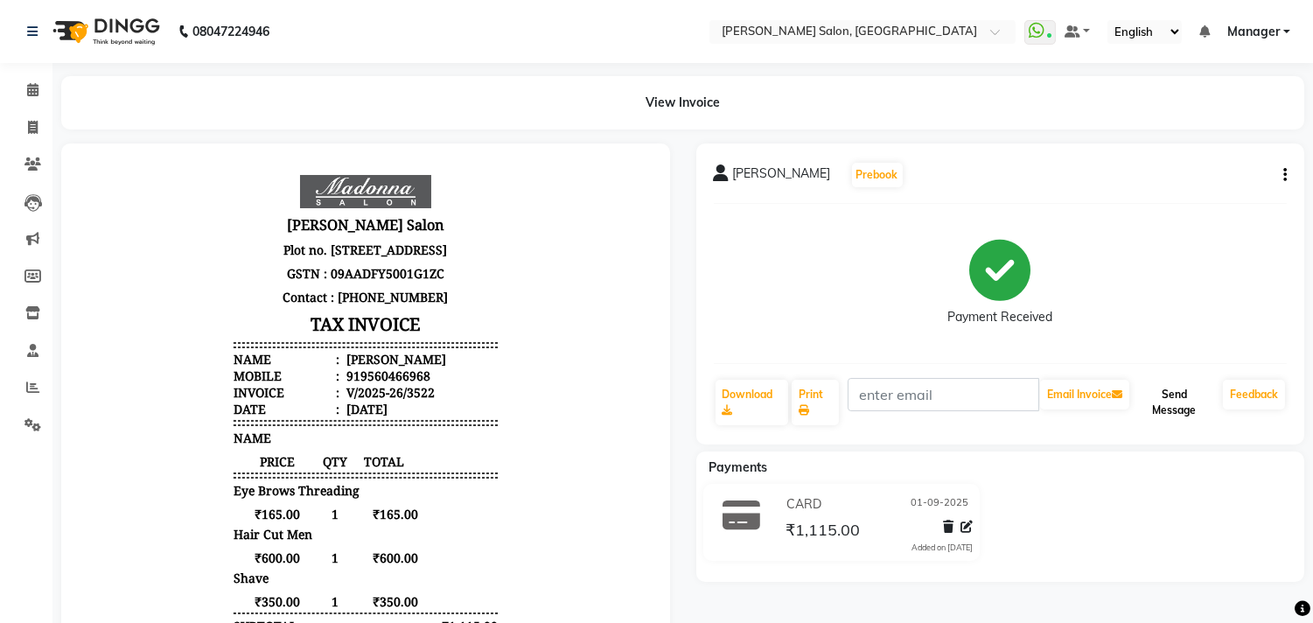
click at [1170, 402] on button "Send Message" at bounding box center [1174, 402] width 83 height 45
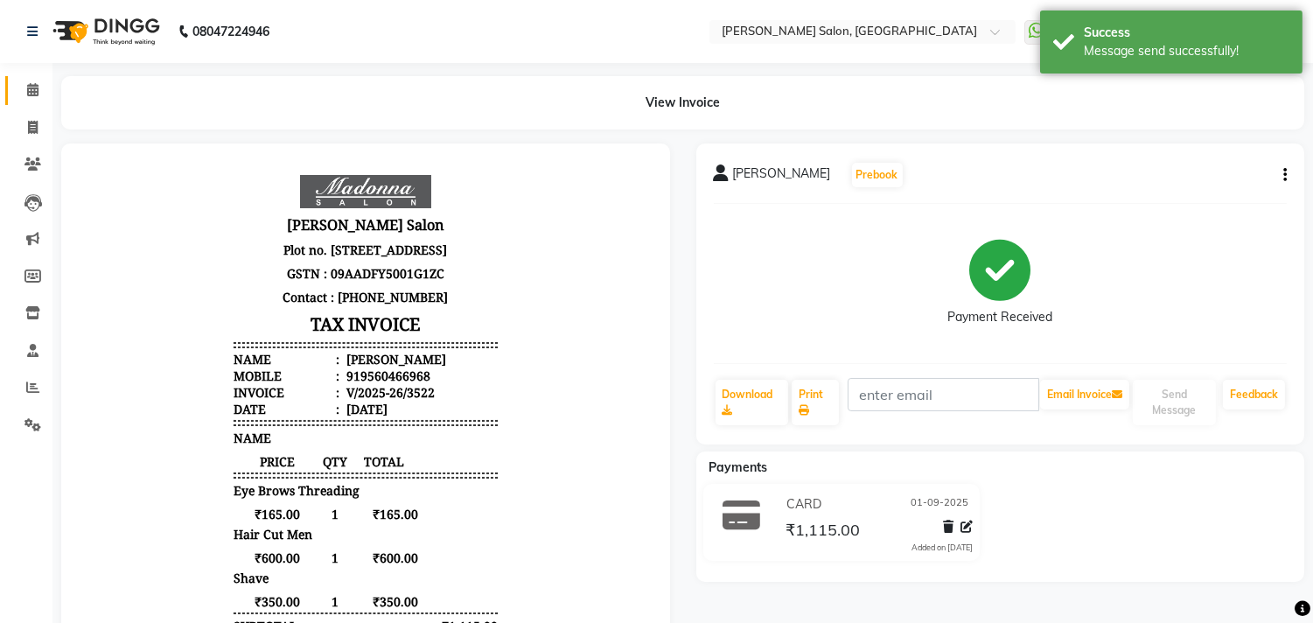
click at [29, 93] on icon at bounding box center [32, 89] width 11 height 13
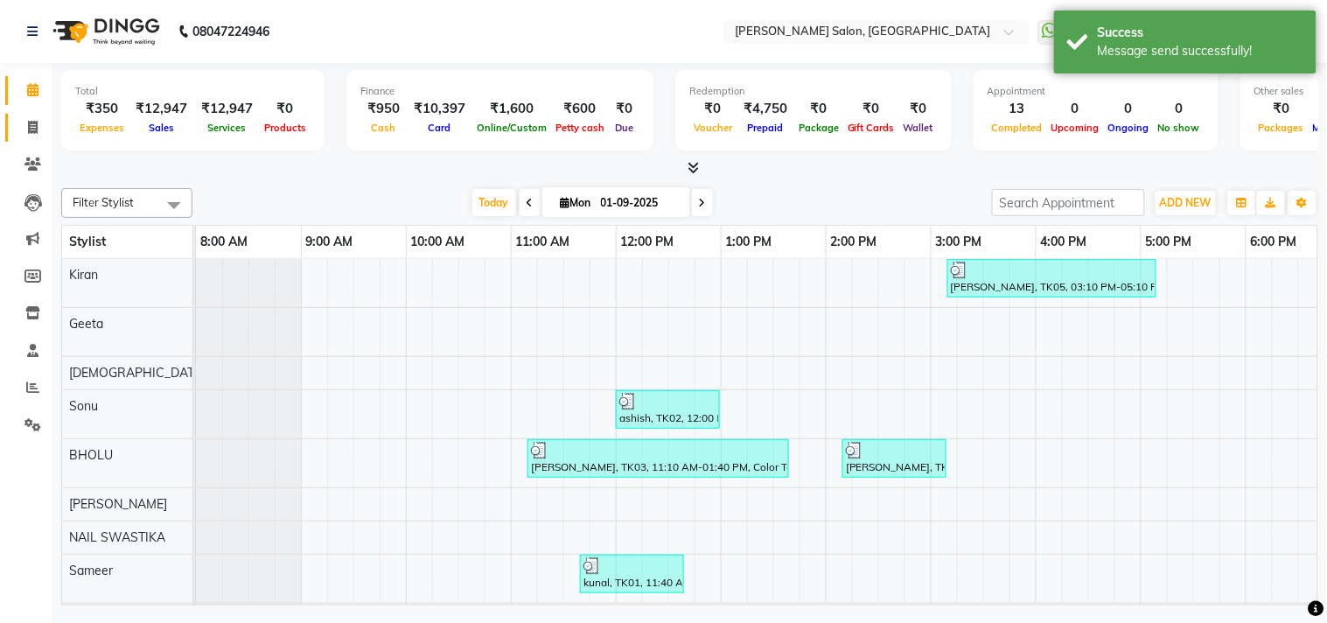
click at [31, 132] on icon at bounding box center [33, 127] width 10 height 13
select select "service"
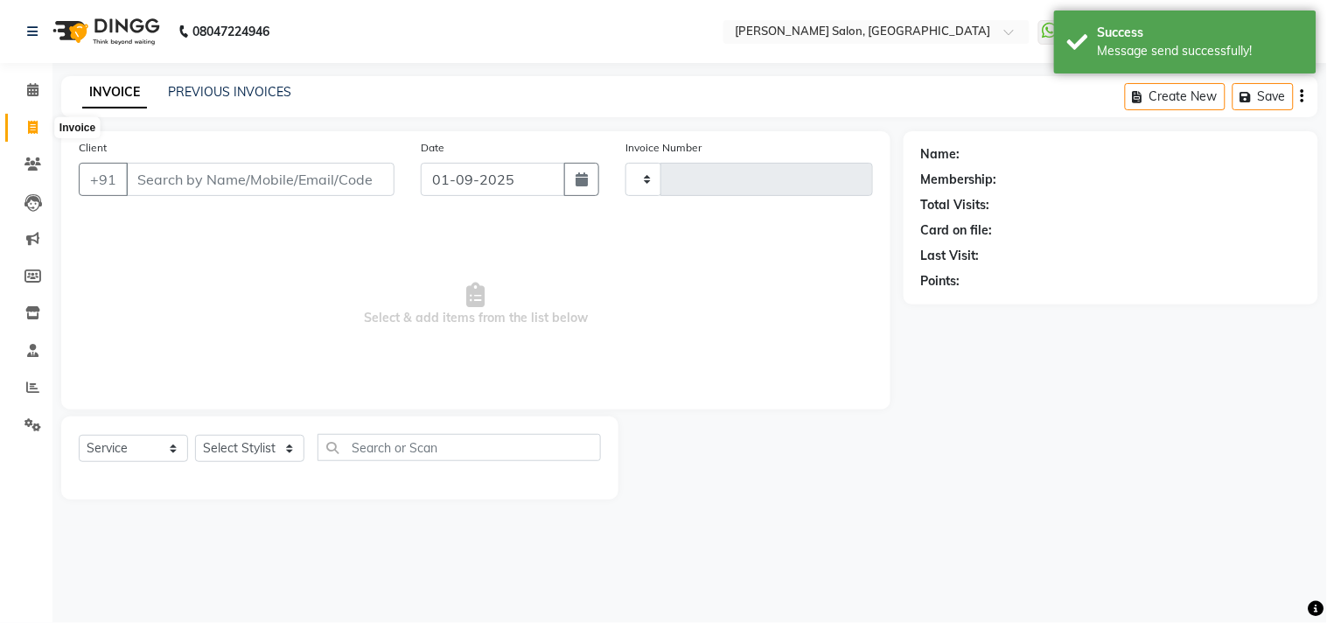
type input "3523"
select select "7229"
click at [31, 89] on icon at bounding box center [32, 89] width 11 height 13
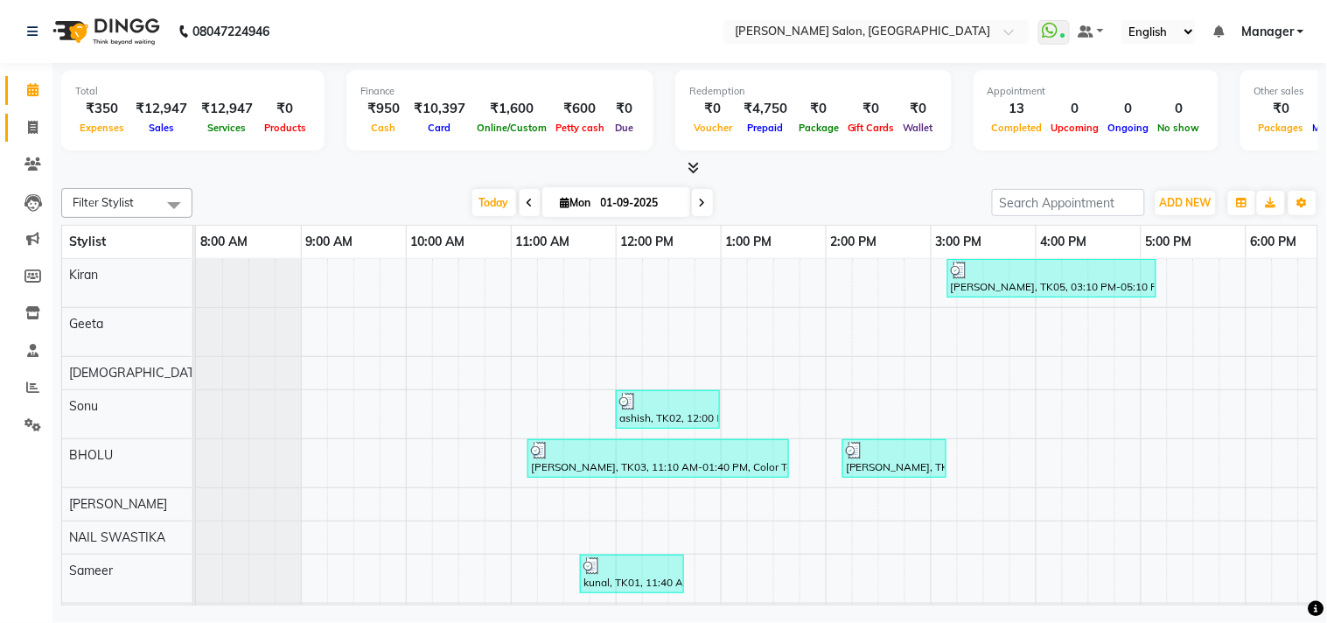
click at [31, 128] on icon at bounding box center [33, 127] width 10 height 13
select select "service"
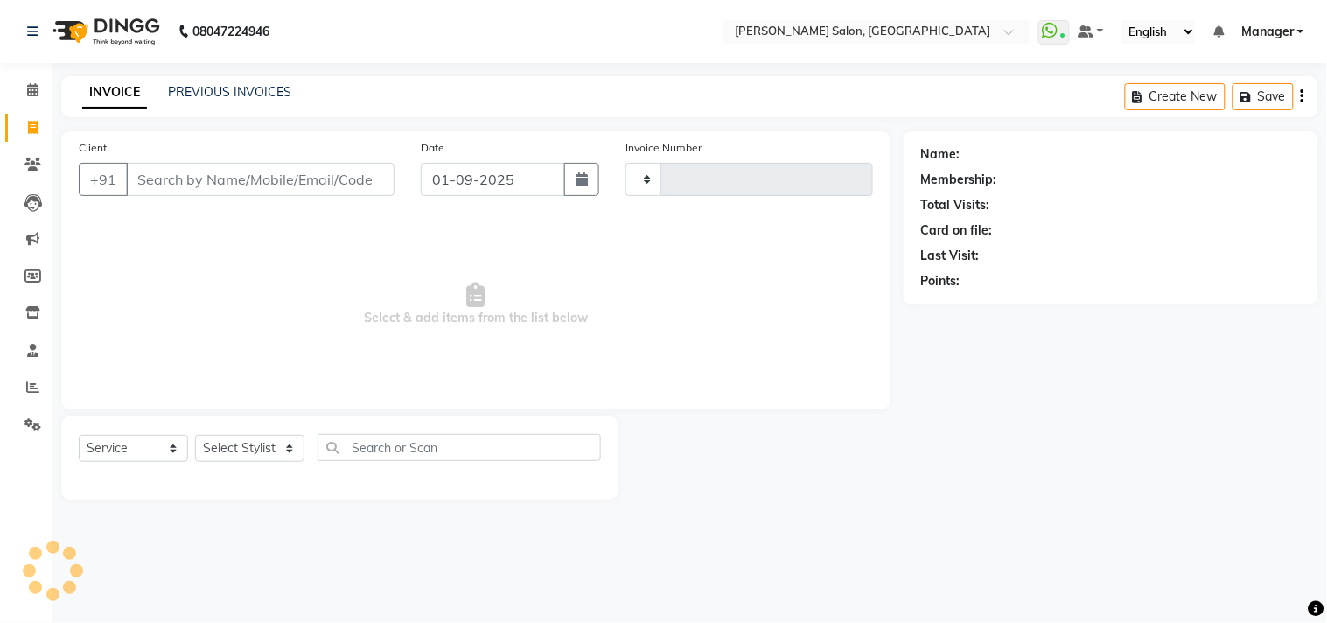
type input "3523"
select select "7229"
click at [37, 93] on icon at bounding box center [32, 89] width 11 height 13
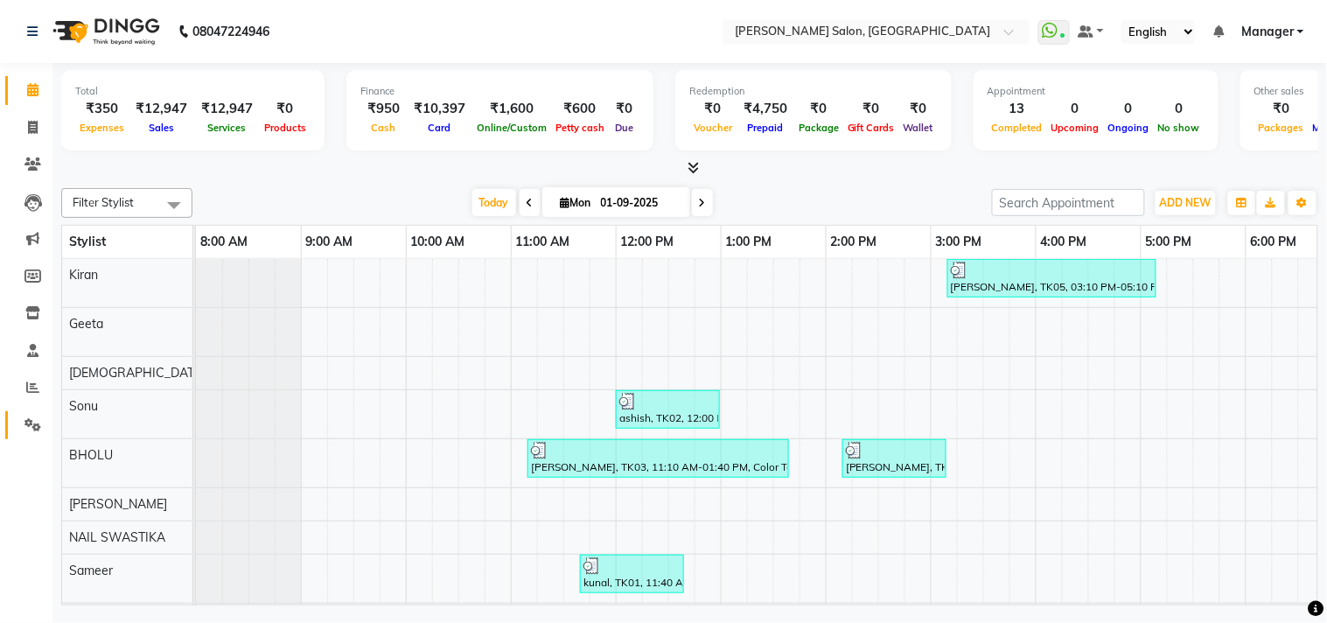
click at [30, 426] on icon at bounding box center [32, 424] width 17 height 13
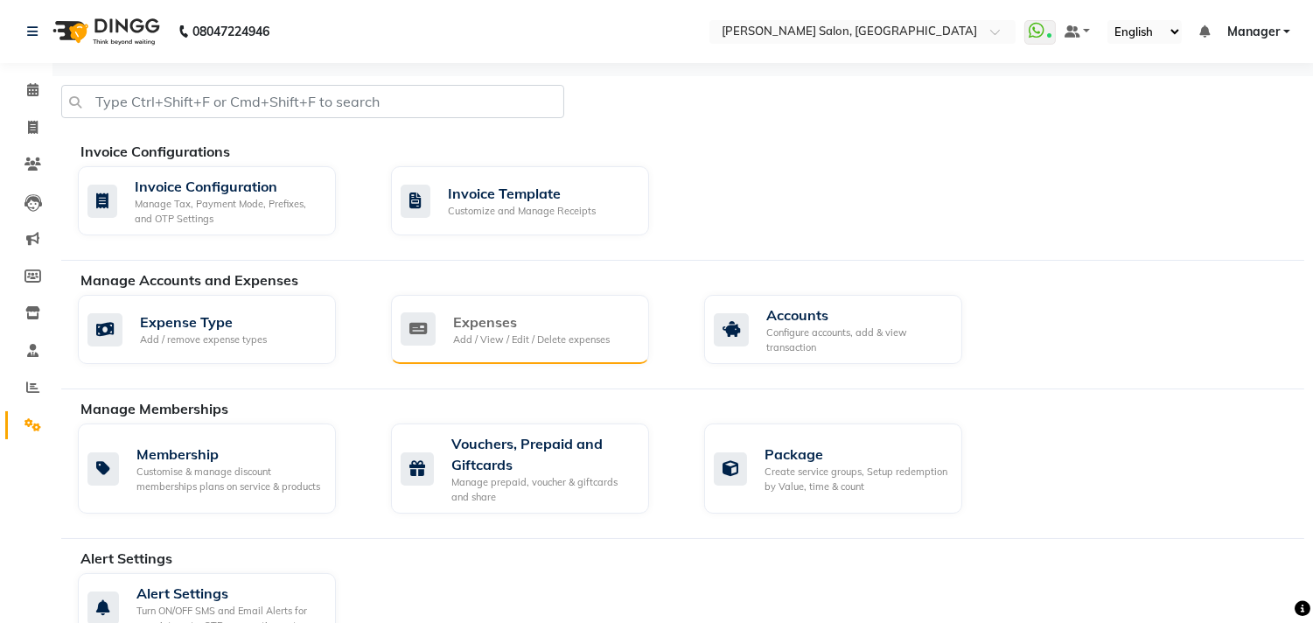
click at [571, 338] on div "Add / View / Edit / Delete expenses" at bounding box center [531, 339] width 157 height 15
